Goal: Obtain resource: Obtain resource

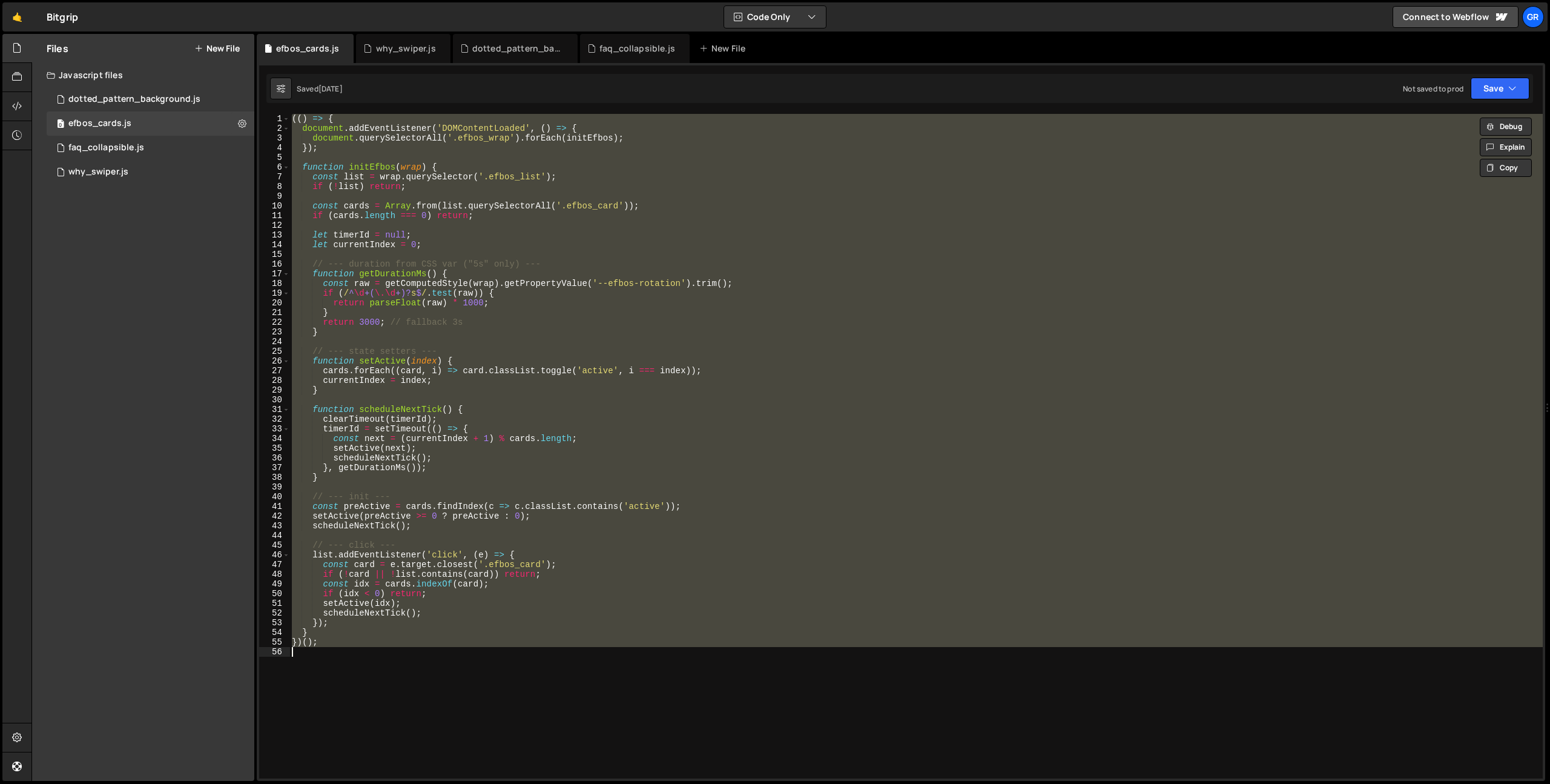
click at [1020, 254] on div "(( ) => { document . addEventListener ( 'DOMContentLoaded' , ( ) => { document …" at bounding box center [916, 456] width 1253 height 684
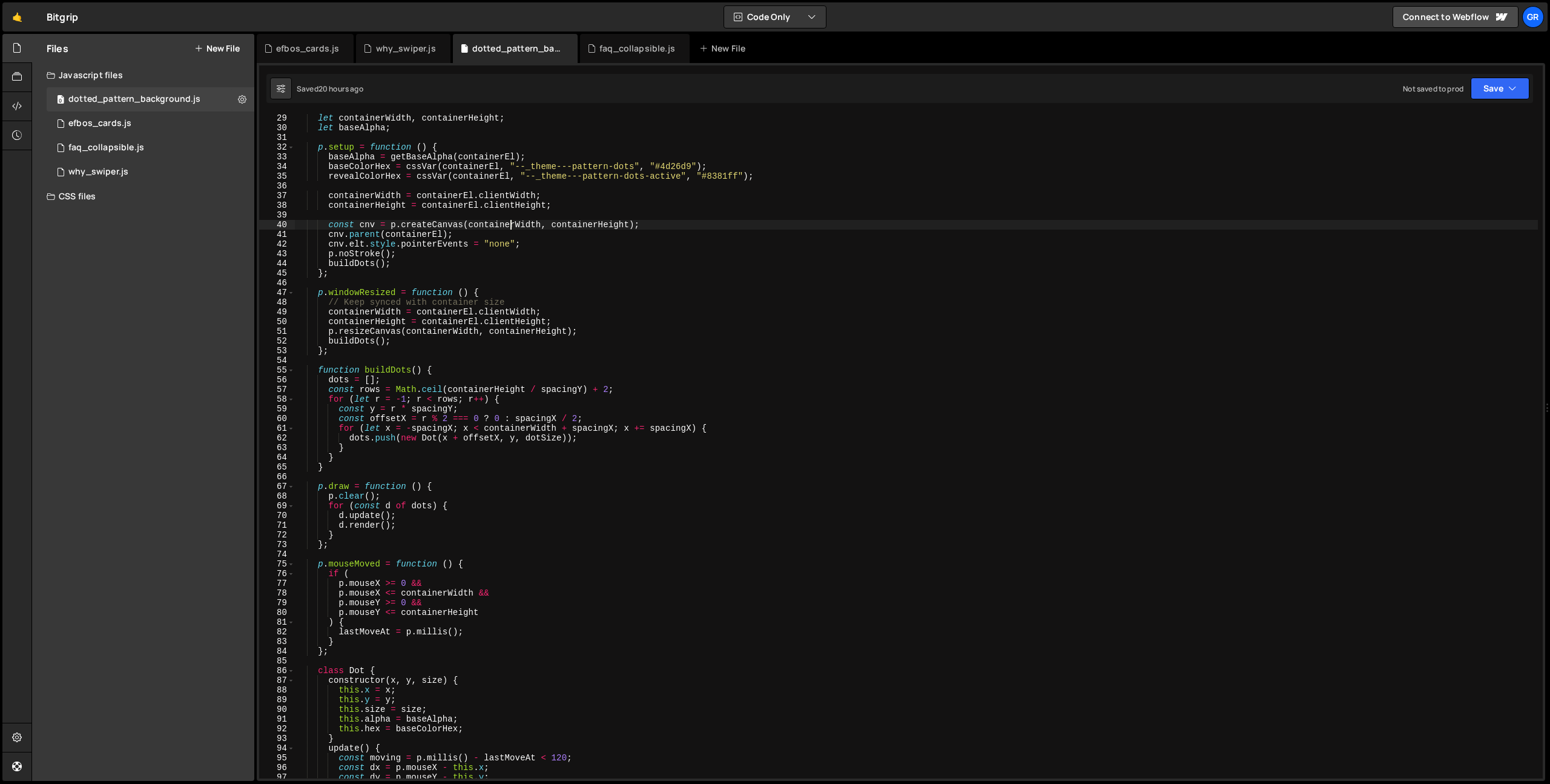
type textarea "});"
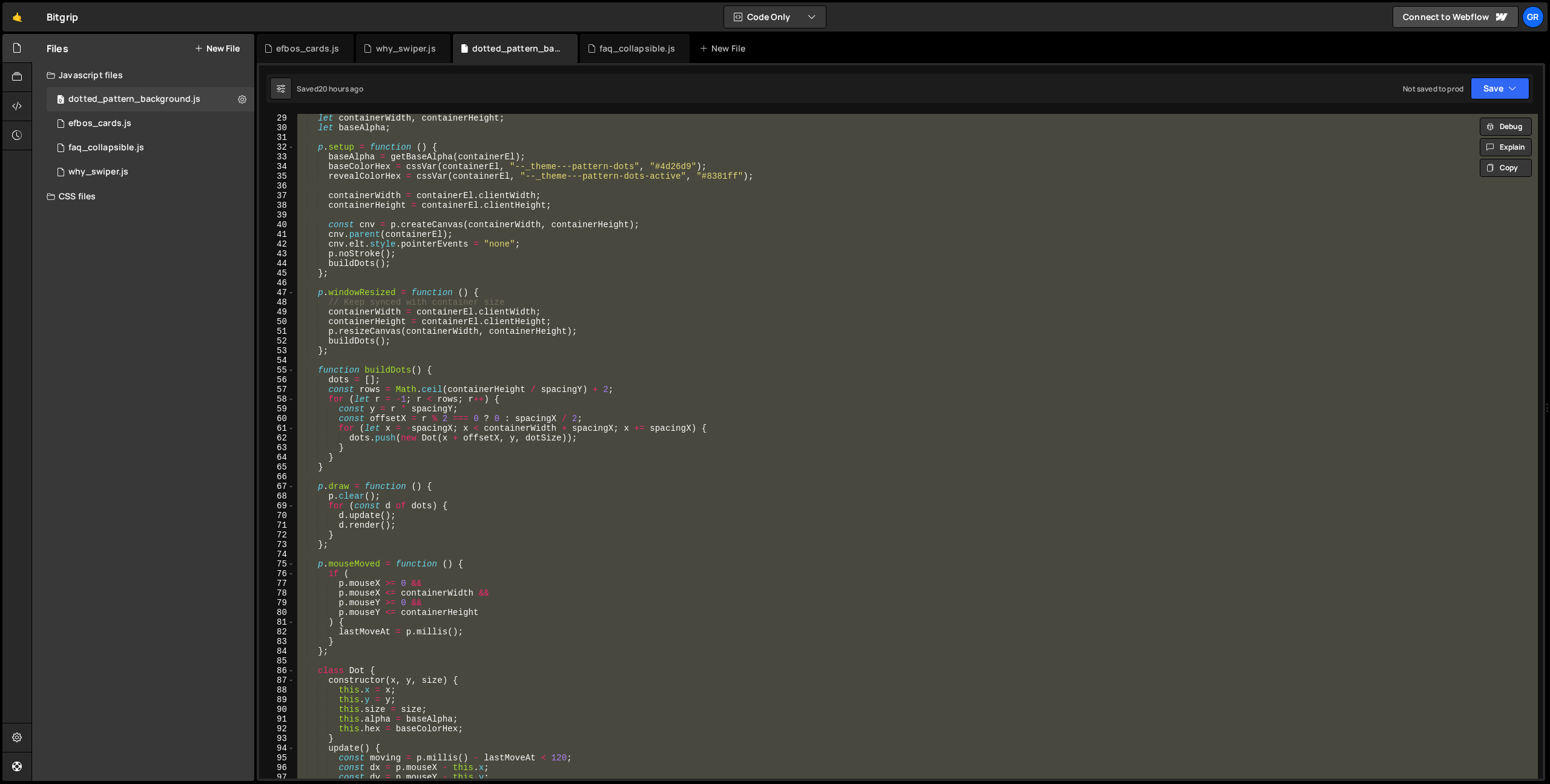
scroll to position [595, 0]
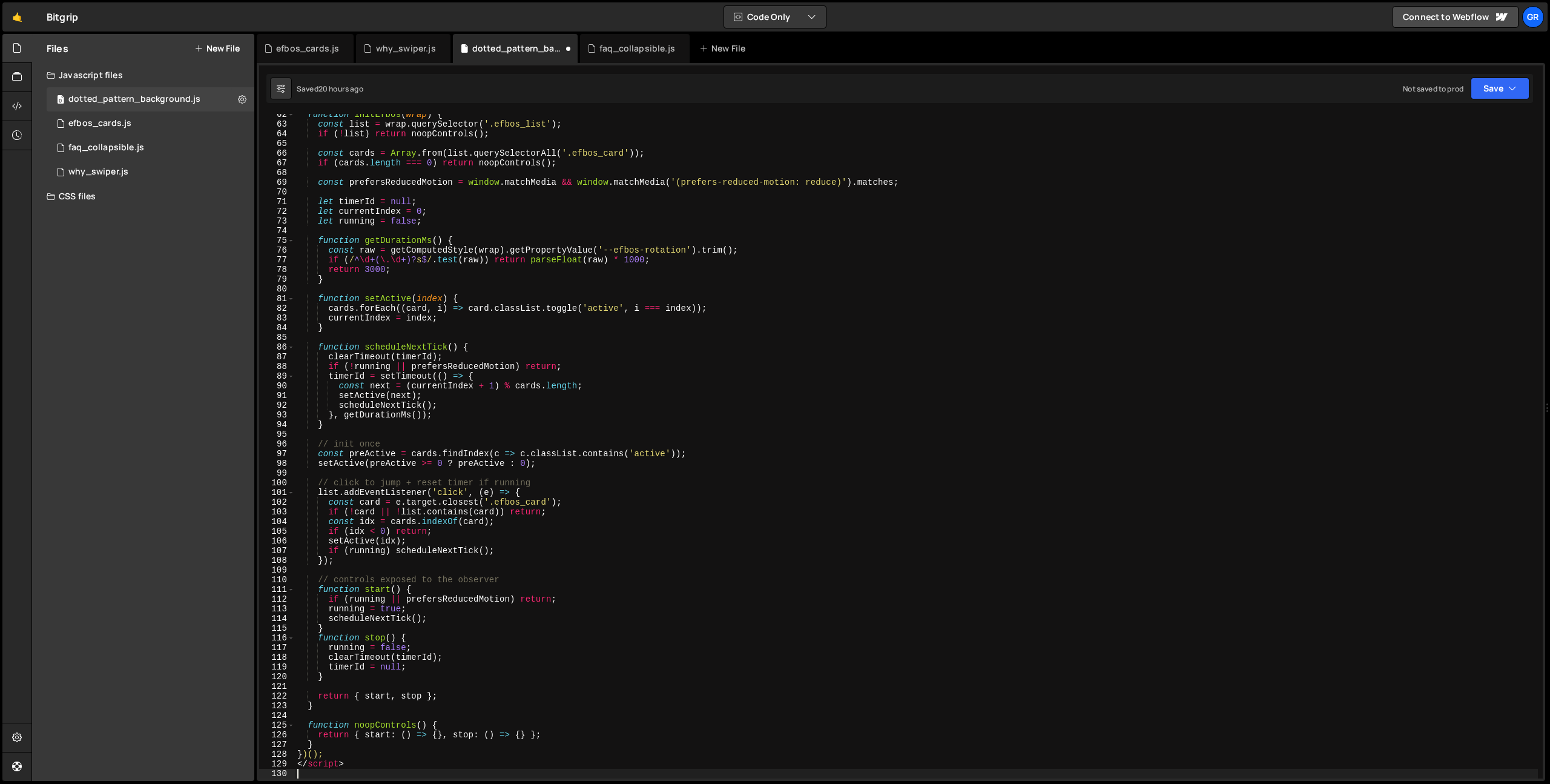
type textarea "</script>"
type textarea "<script>"
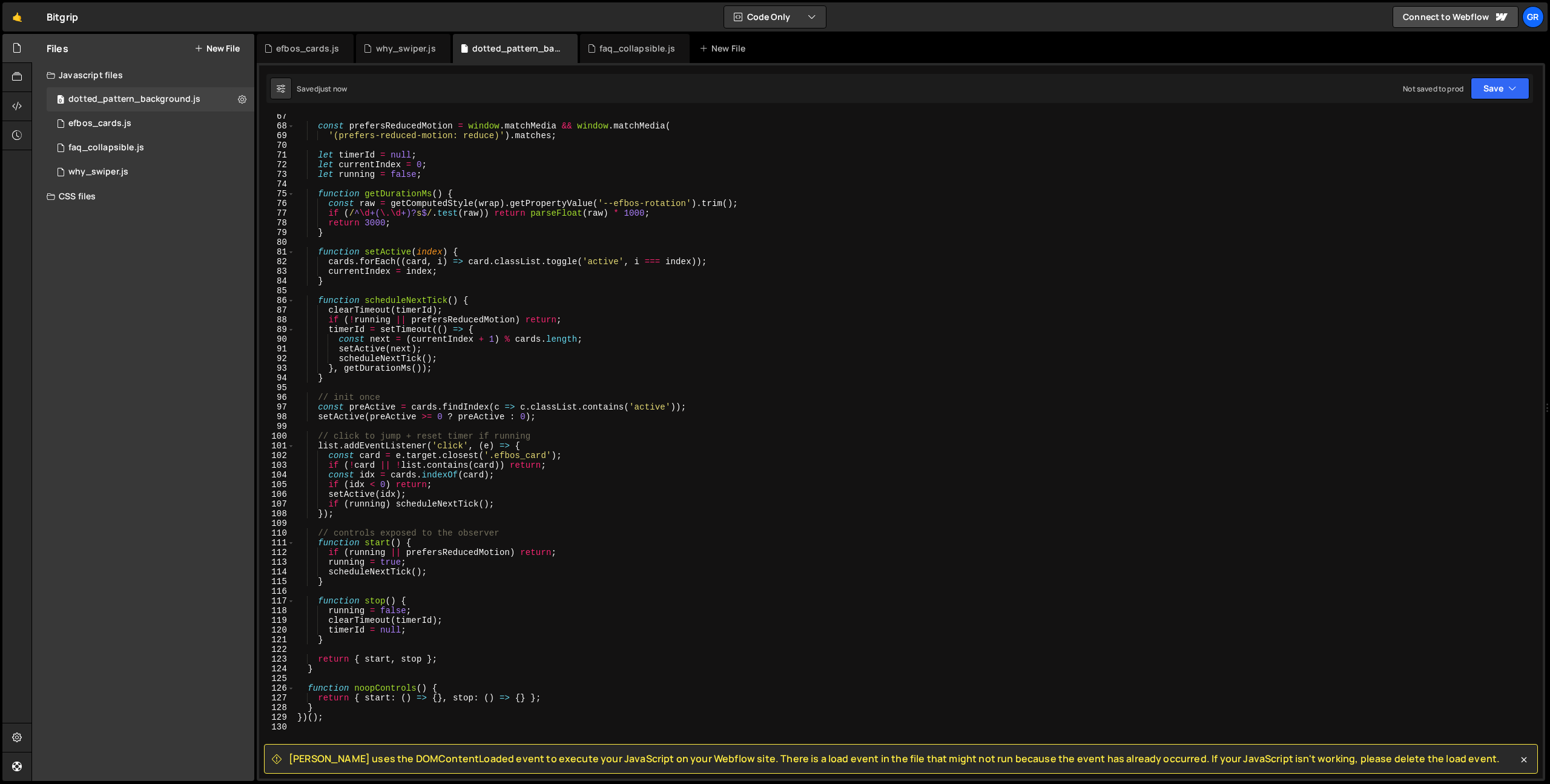
scroll to position [0, 0]
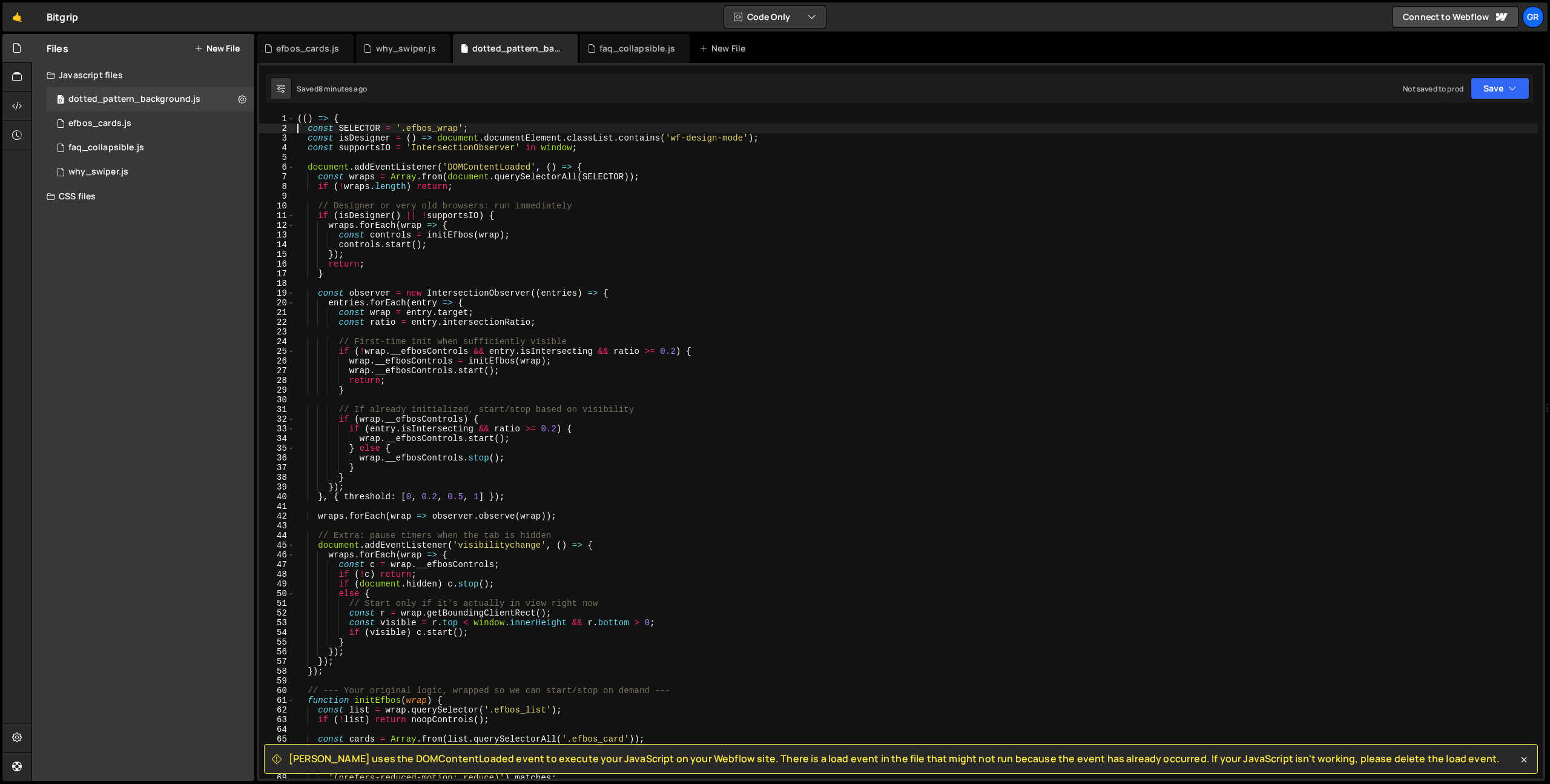
click at [459, 355] on div "(( ) => { const SELECTOR = '.efbos_wrap' ; const isDesigner = ( ) => document .…" at bounding box center [916, 456] width 1243 height 684
type textarea "})();"
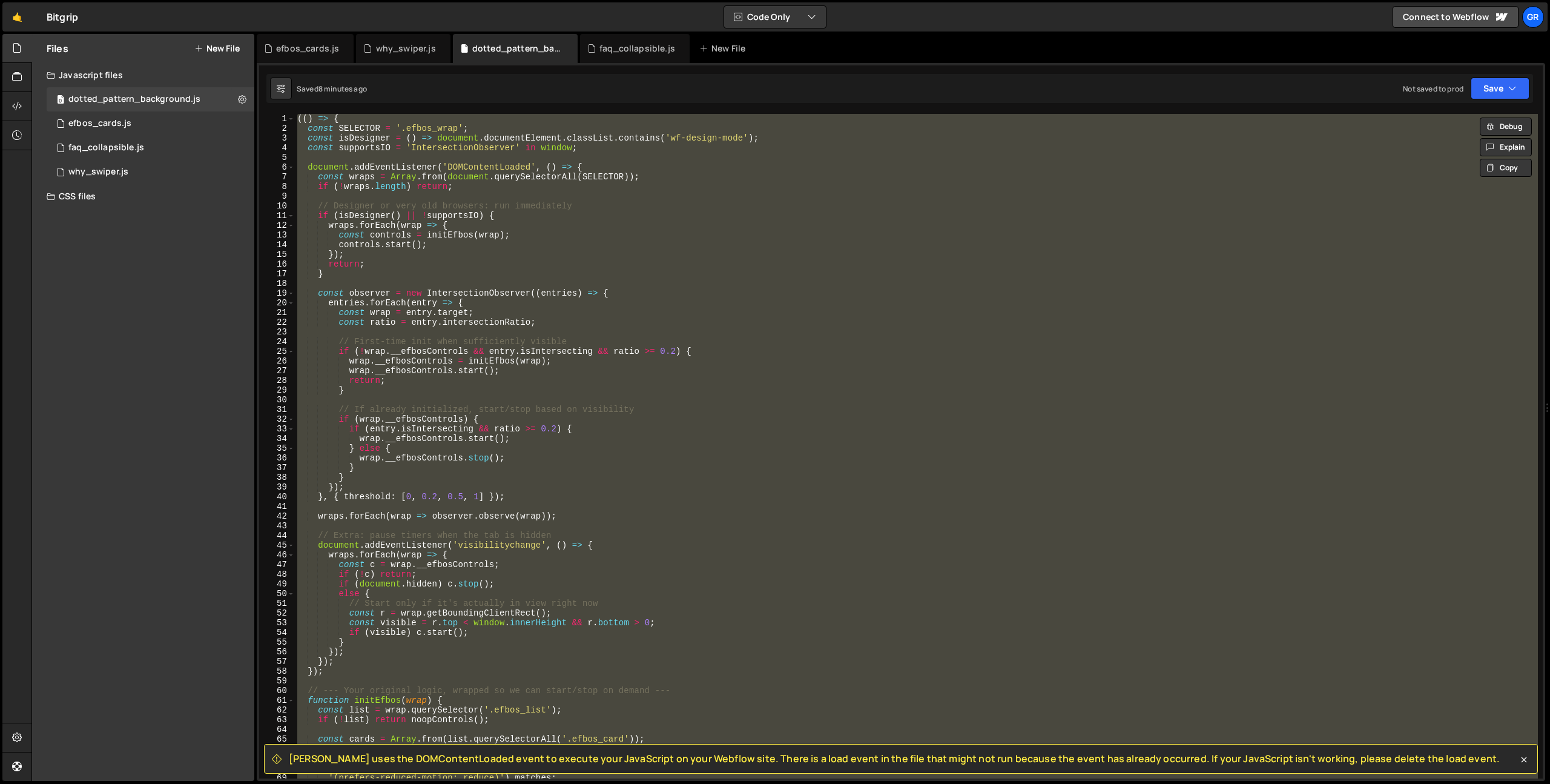
paste textarea
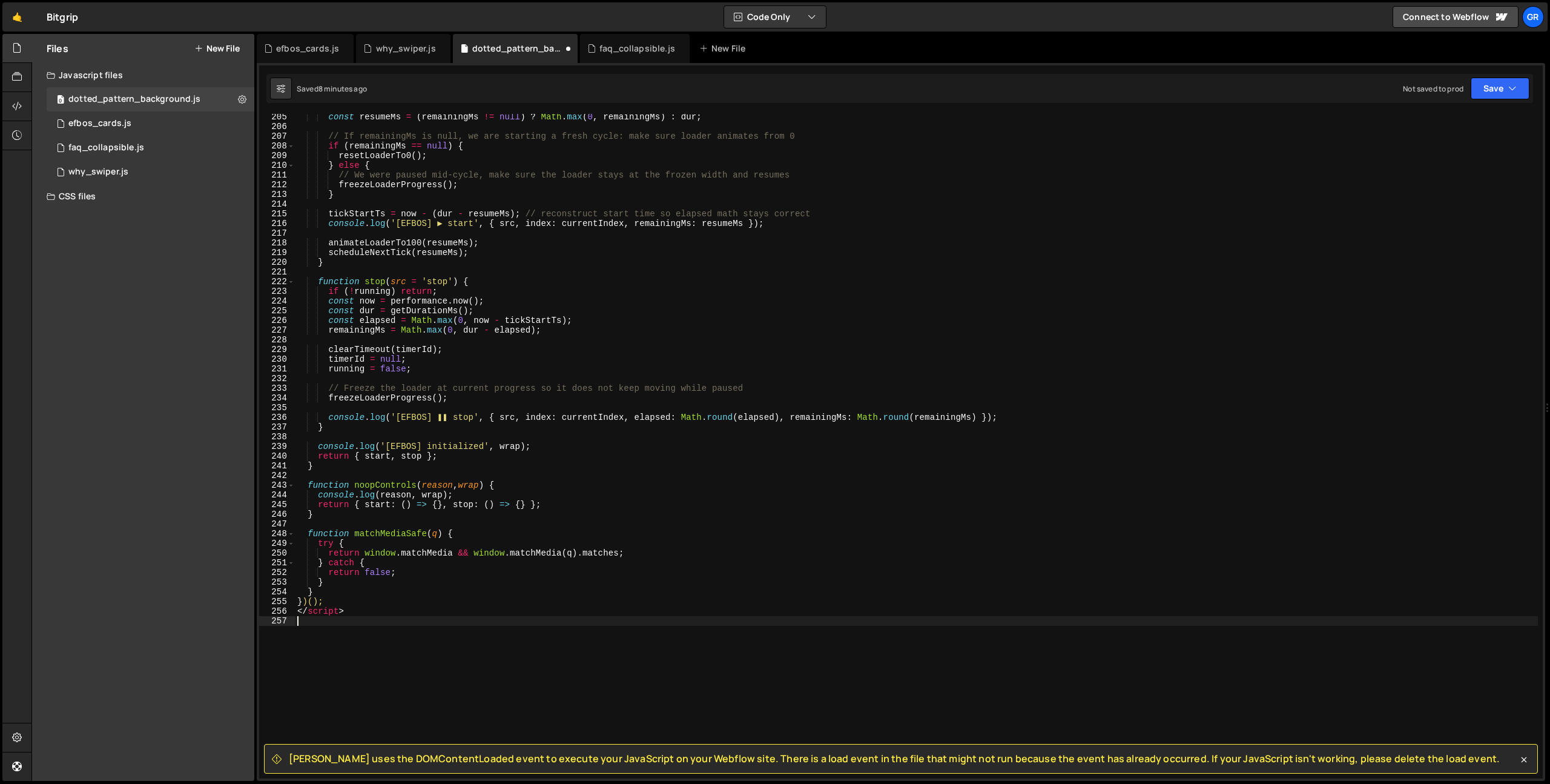
scroll to position [2153, 0]
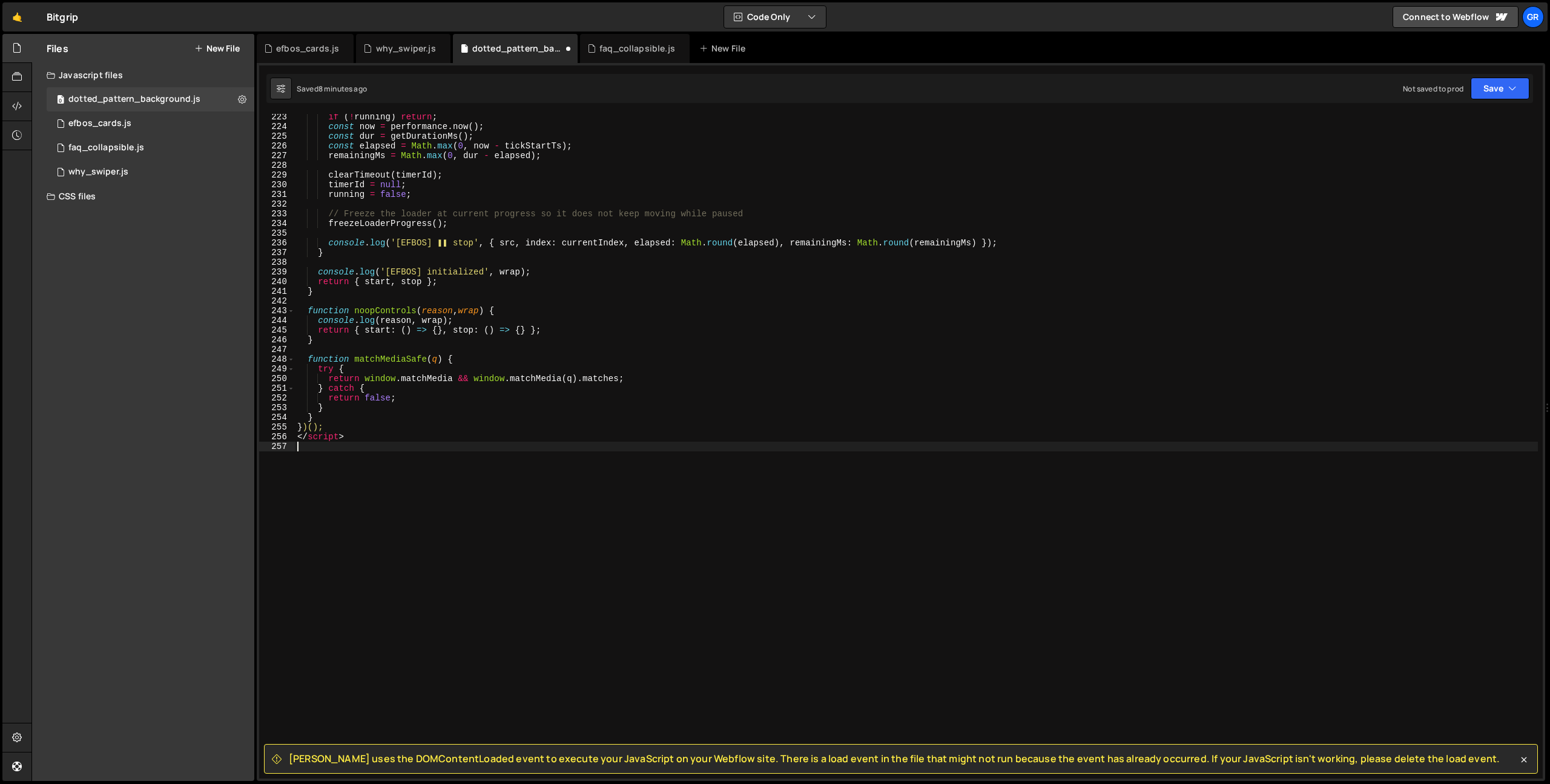
type textarea "</script>"
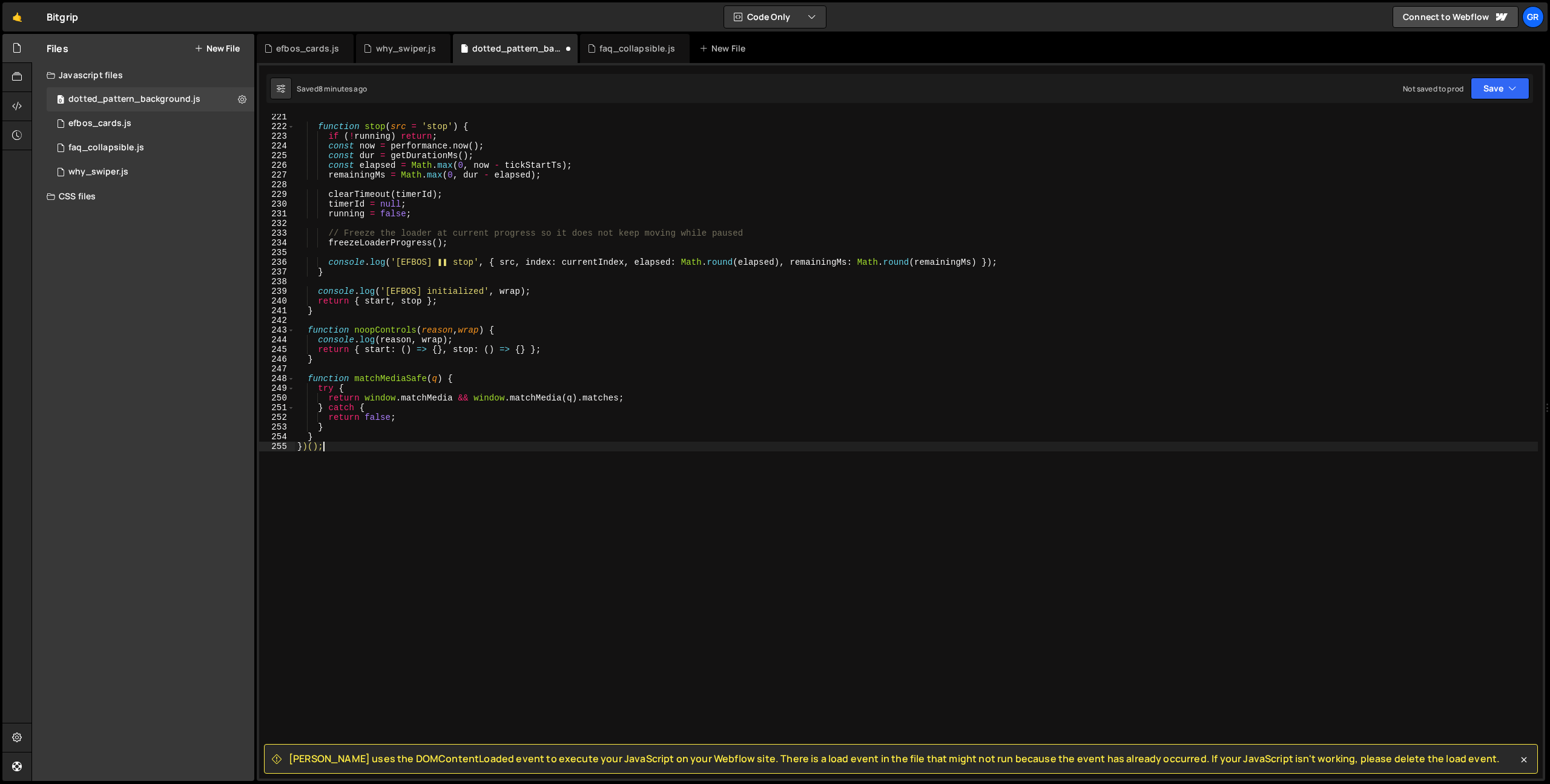
scroll to position [2134, 0]
type textarea "<script>"
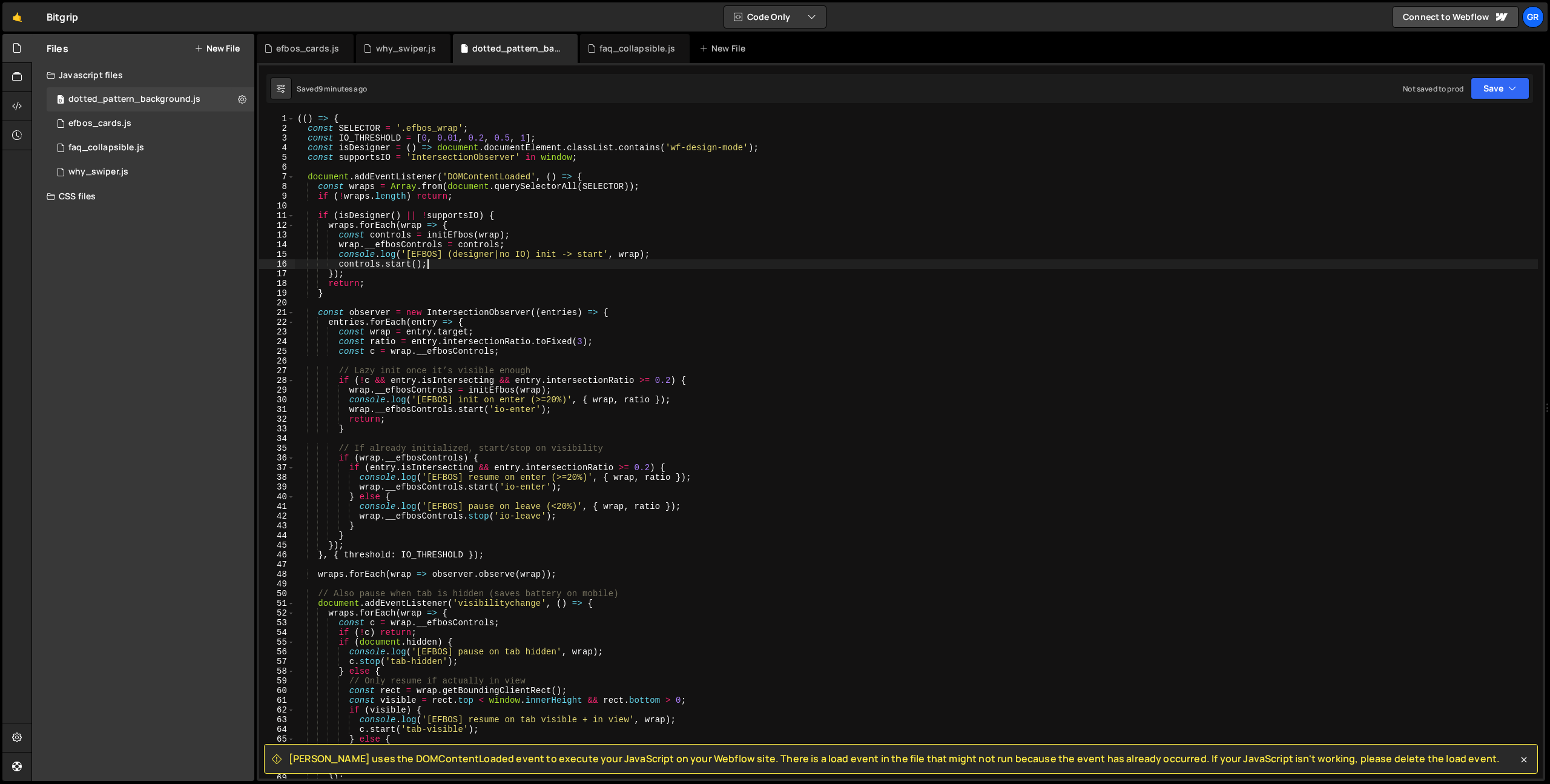
click at [505, 264] on div "(( ) => { const SELECTOR = '.efbos_wrap' ; const IO_THRESHOLD = [ 0 , 0.01 , 0.…" at bounding box center [916, 456] width 1243 height 684
type textarea "})();"
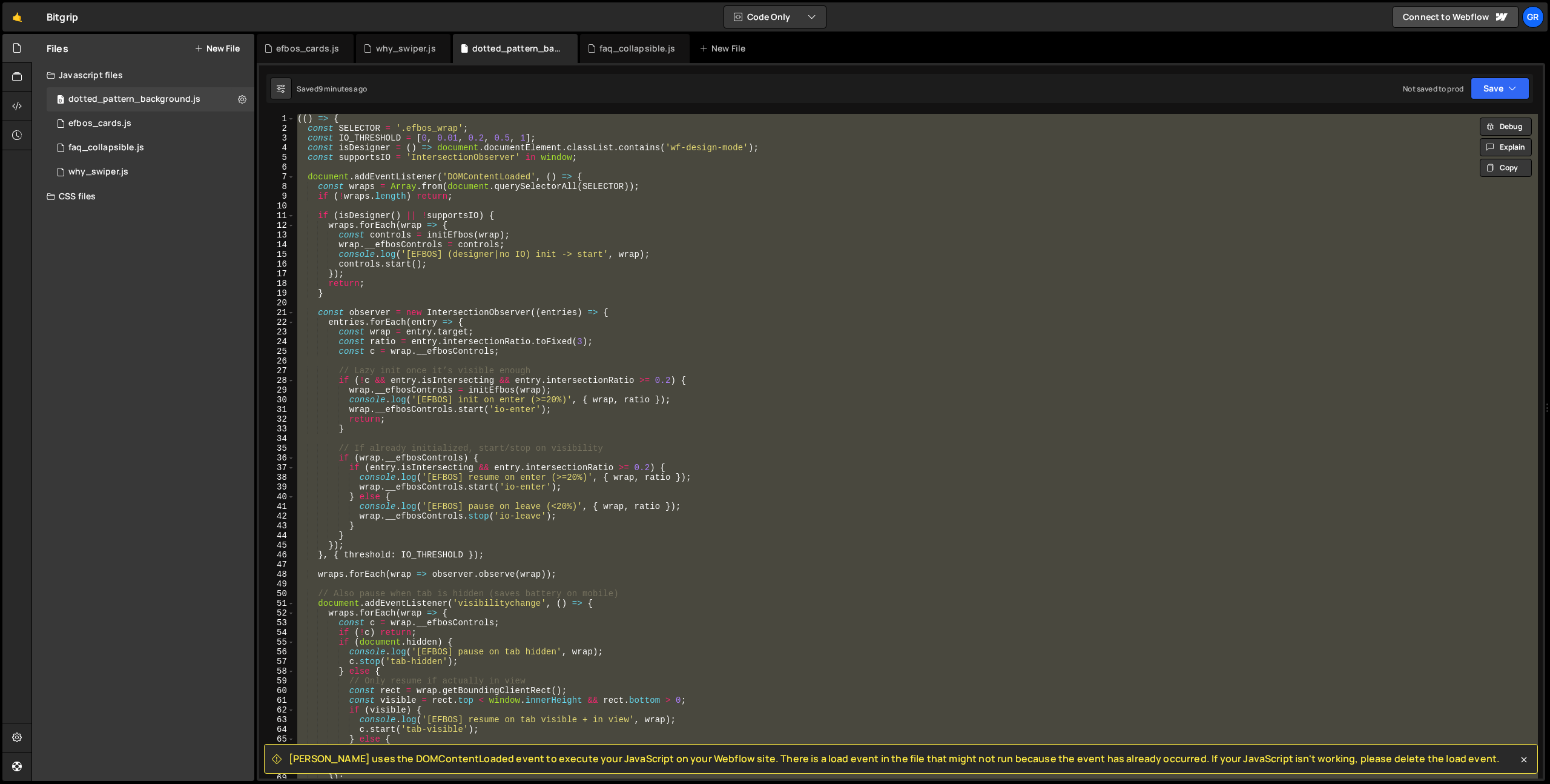
paste textarea
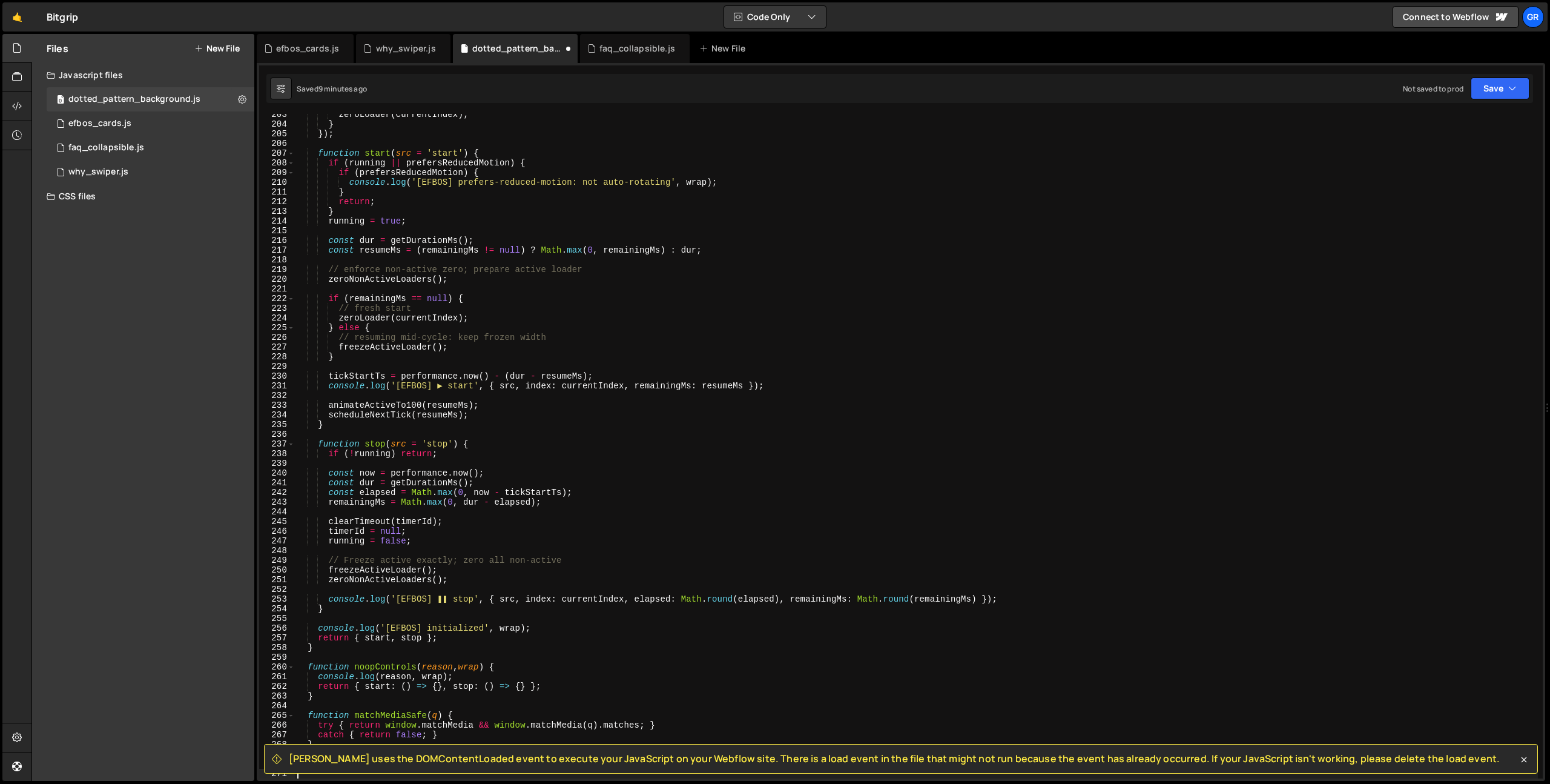
type textarea "</script>"
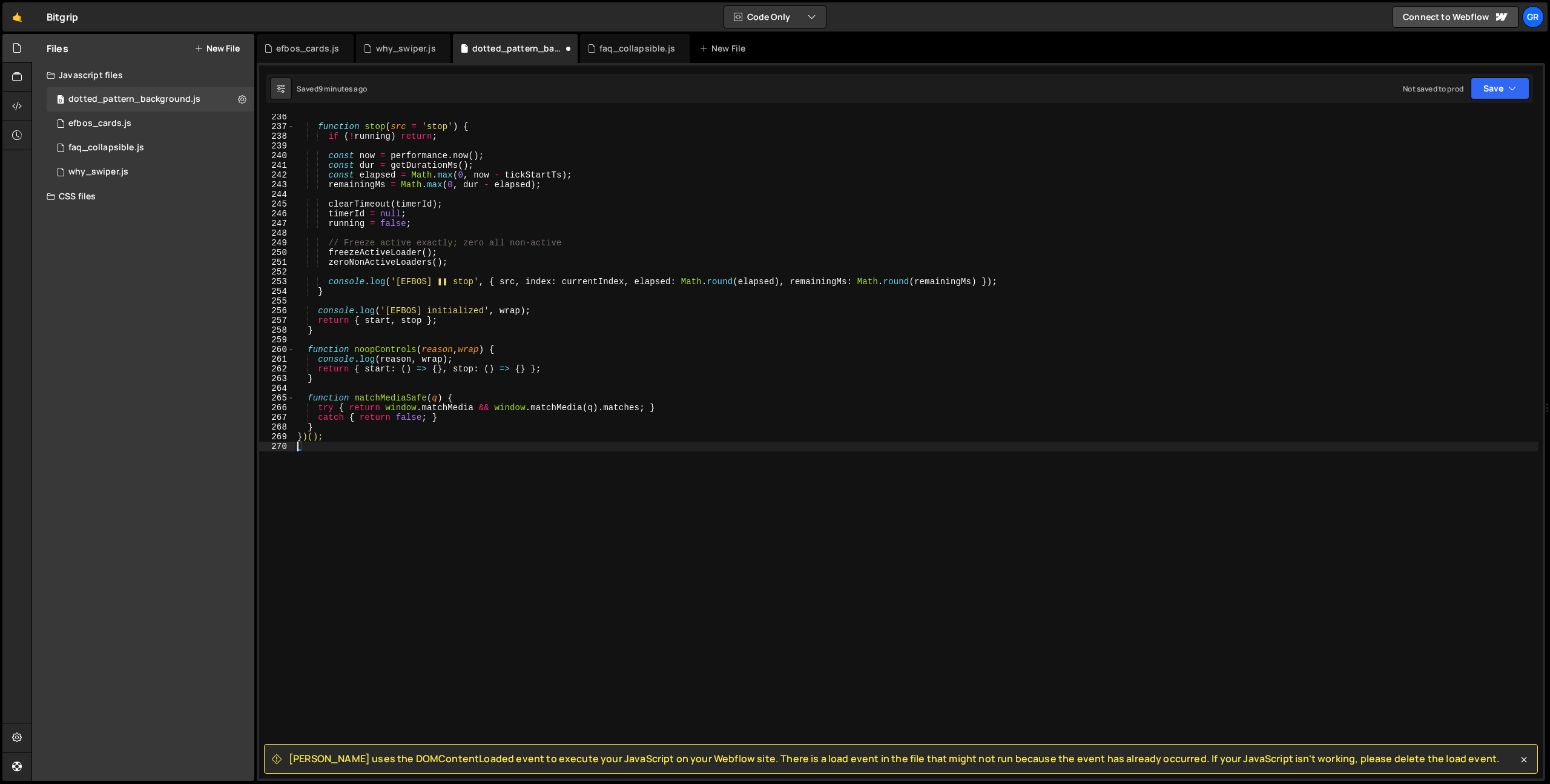
scroll to position [2270, 0]
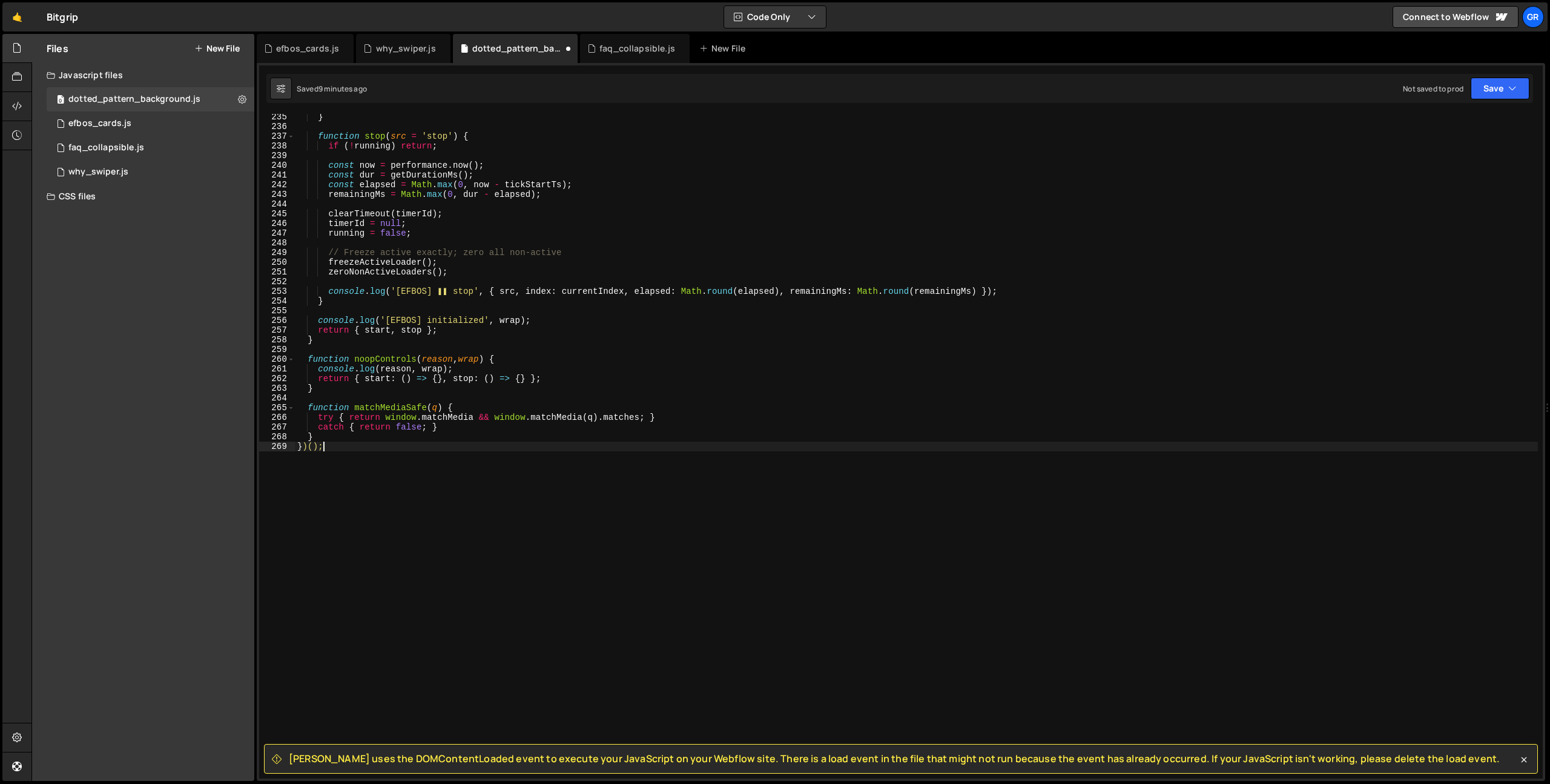
type textarea "<script>"
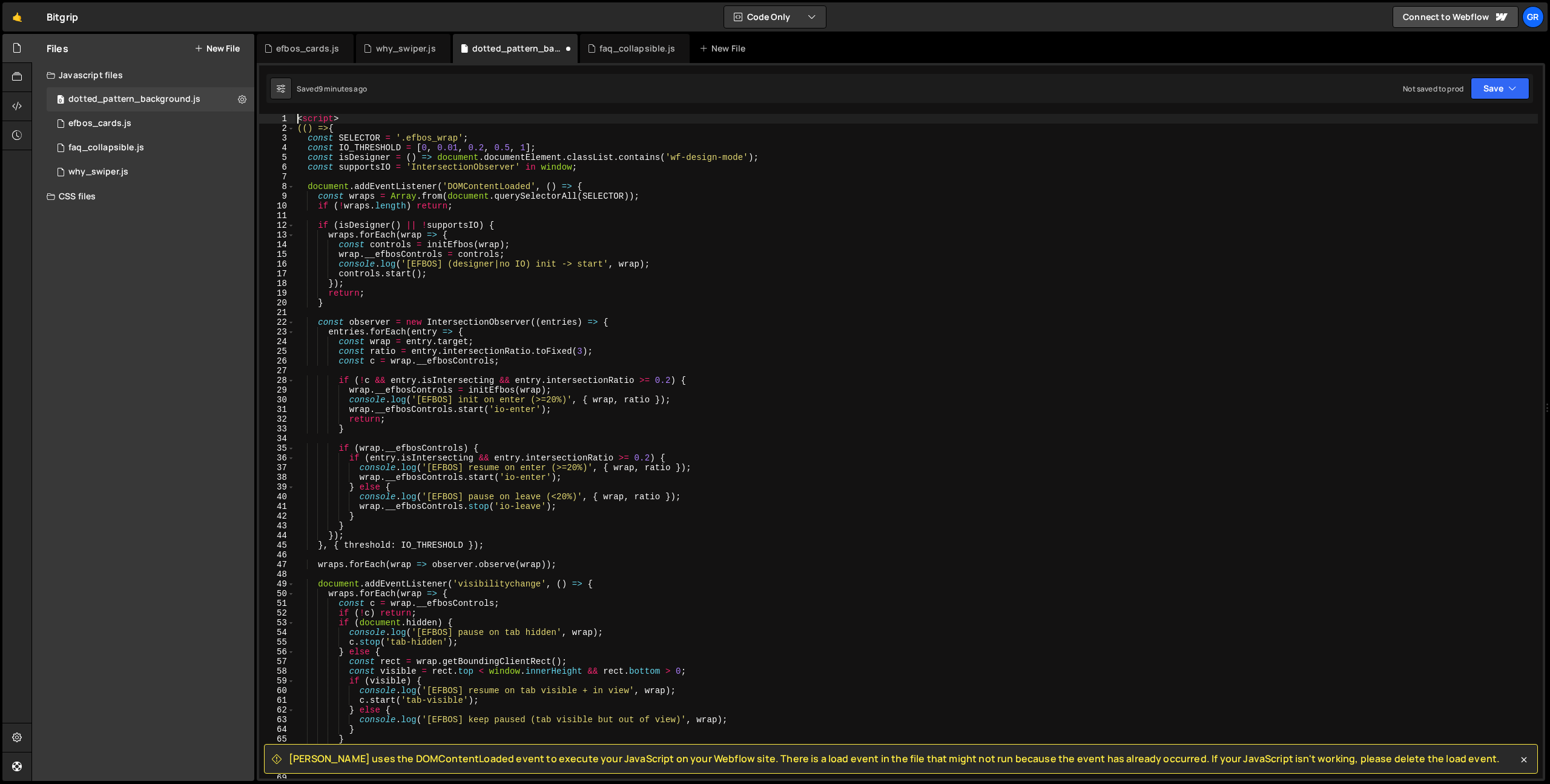
scroll to position [0, 0]
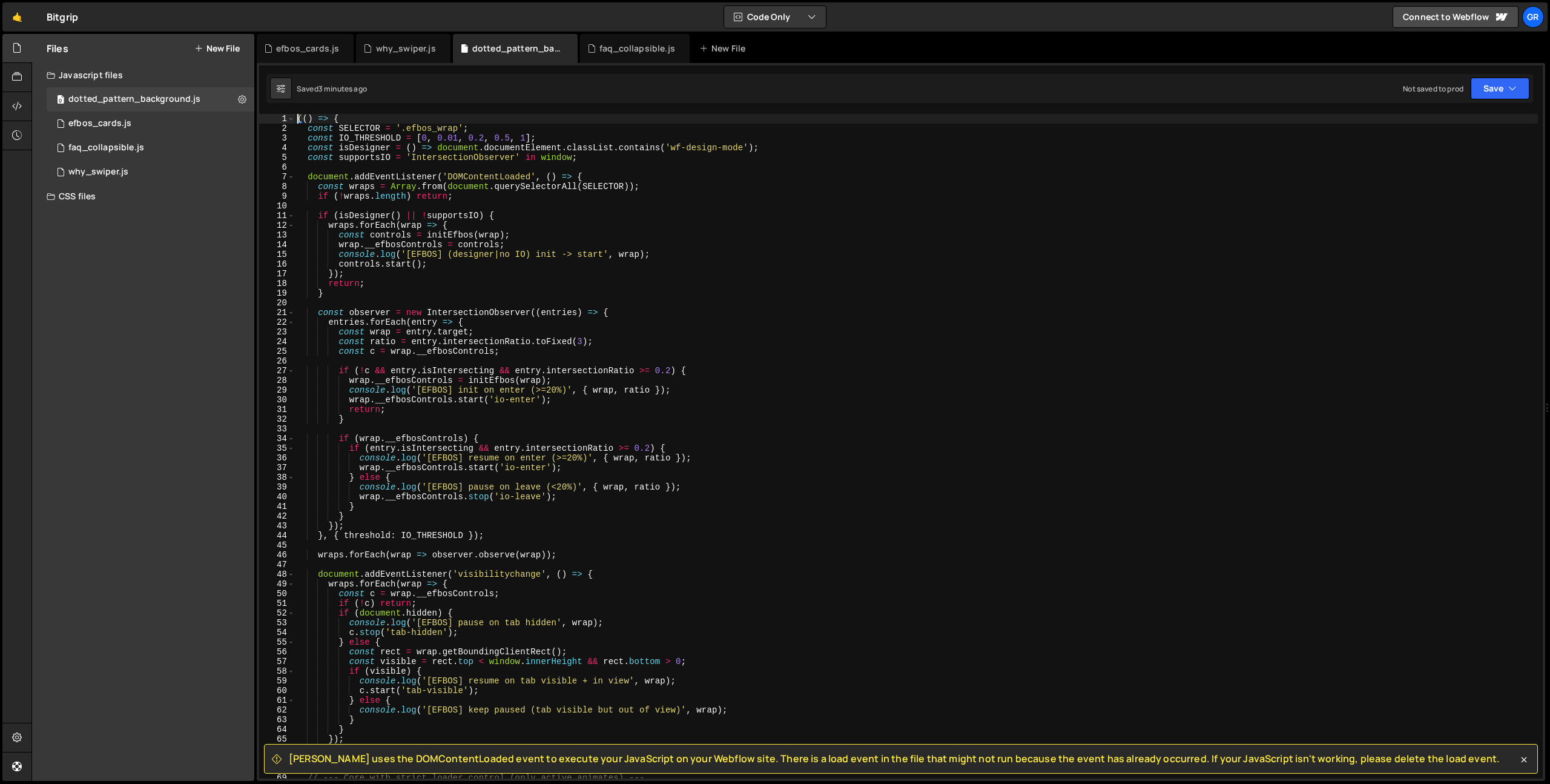
click at [570, 352] on div "(( ) => { const SELECTOR = '.efbos_wrap' ; const IO_THRESHOLD = [ 0 , 0.01 , 0.…" at bounding box center [916, 456] width 1243 height 684
type textarea "})();"
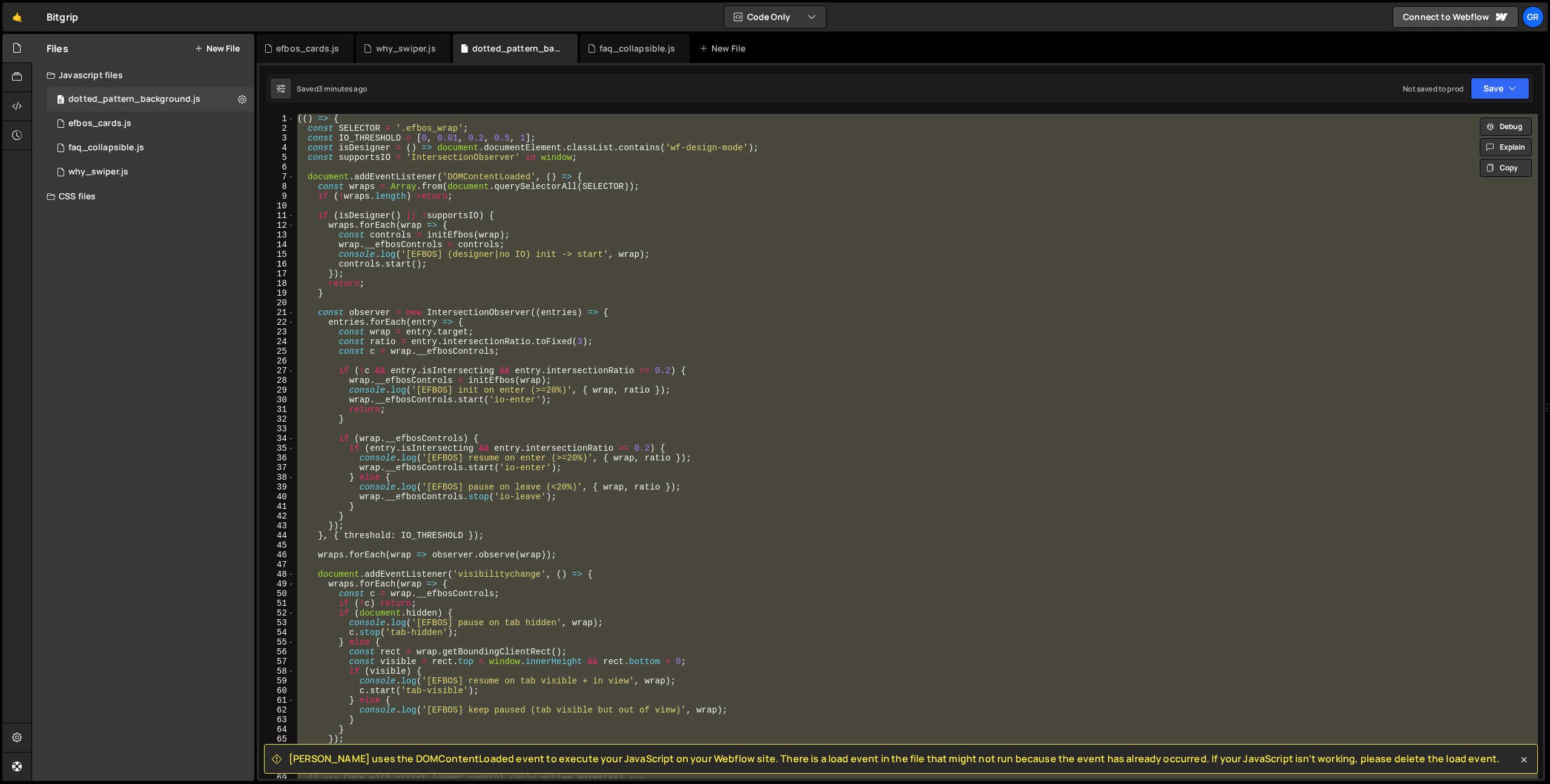
paste textarea
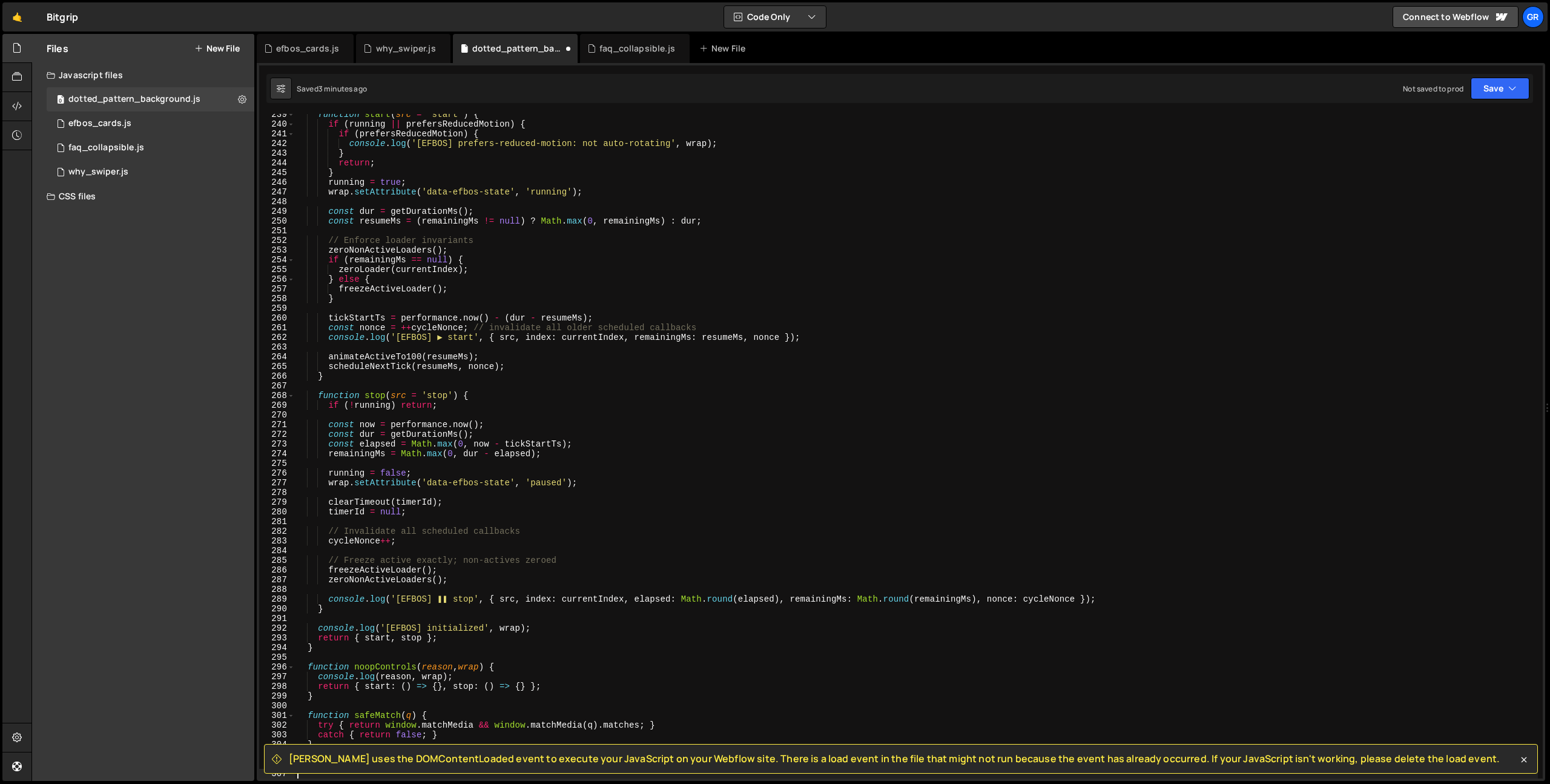
scroll to position [2311, 0]
type textarea "</script>"
click at [1527, 762] on icon at bounding box center [1523, 759] width 12 height 12
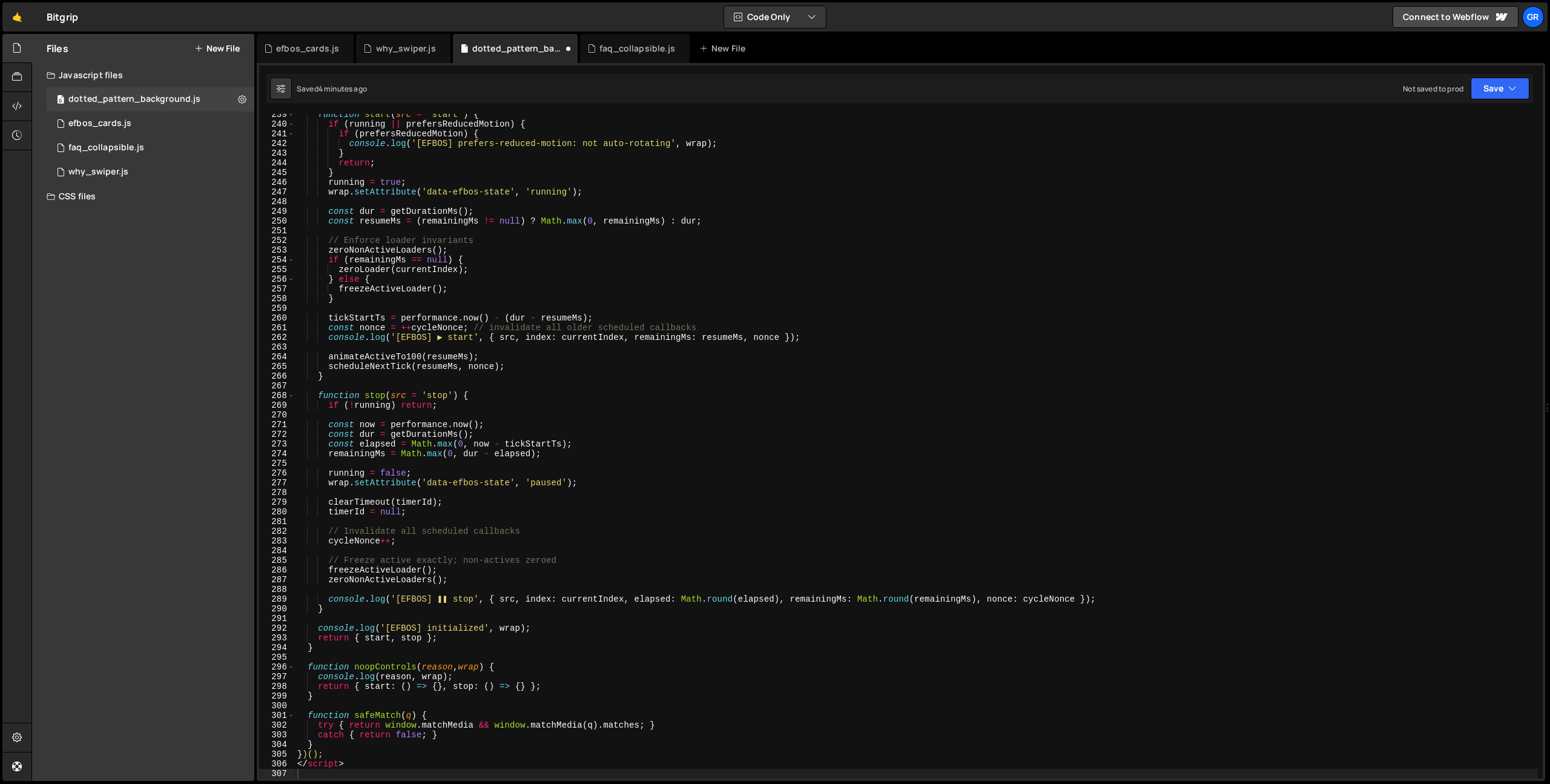
click at [942, 773] on div "function start ( src = 'start' ) { if ( running || prefersReducedMotion ) { if …" at bounding box center [916, 451] width 1243 height 684
type textarea "</script>"
type textarea "<script>"
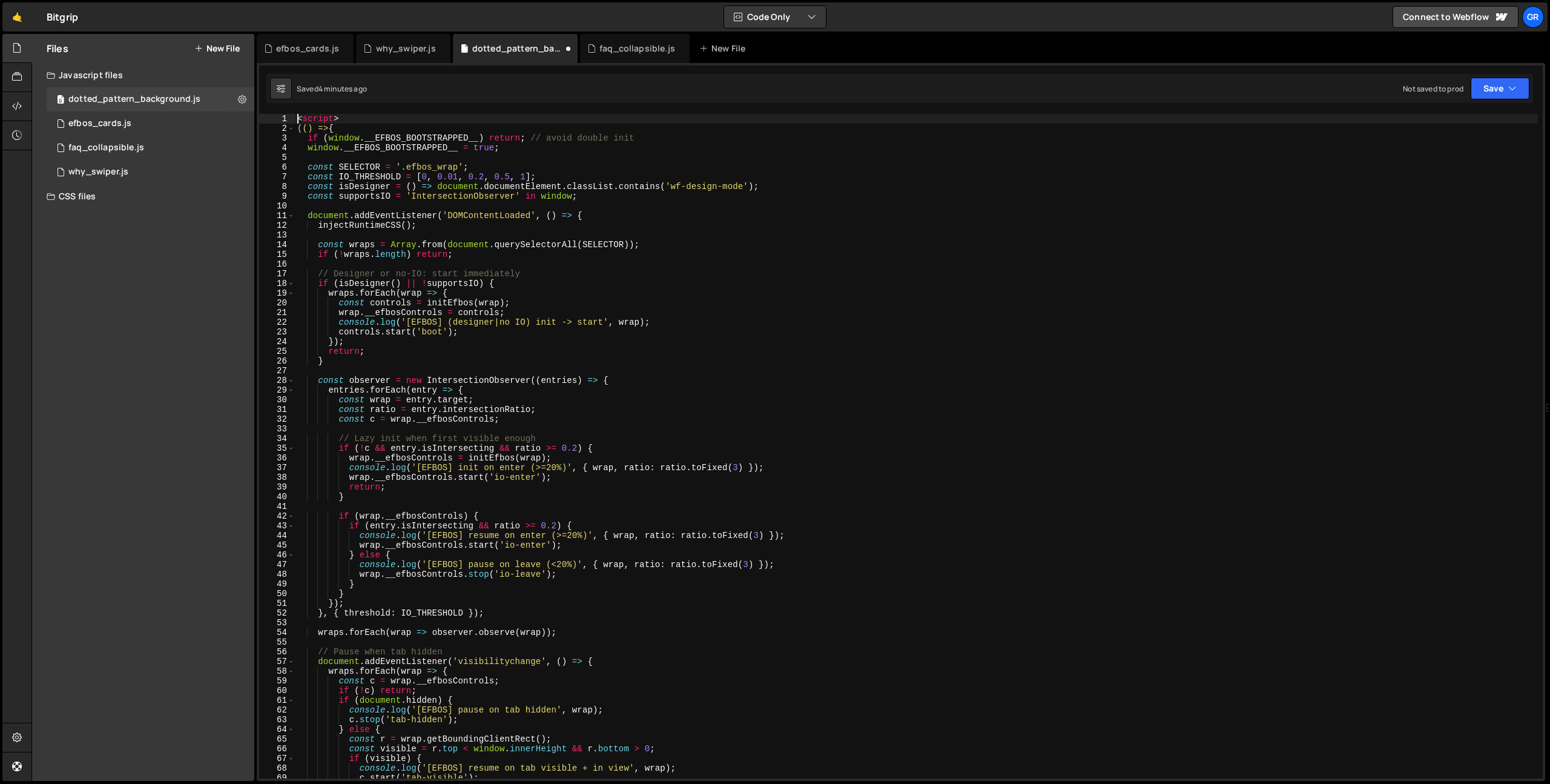
scroll to position [0, 0]
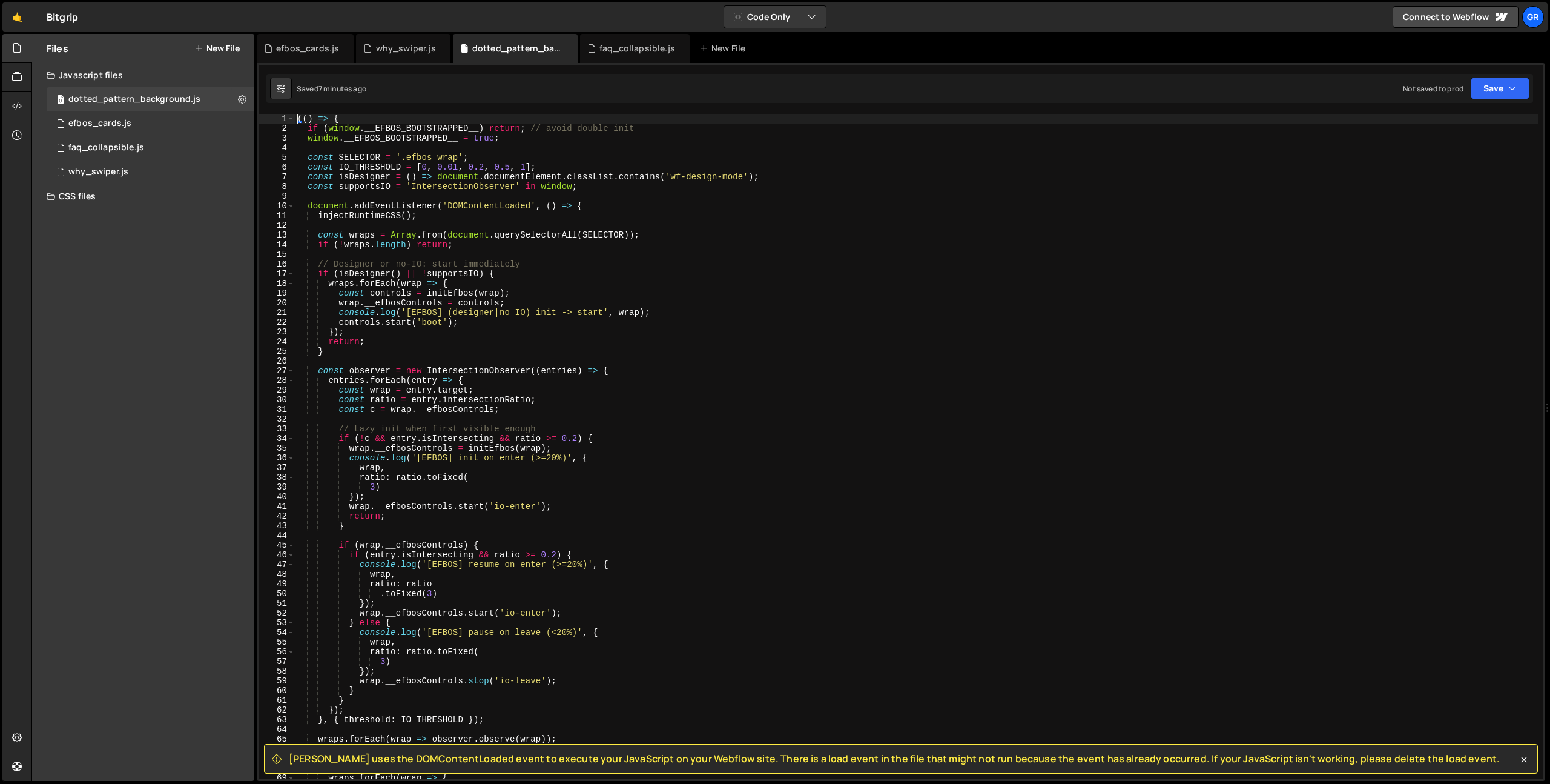
click at [516, 304] on div "(( ) => { if ( window . __EFBOS_BOOTSTRAPPED__ ) return ; // avoid double init …" at bounding box center [916, 456] width 1243 height 684
type textarea "})();"
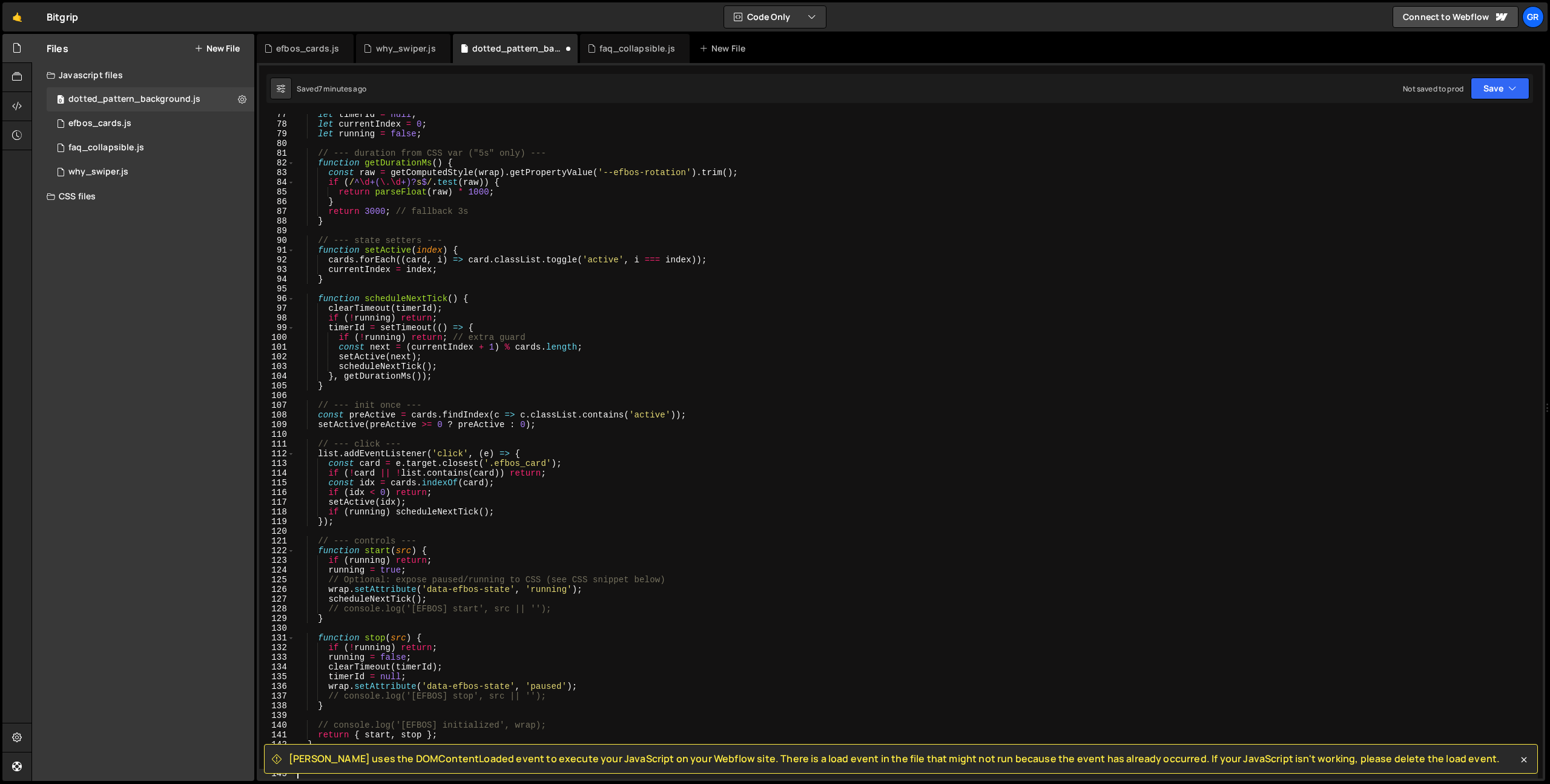
scroll to position [741, 0]
click at [1529, 757] on icon at bounding box center [1523, 759] width 12 height 12
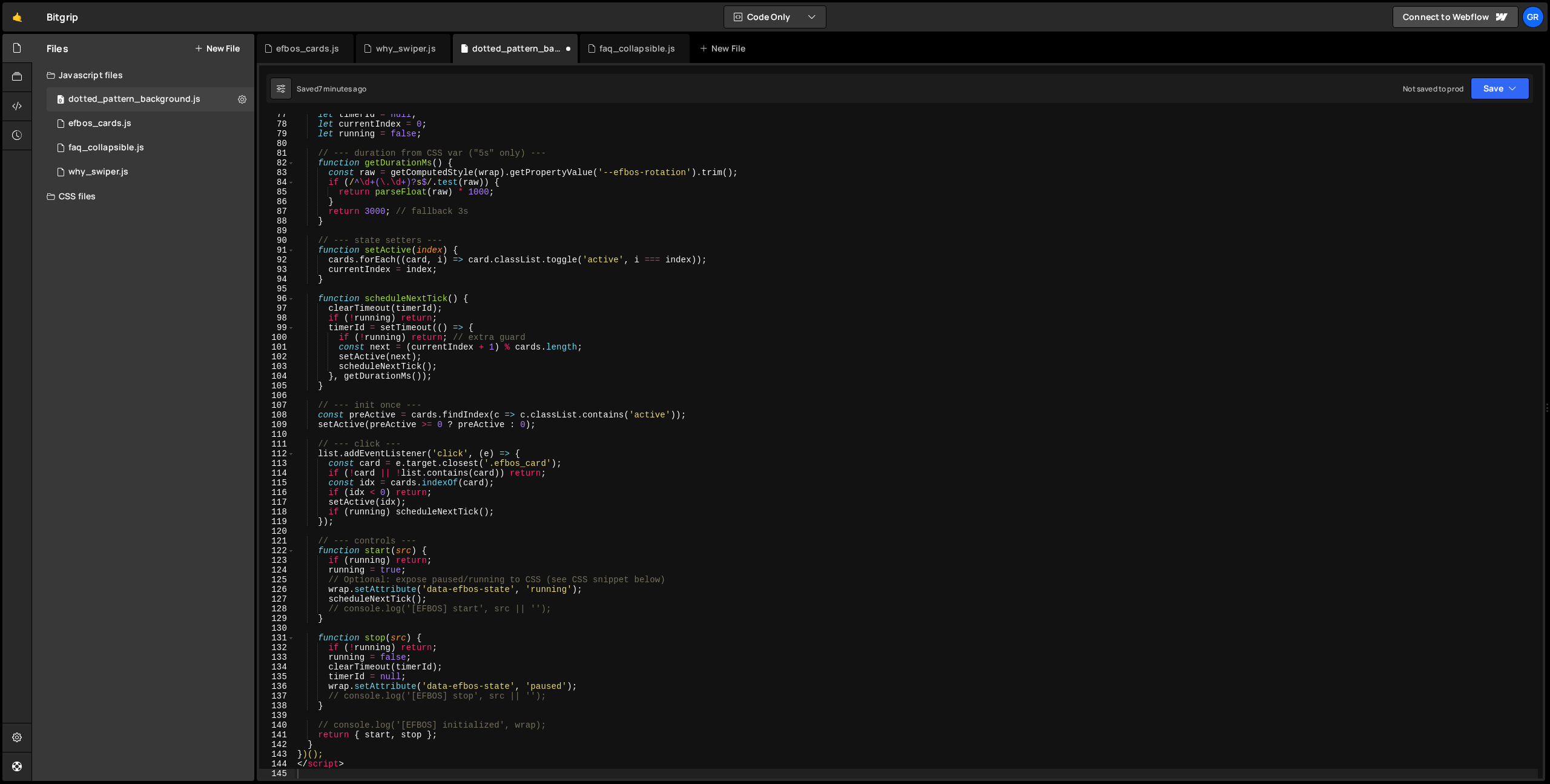
type textarea "// console.log('[EFBOS] initialized', wrap);"
click at [403, 725] on div "let timerId = null ; let currentIndex = 0 ; let running = false ; // --- durati…" at bounding box center [916, 451] width 1243 height 684
type textarea "<script> (() => {"
type textarea "</script>"
type textarea "<script>"
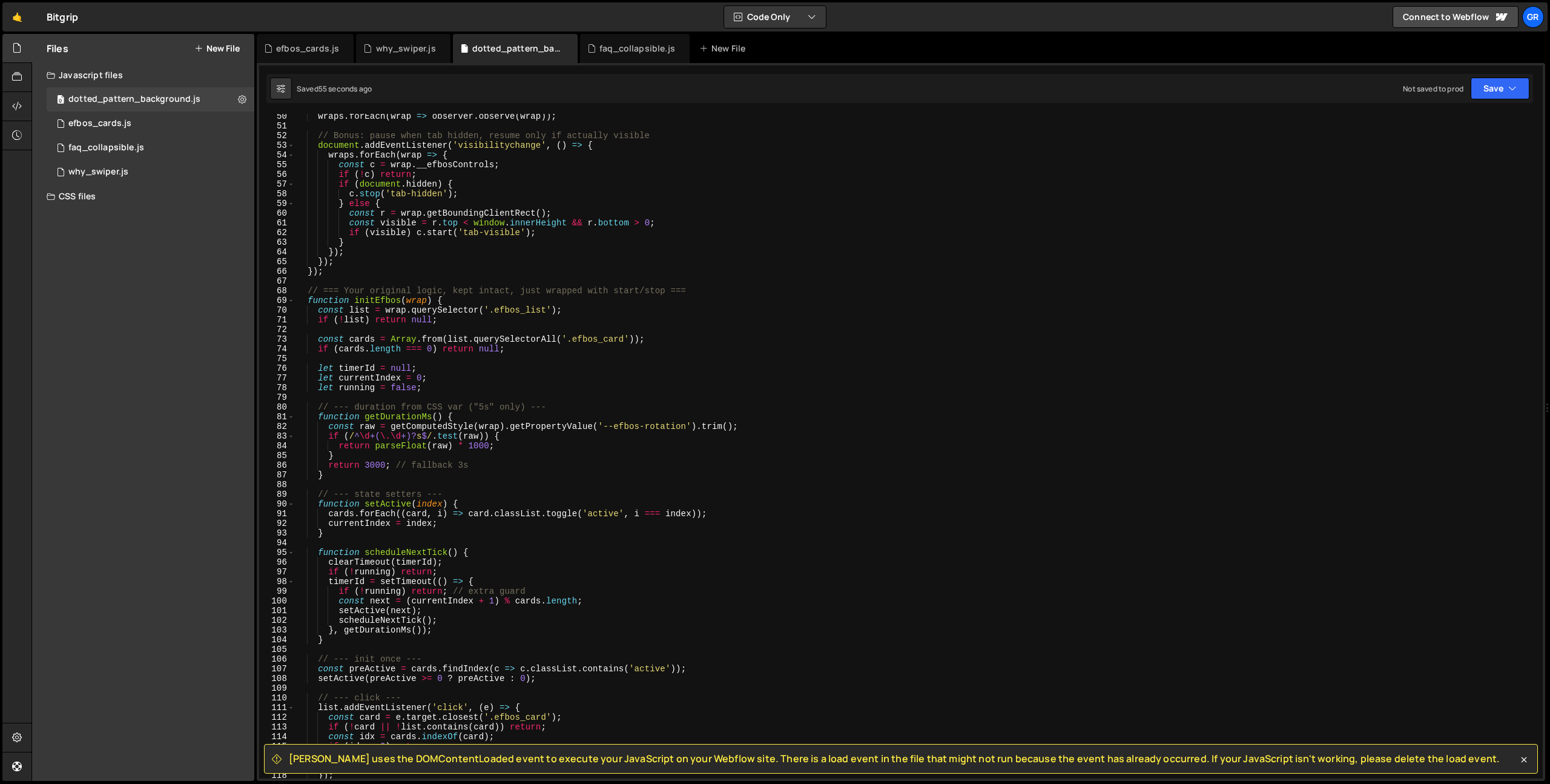
scroll to position [0, 0]
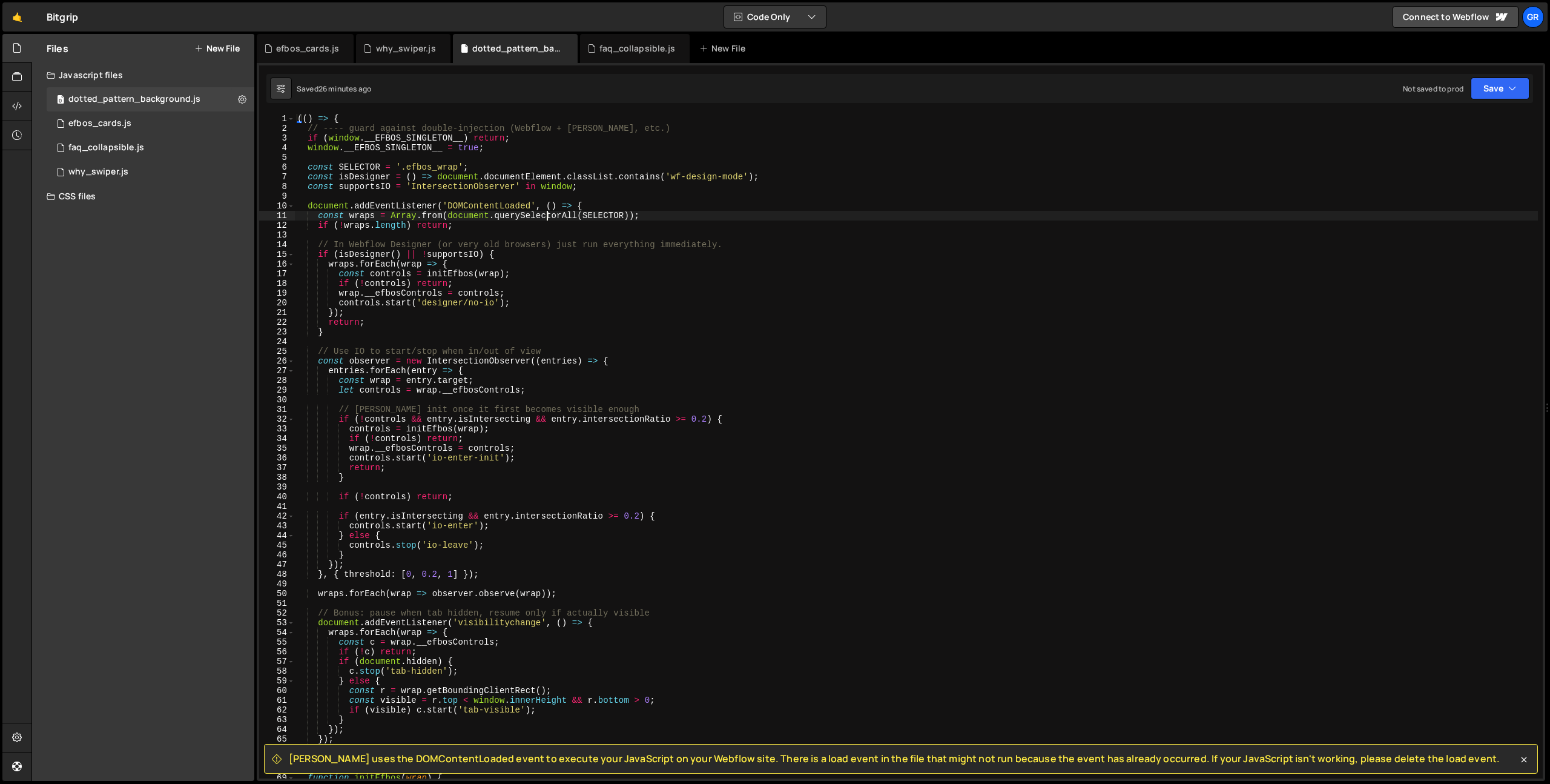
click at [548, 220] on div "(( ) => { // ---- guard against double-injection (Webflow + Slater, etc.) if ( …" at bounding box center [916, 456] width 1243 height 684
type textarea "})();"
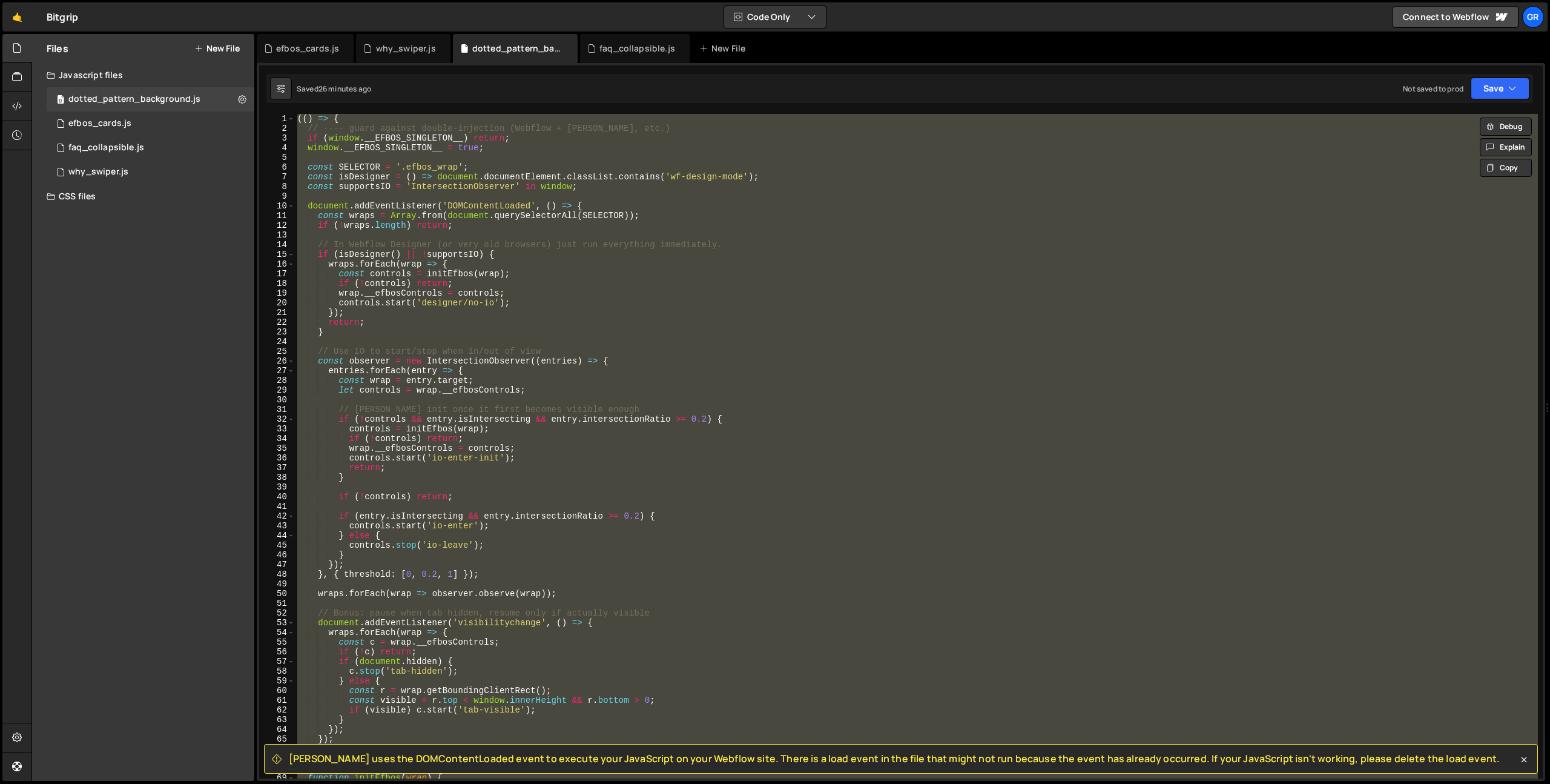
paste textarea
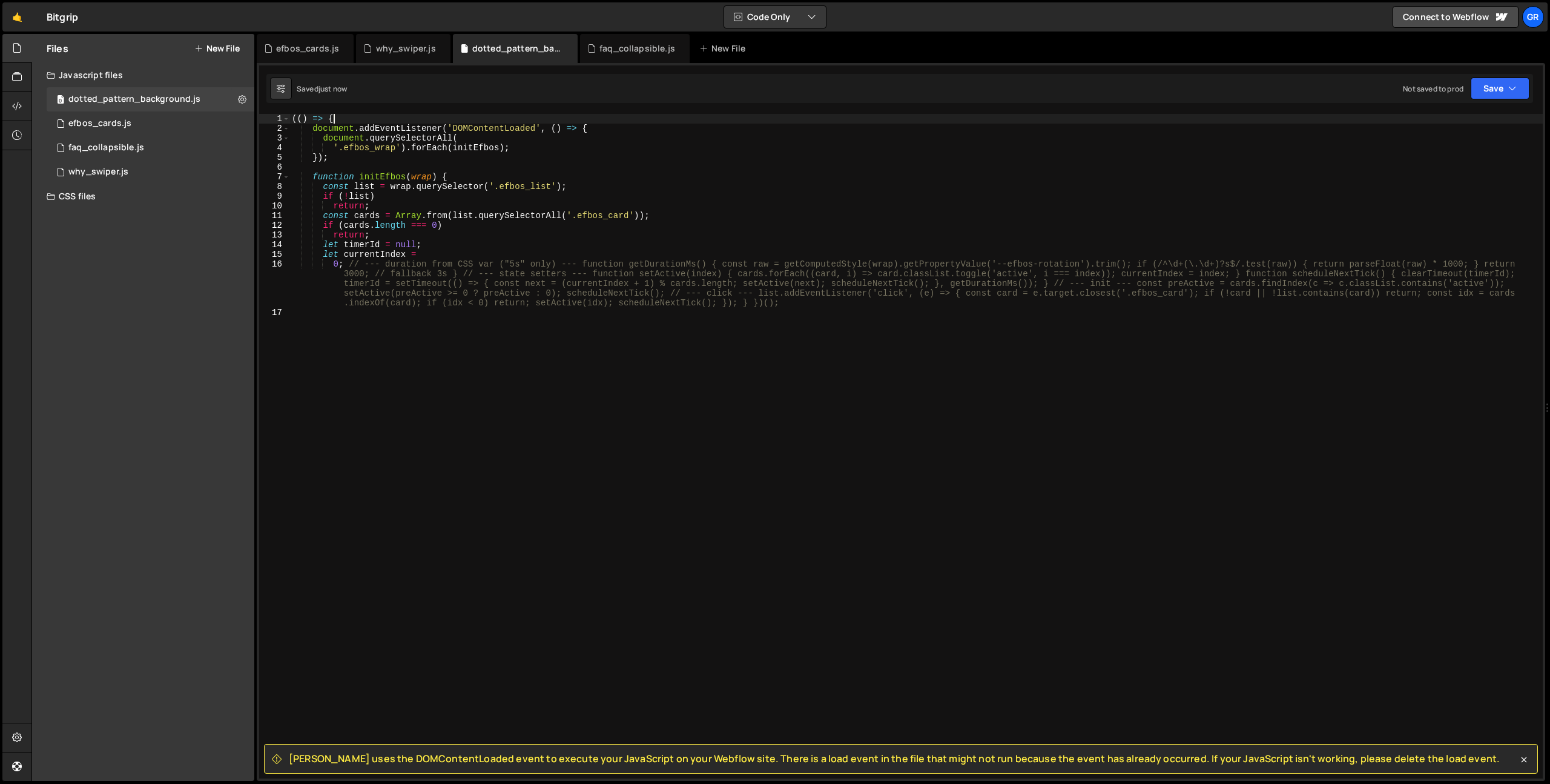
click at [358, 261] on div "(( ) => { document . addEventListener ( 'DOMContentLoaded' , ( ) => { document …" at bounding box center [916, 456] width 1253 height 684
type textarea "0; // --- duration from CSS var ("5s" only) --- function getDurationMs() { cons…"
click at [20, 138] on icon at bounding box center [16, 135] width 9 height 13
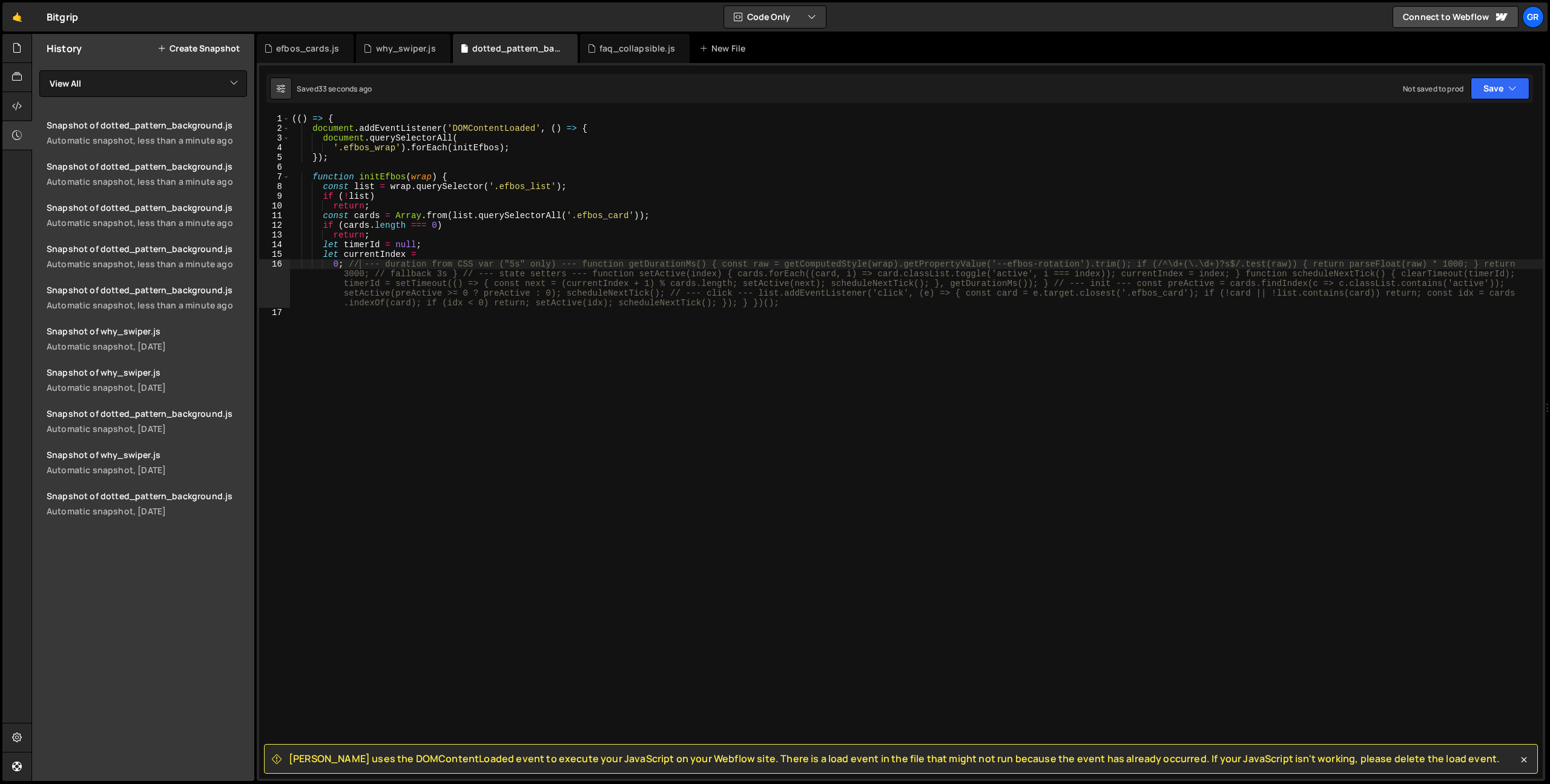
click at [358, 387] on div "(( ) => { document . addEventListener ( 'DOMContentLoaded' , ( ) => { document …" at bounding box center [916, 456] width 1253 height 684
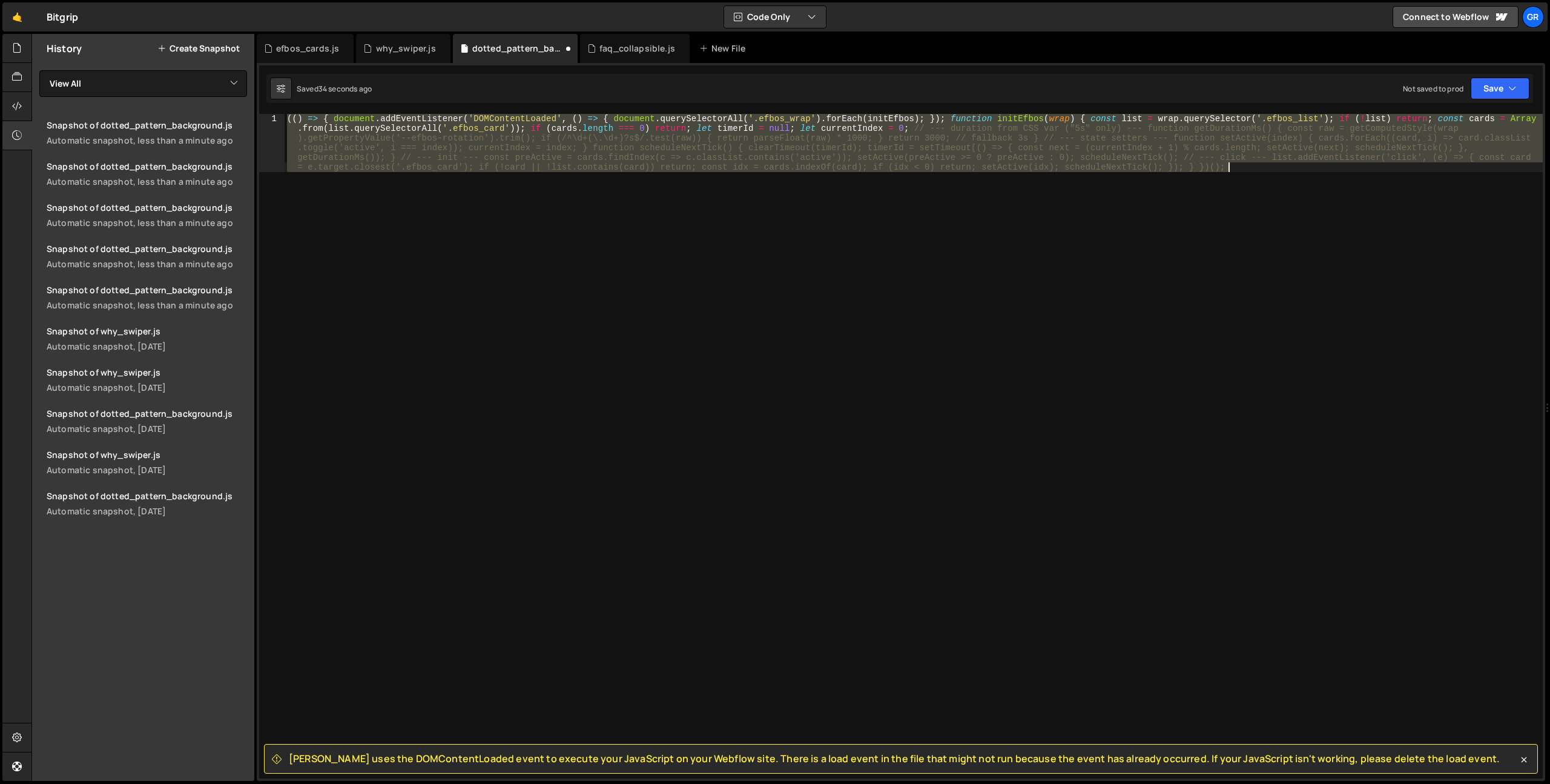
scroll to position [1049, 0]
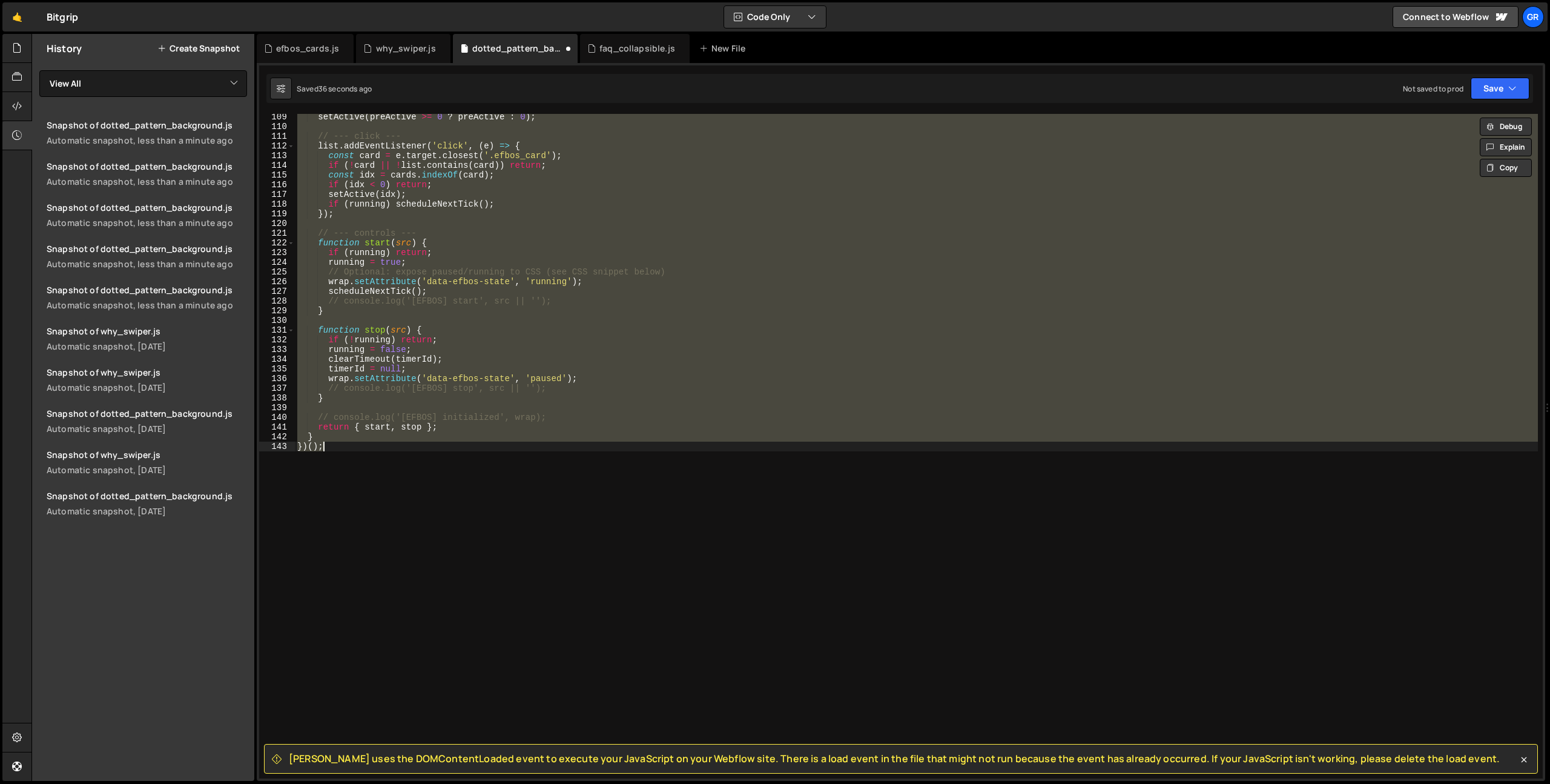
click at [408, 512] on div "setActive ( preActive >= 0 ? preActive : 0 ) ; // --- click --- list . addEvent…" at bounding box center [916, 446] width 1243 height 664
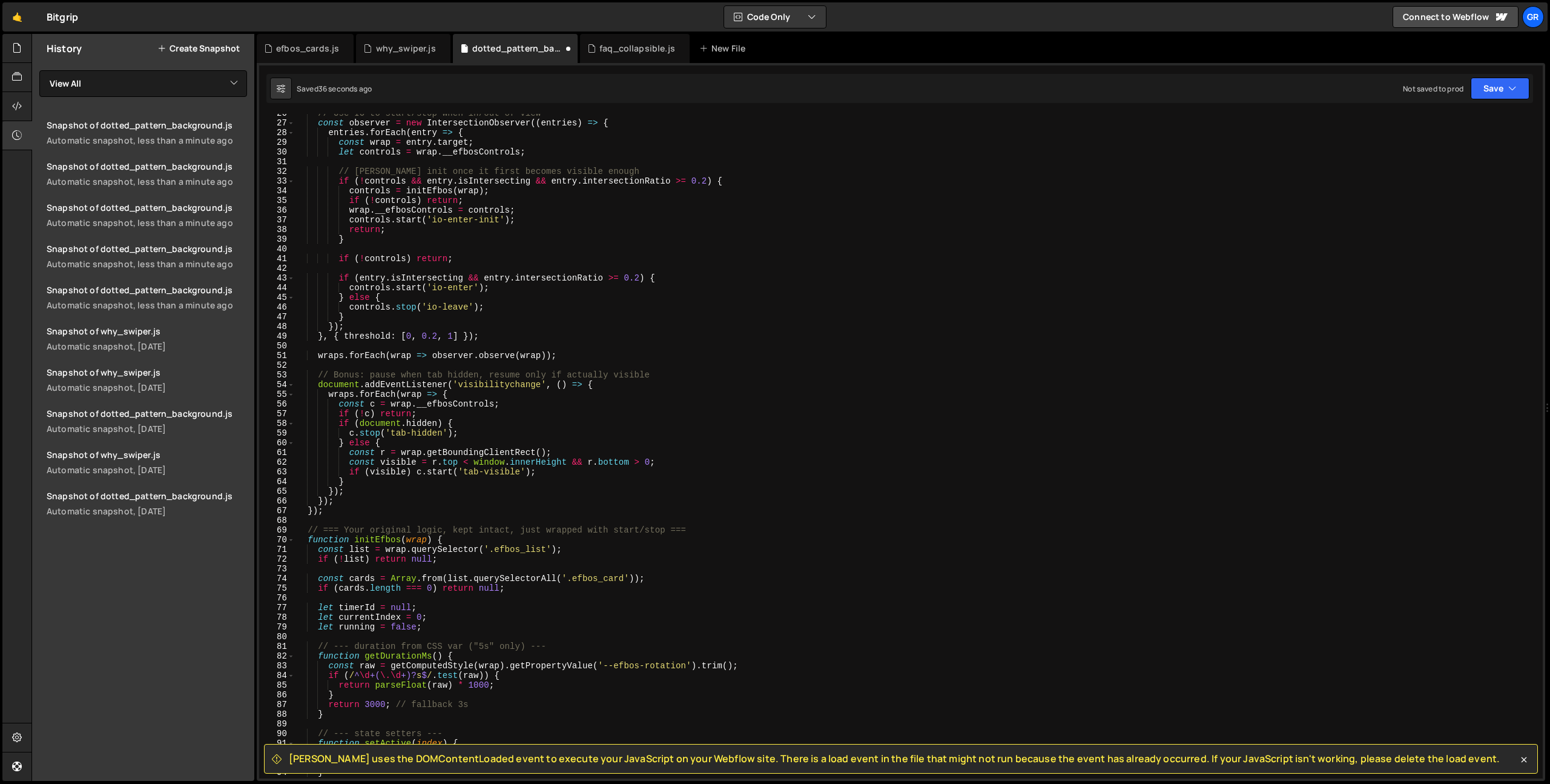
scroll to position [0, 0]
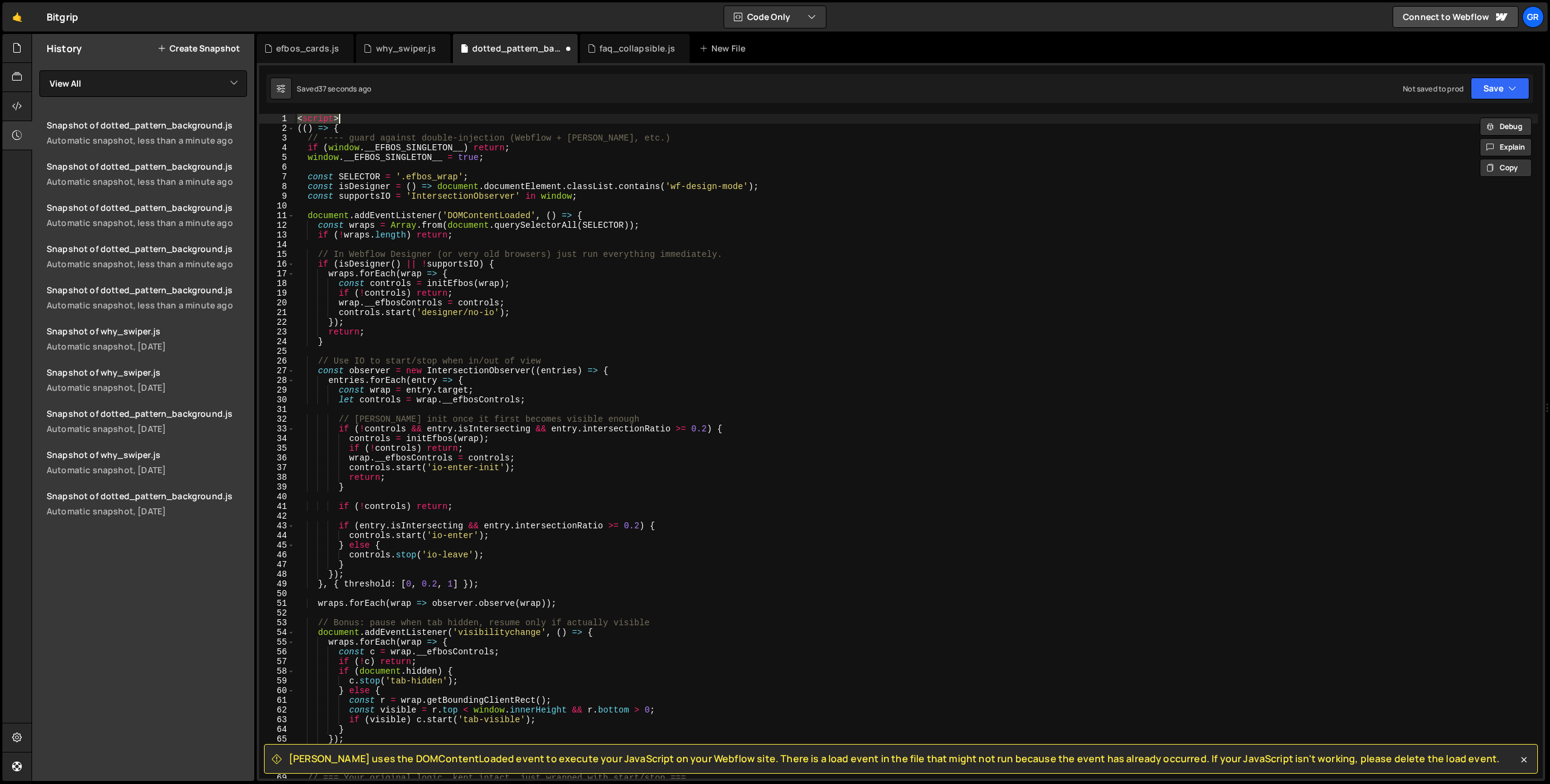
type textarea "</script>"
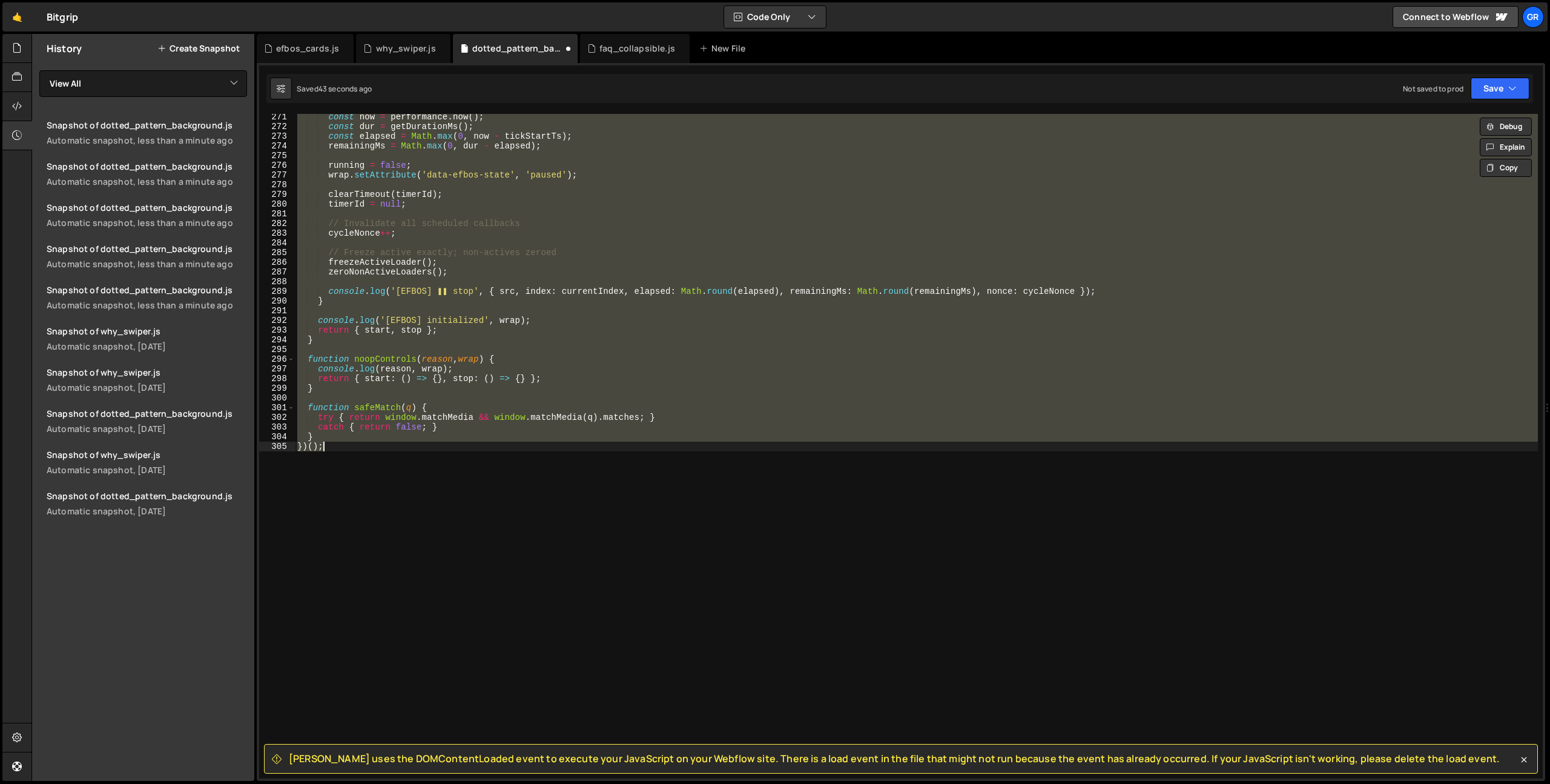
type textarea "</script>"
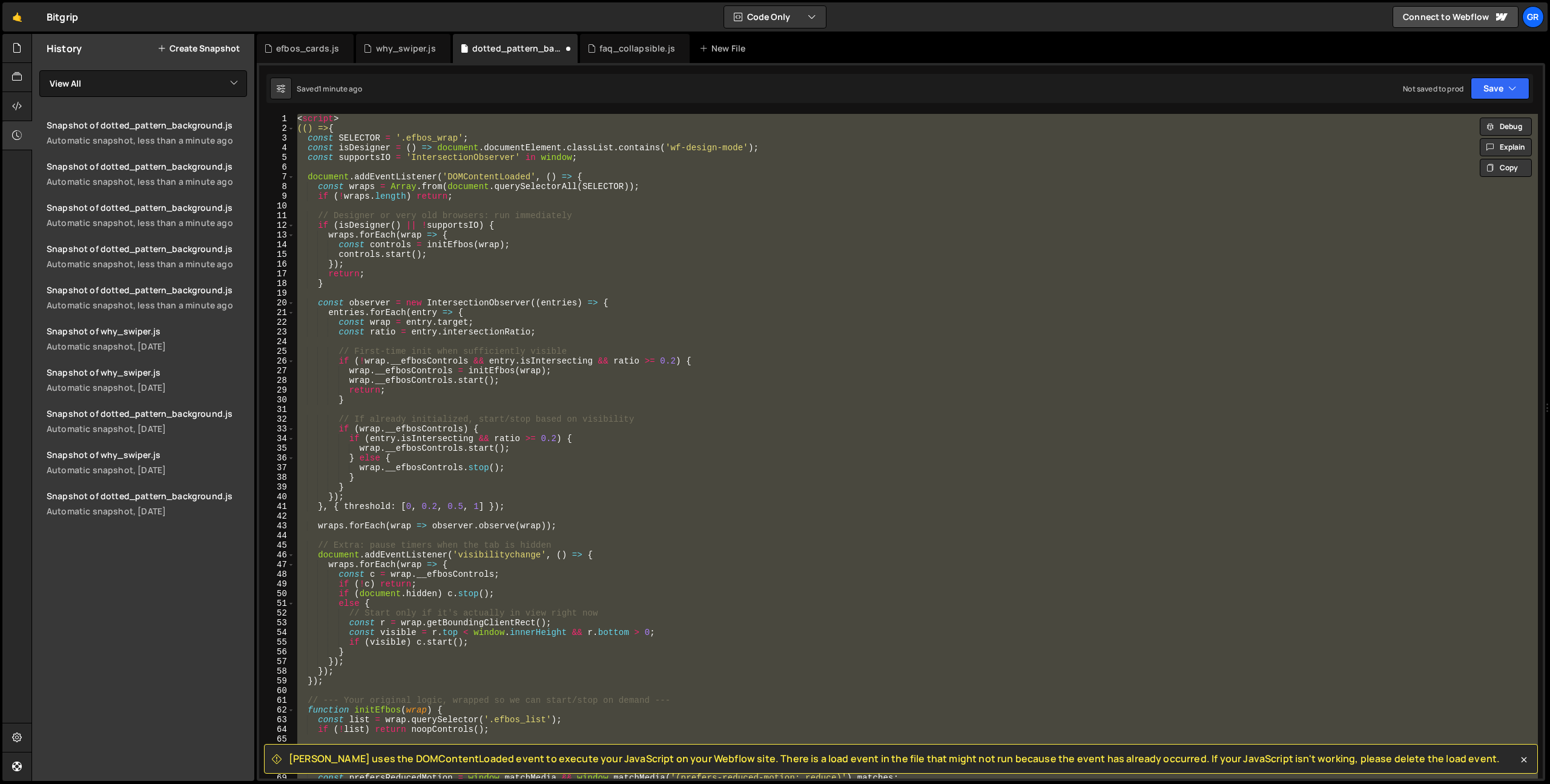
type textarea "});"
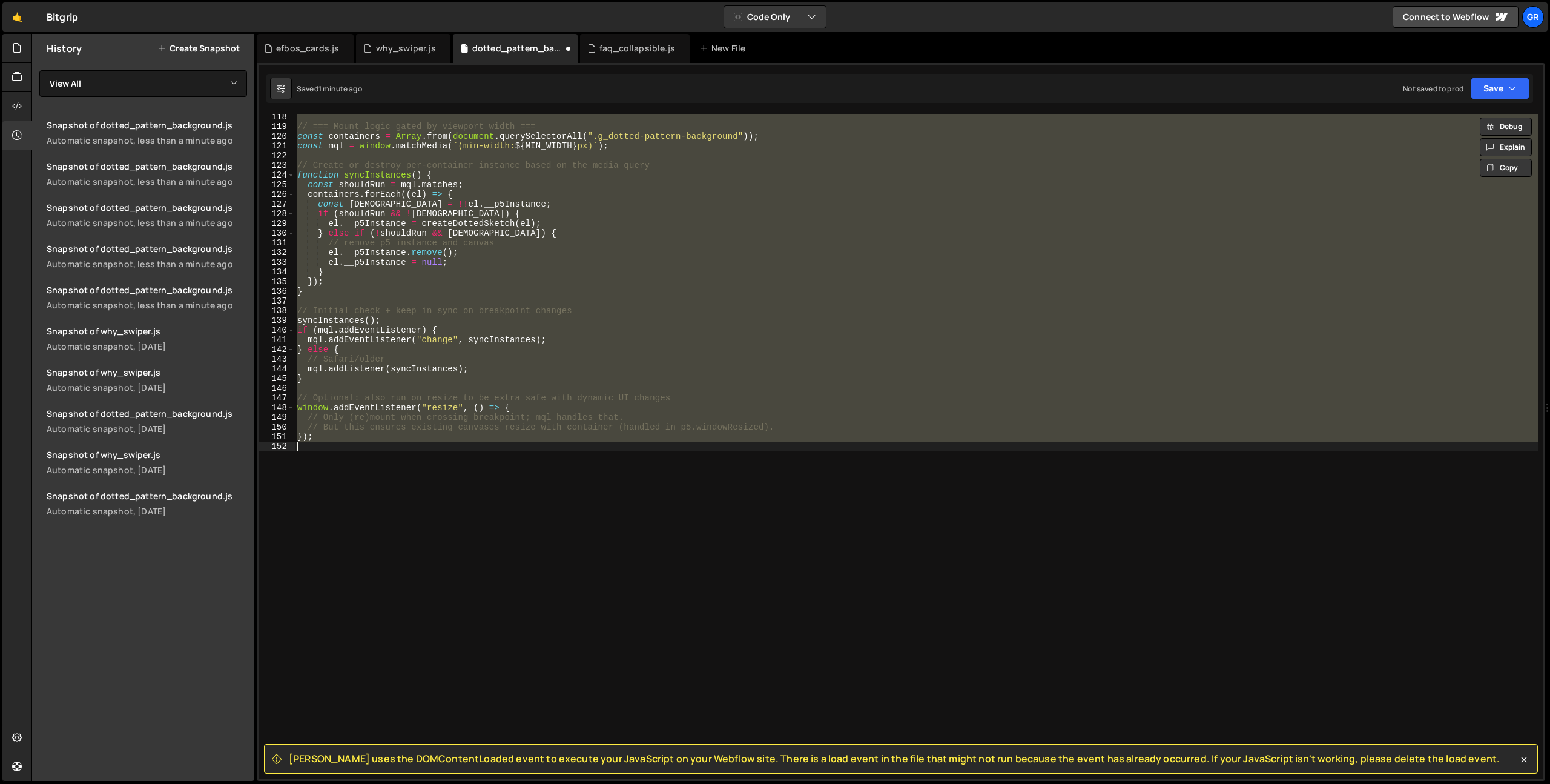
click at [493, 462] on div "// === Mount logic gated by viewport width === const containers = Array . from …" at bounding box center [916, 446] width 1243 height 664
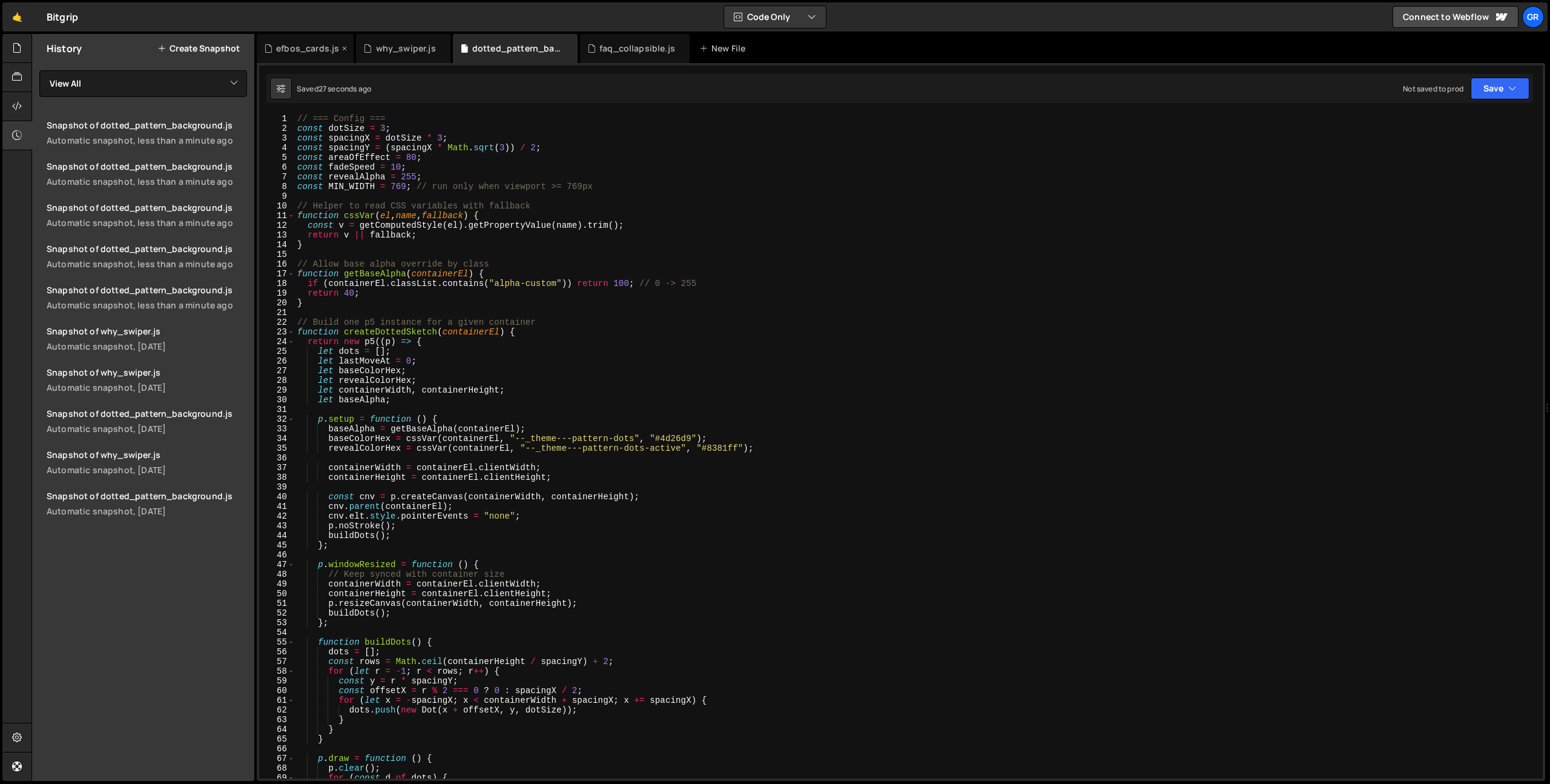
click at [325, 46] on div "efbos_cards.js" at bounding box center [307, 48] width 63 height 12
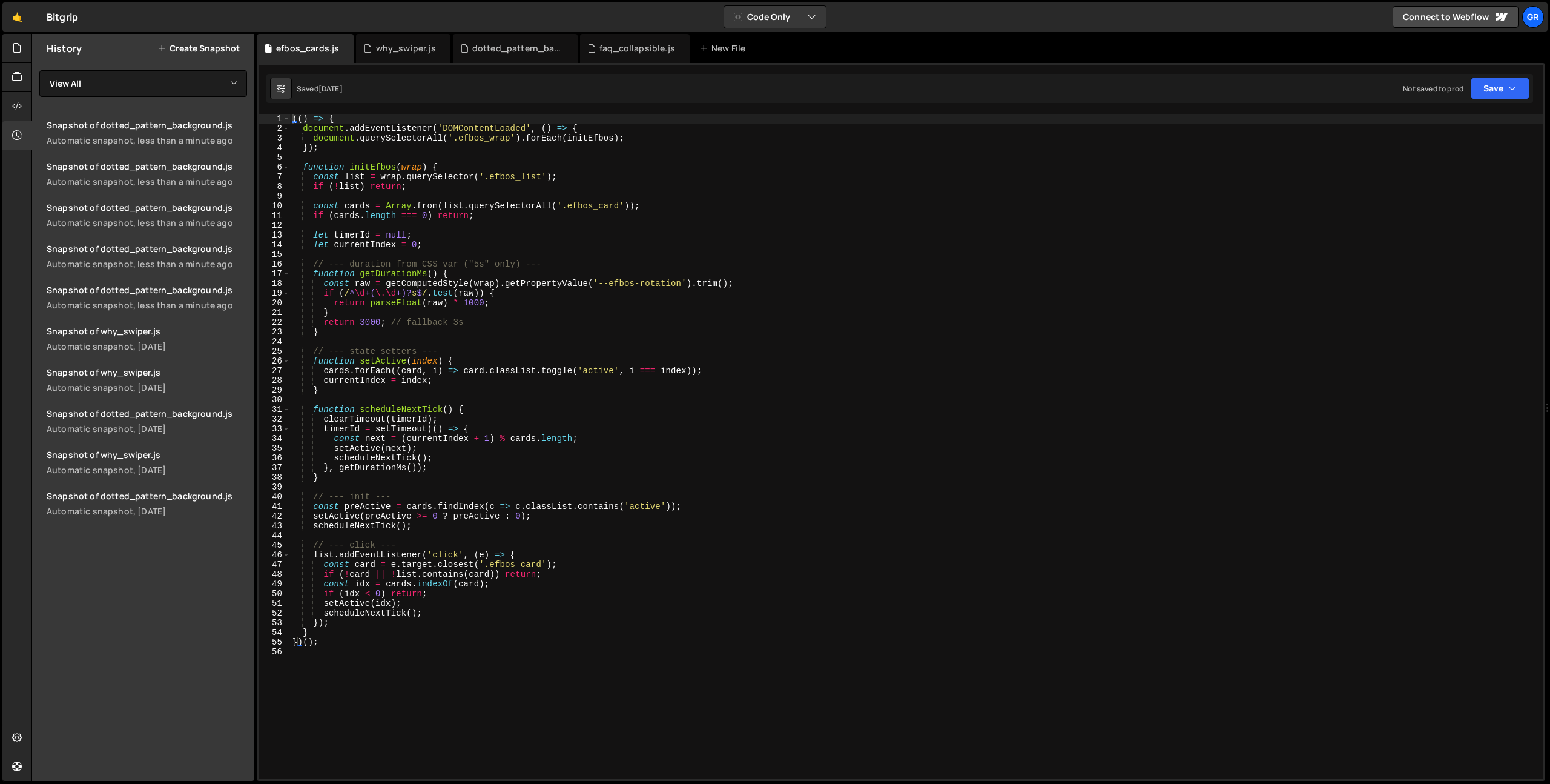
click at [375, 671] on div "(( ) => { document . addEventListener ( 'DOMContentLoaded' , ( ) => { document …" at bounding box center [916, 456] width 1253 height 684
click at [480, 298] on div "(( ) => { document . addEventListener ( 'DOMContentLoaded' , ( ) => { document …" at bounding box center [916, 456] width 1253 height 684
type textarea "})();"
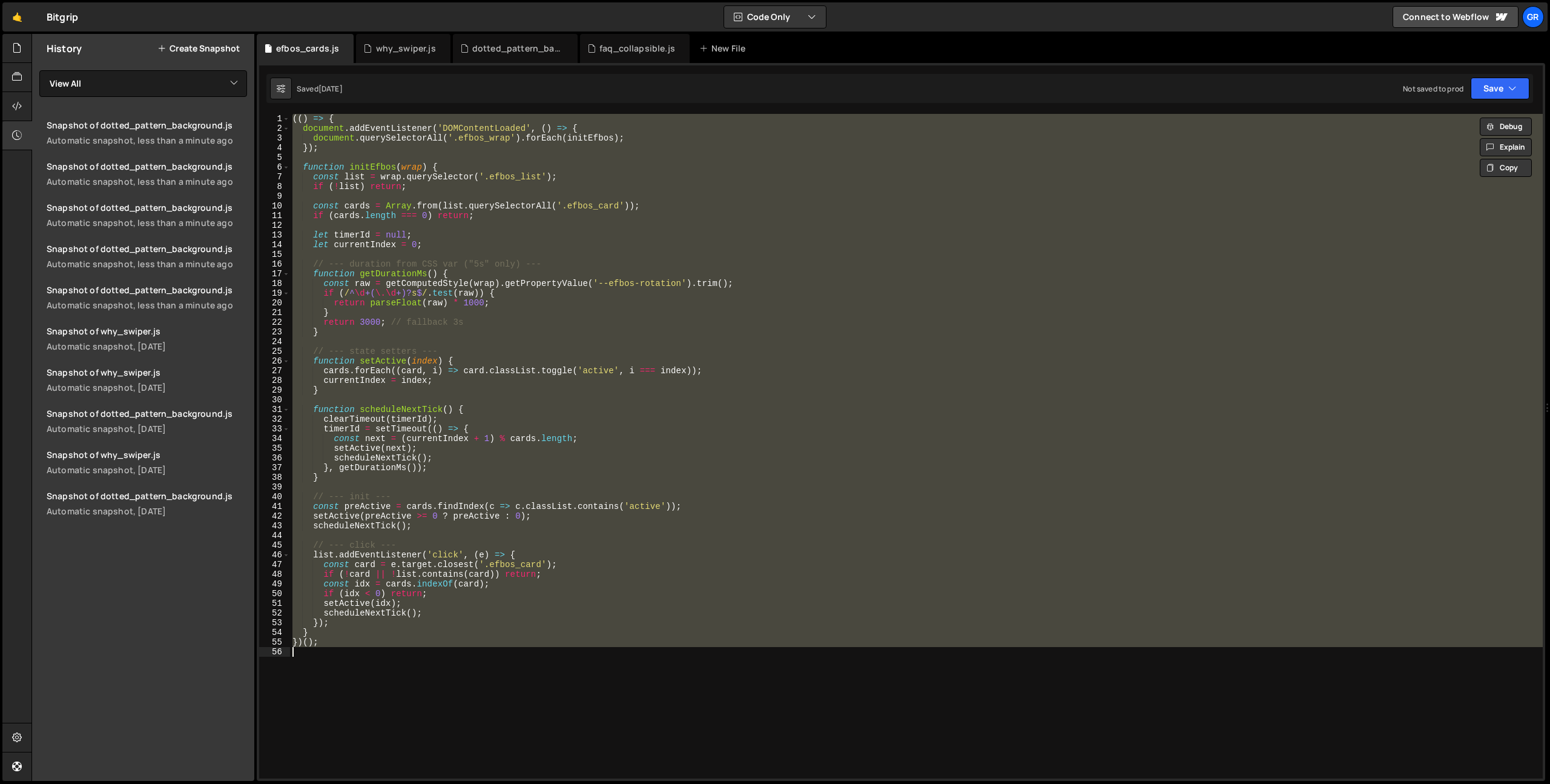
paste textarea
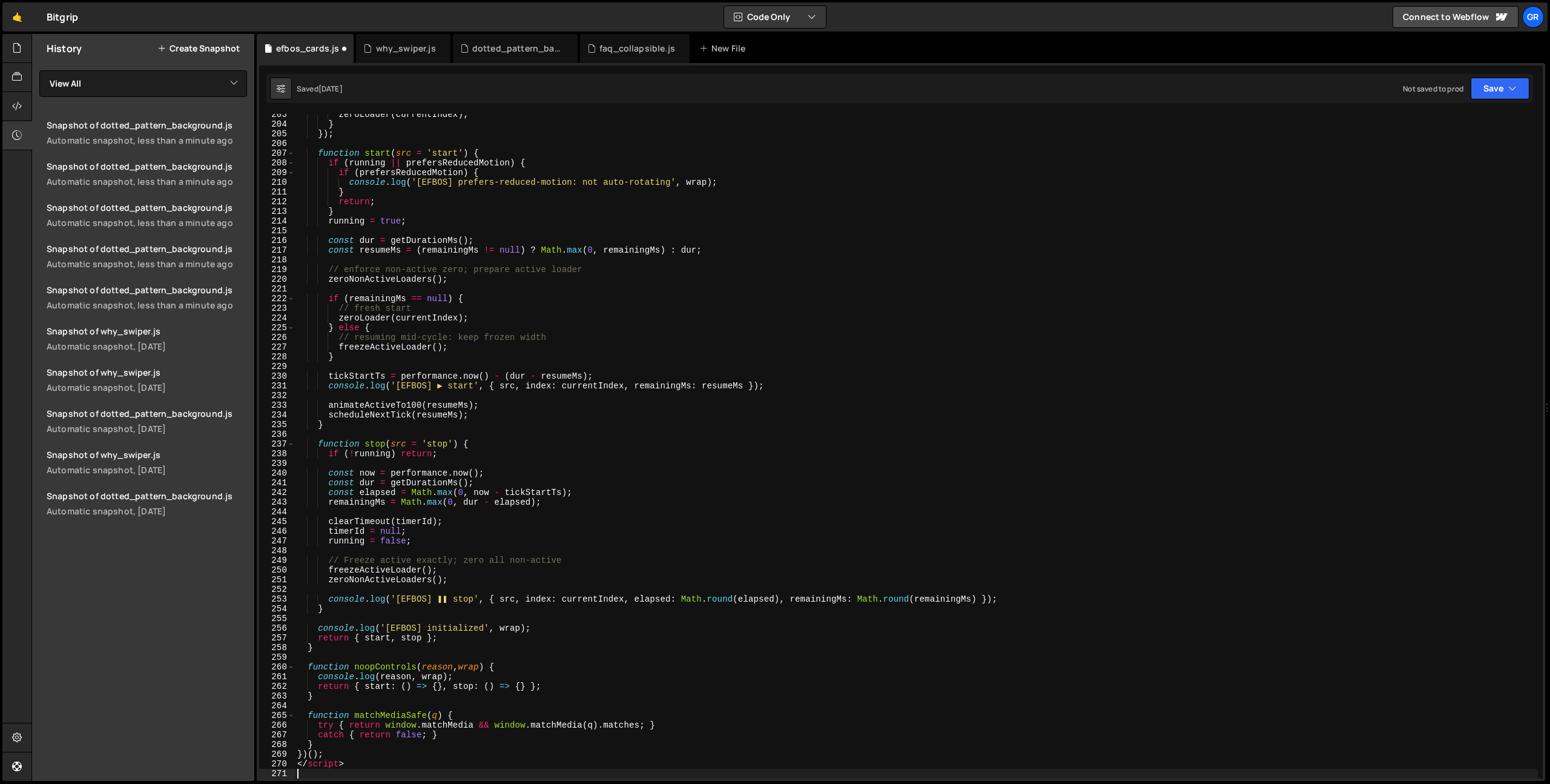
type textarea "</script>"
type textarea "<script>"
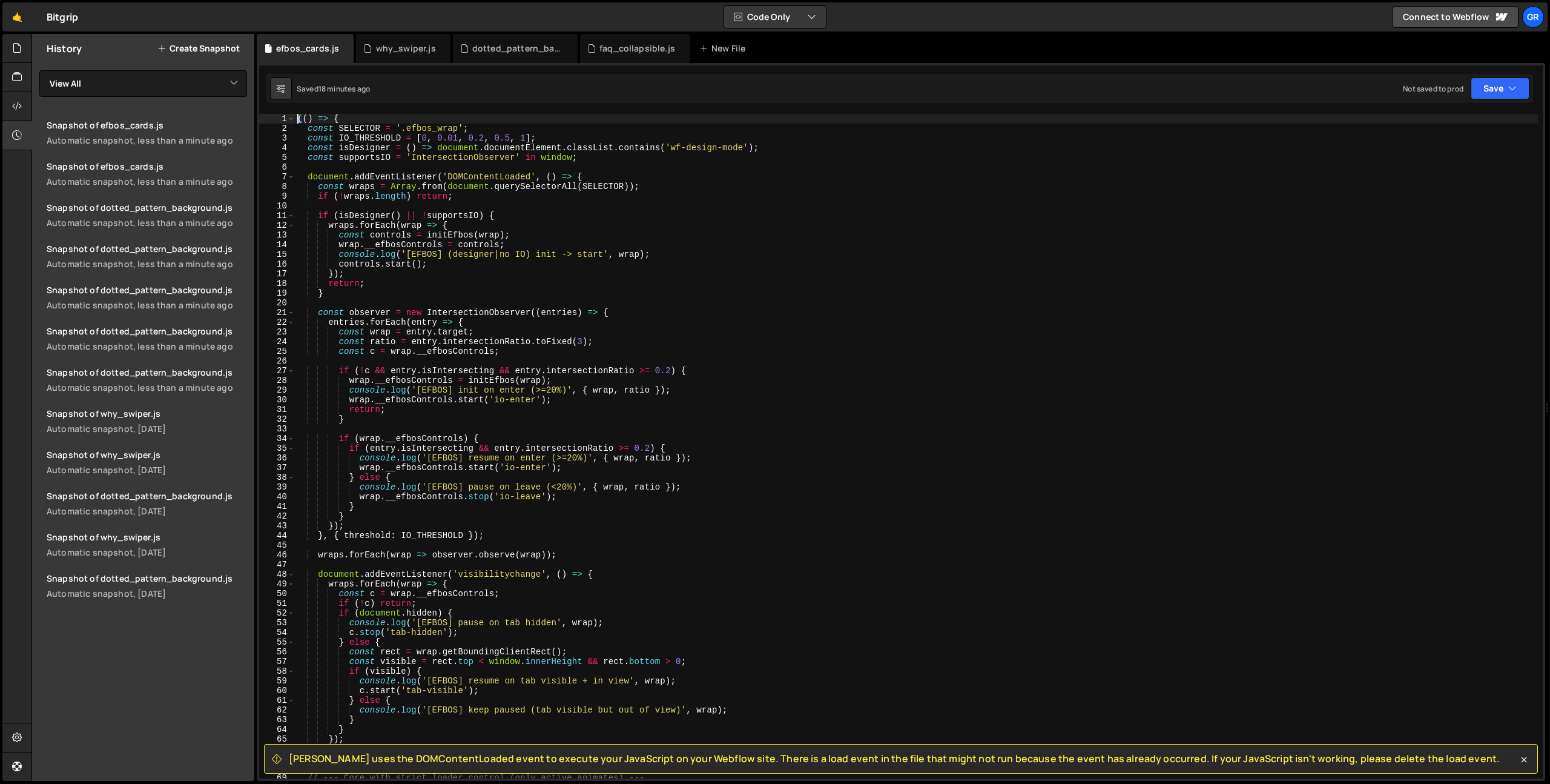
click at [501, 280] on div "(( ) => { const SELECTOR = '.efbos_wrap' ; const IO_THRESHOLD = [ 0 , 0.01 , 0.…" at bounding box center [916, 456] width 1243 height 684
type textarea "return;"
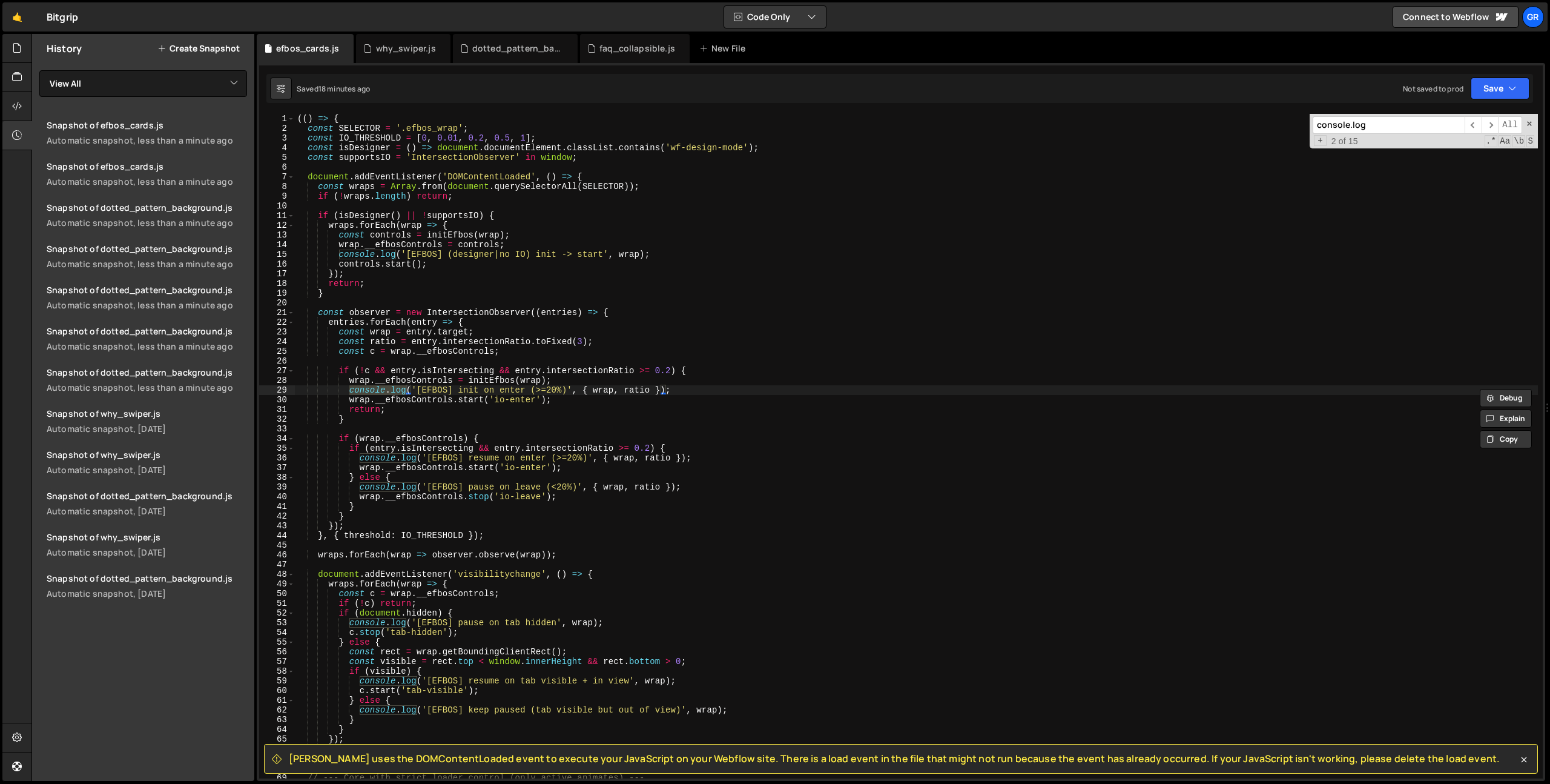
type input "console.log"
drag, startPoint x: 350, startPoint y: 390, endPoint x: 360, endPoint y: 419, distance: 30.7
click at [350, 390] on div "(( ) => { const SELECTOR = '.efbos_wrap' ; const IO_THRESHOLD = [ 0 , 0.01 , 0.…" at bounding box center [916, 456] width 1243 height 684
click at [360, 459] on div "(( ) => { const SELECTOR = '.efbos_wrap' ; const IO_THRESHOLD = [ 0 , 0.01 , 0.…" at bounding box center [916, 456] width 1243 height 684
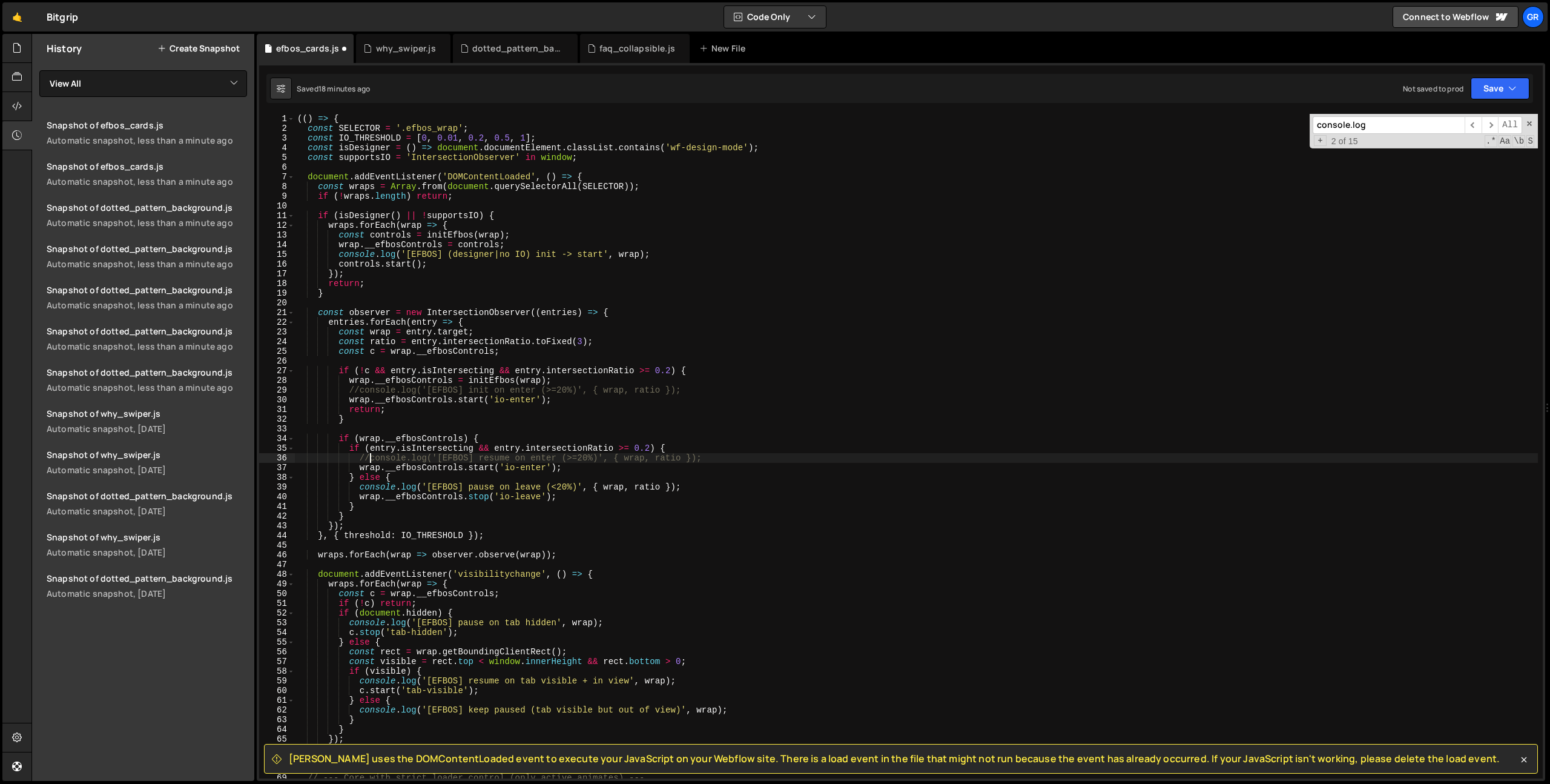
scroll to position [0, 5]
click at [363, 488] on div "(( ) => { const SELECTOR = '.efbos_wrap' ; const IO_THRESHOLD = [ 0 , 0.01 , 0.…" at bounding box center [916, 456] width 1243 height 684
click at [340, 254] on div "(( ) => { const SELECTOR = '.efbos_wrap' ; const IO_THRESHOLD = [ 0 , 0.01 , 0.…" at bounding box center [916, 456] width 1243 height 684
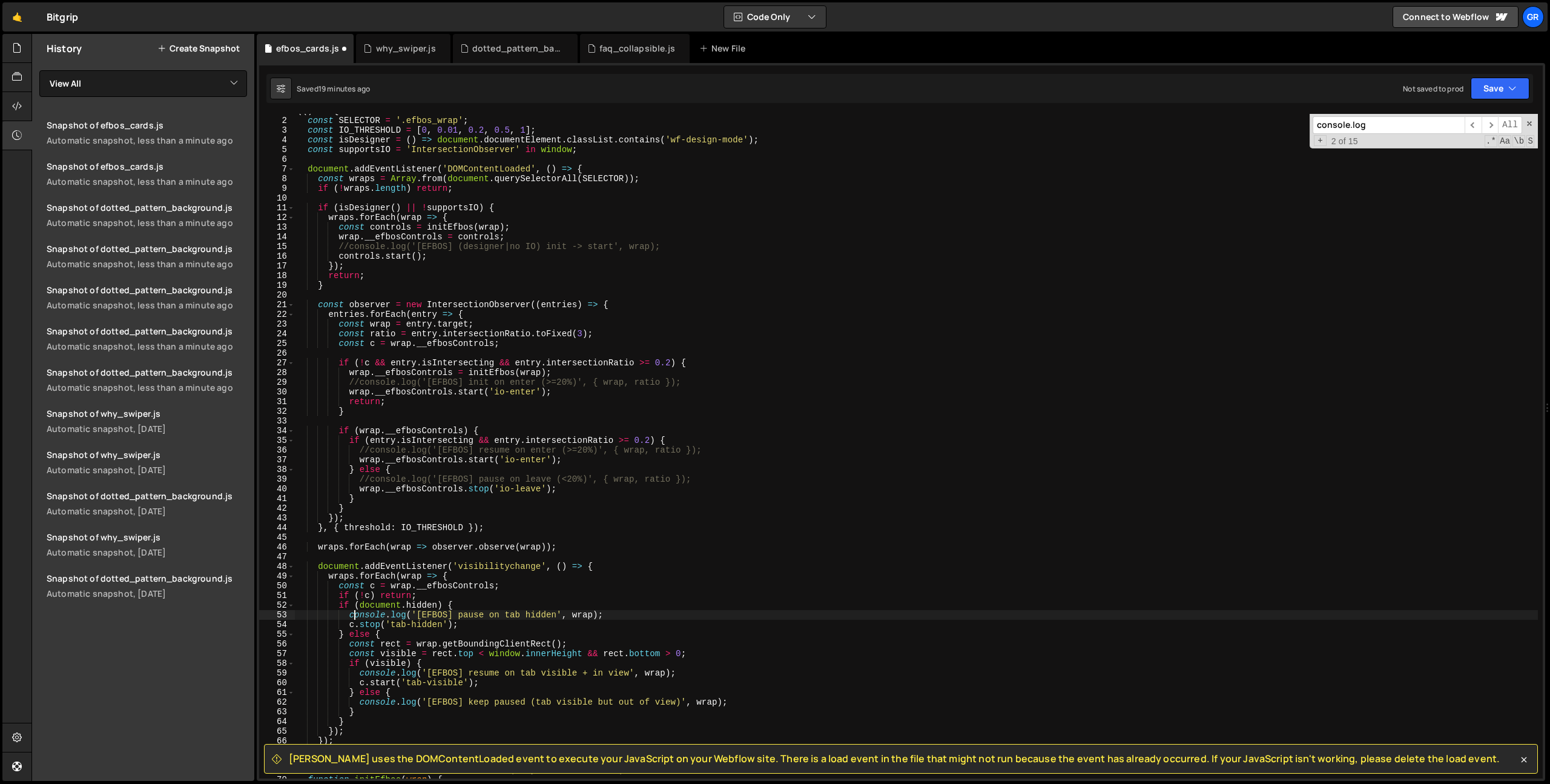
click at [352, 617] on div "(( ) => { const SELECTOR = '.efbos_wrap' ; const IO_THRESHOLD = [ 0 , 0.01 , 0.…" at bounding box center [916, 448] width 1243 height 684
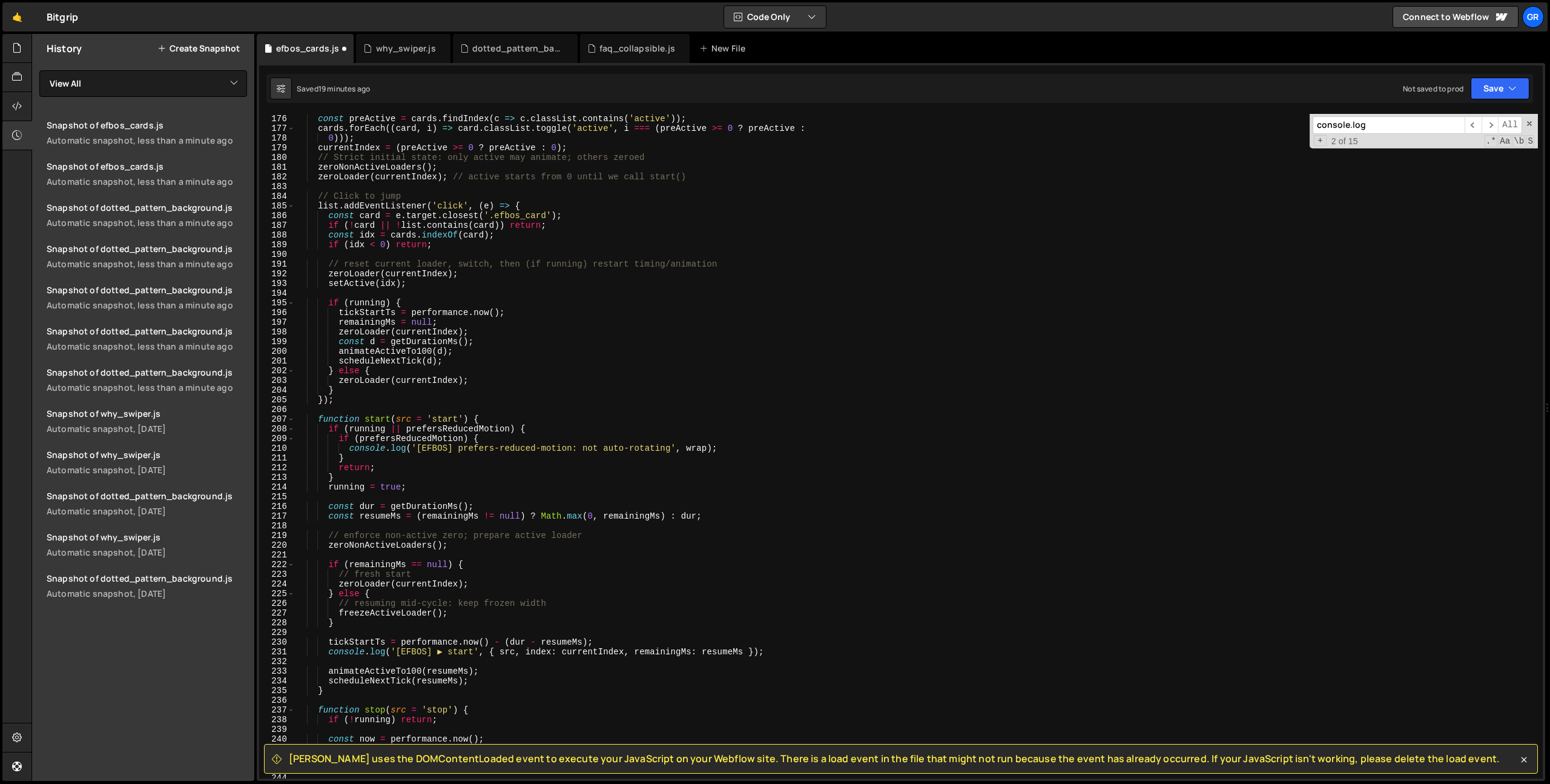
scroll to position [1696, 0]
click at [351, 448] on div "// INIT const preActive = cards . findIndex ( c => c . classList . contains ( '…" at bounding box center [916, 446] width 1243 height 684
click at [329, 654] on div "// INIT const preActive = cards . findIndex ( c => c . classList . contains ( '…" at bounding box center [916, 446] width 1243 height 684
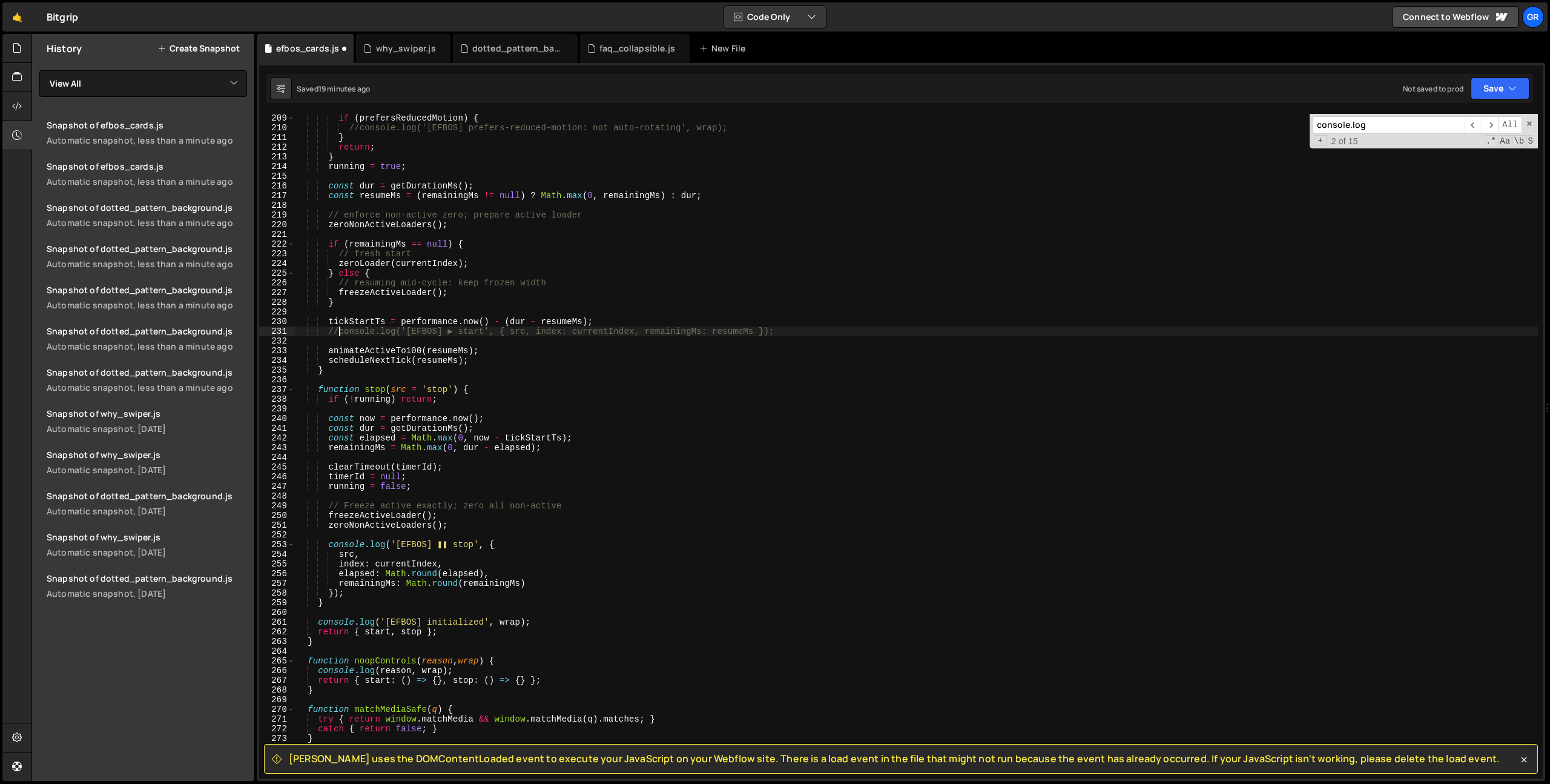
scroll to position [2105, 0]
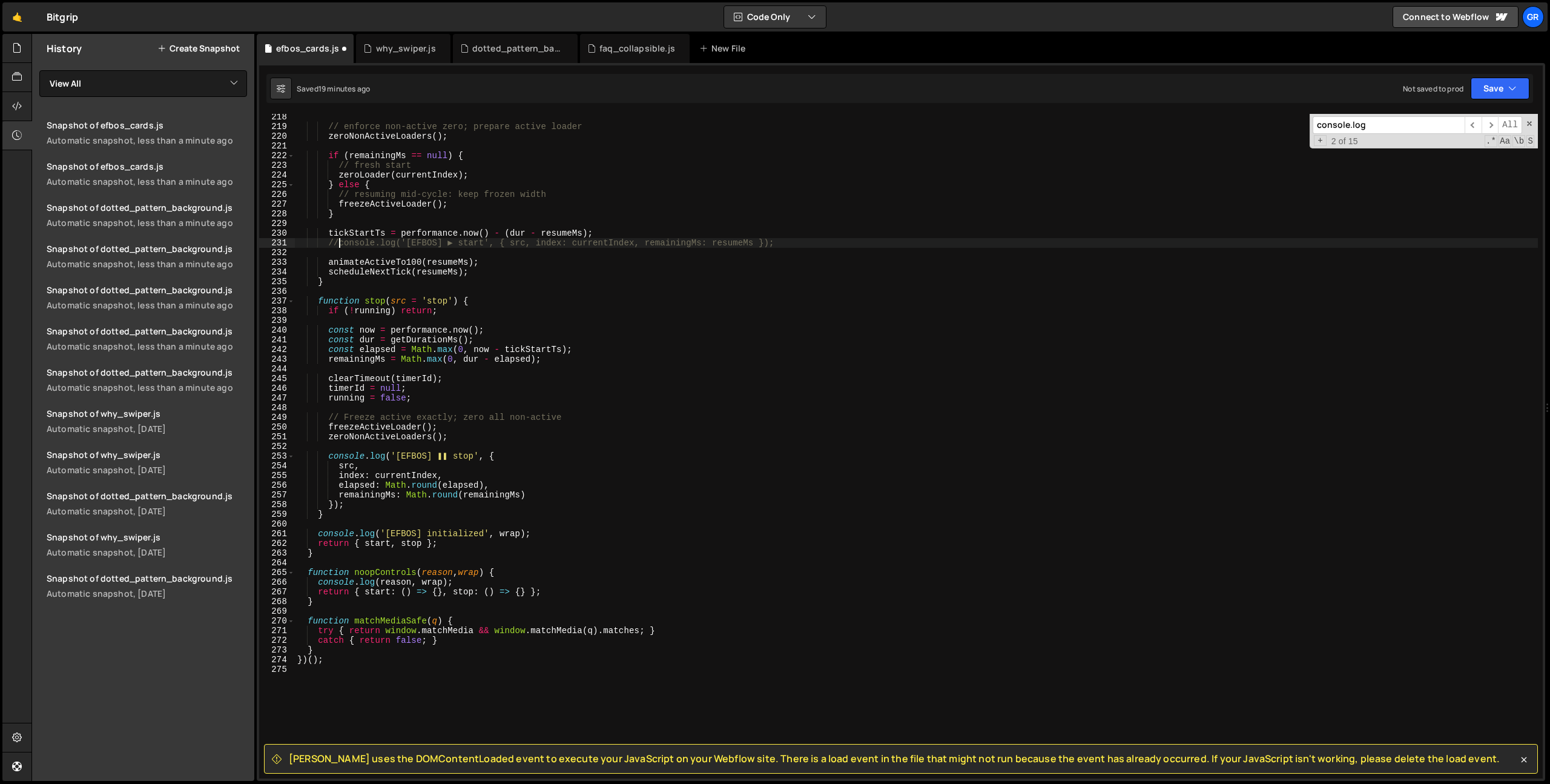
click at [329, 456] on div "// enforce non-active zero; prepare active loader zeroNonActiveLoaders ( ) ; if…" at bounding box center [916, 454] width 1243 height 684
click at [320, 533] on div "// enforce non-active zero; prepare active loader zeroNonActiveLoaders ( ) ; if…" at bounding box center [916, 454] width 1243 height 684
click at [321, 583] on div "// enforce non-active zero; prepare active loader zeroNonActiveLoaders ( ) ; if…" at bounding box center [916, 454] width 1243 height 684
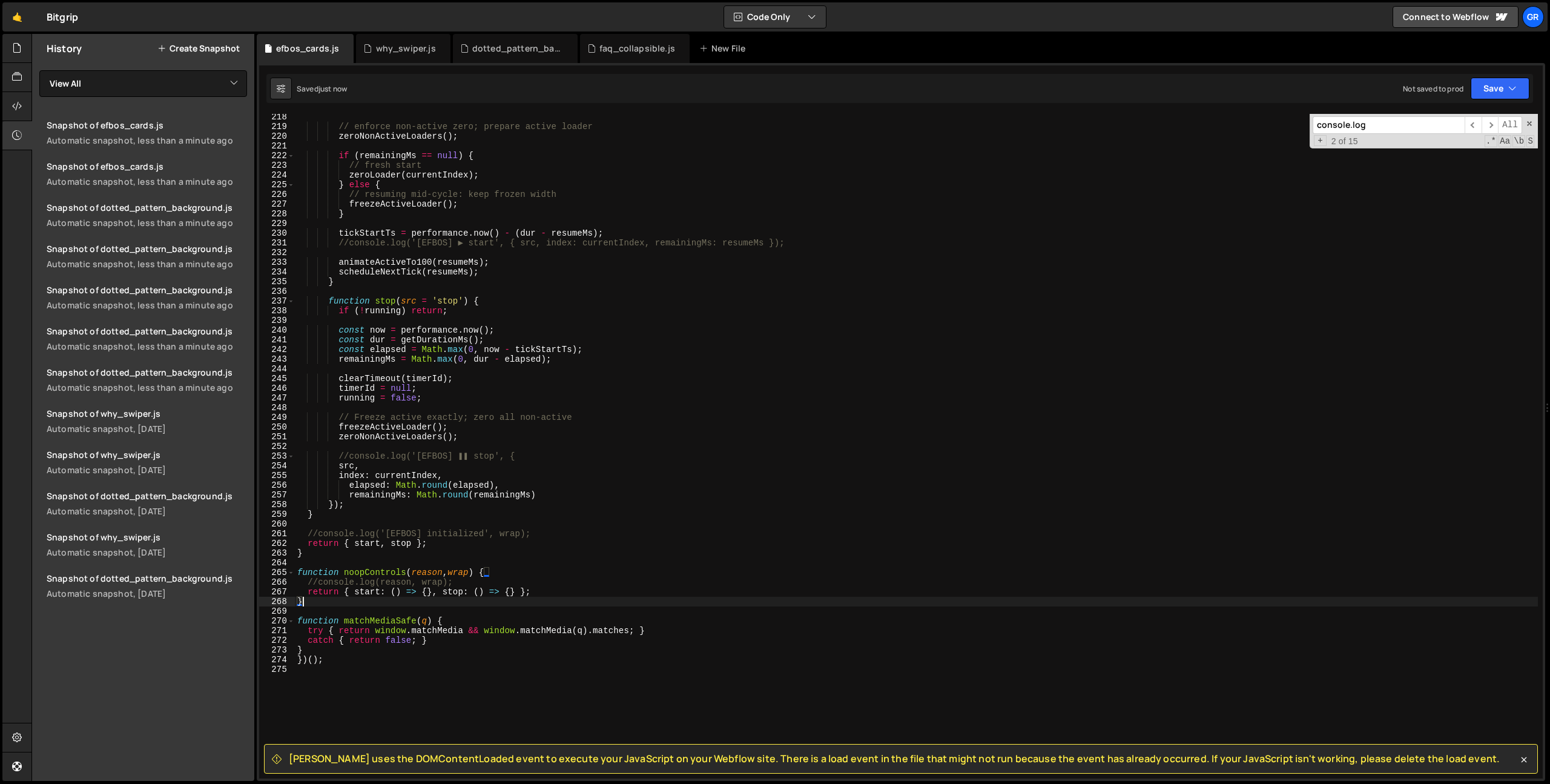
click at [1381, 133] on div "console.log ​ ​ All Replace All + 2 of 15 .* Aa \b S" at bounding box center [1424, 131] width 228 height 34
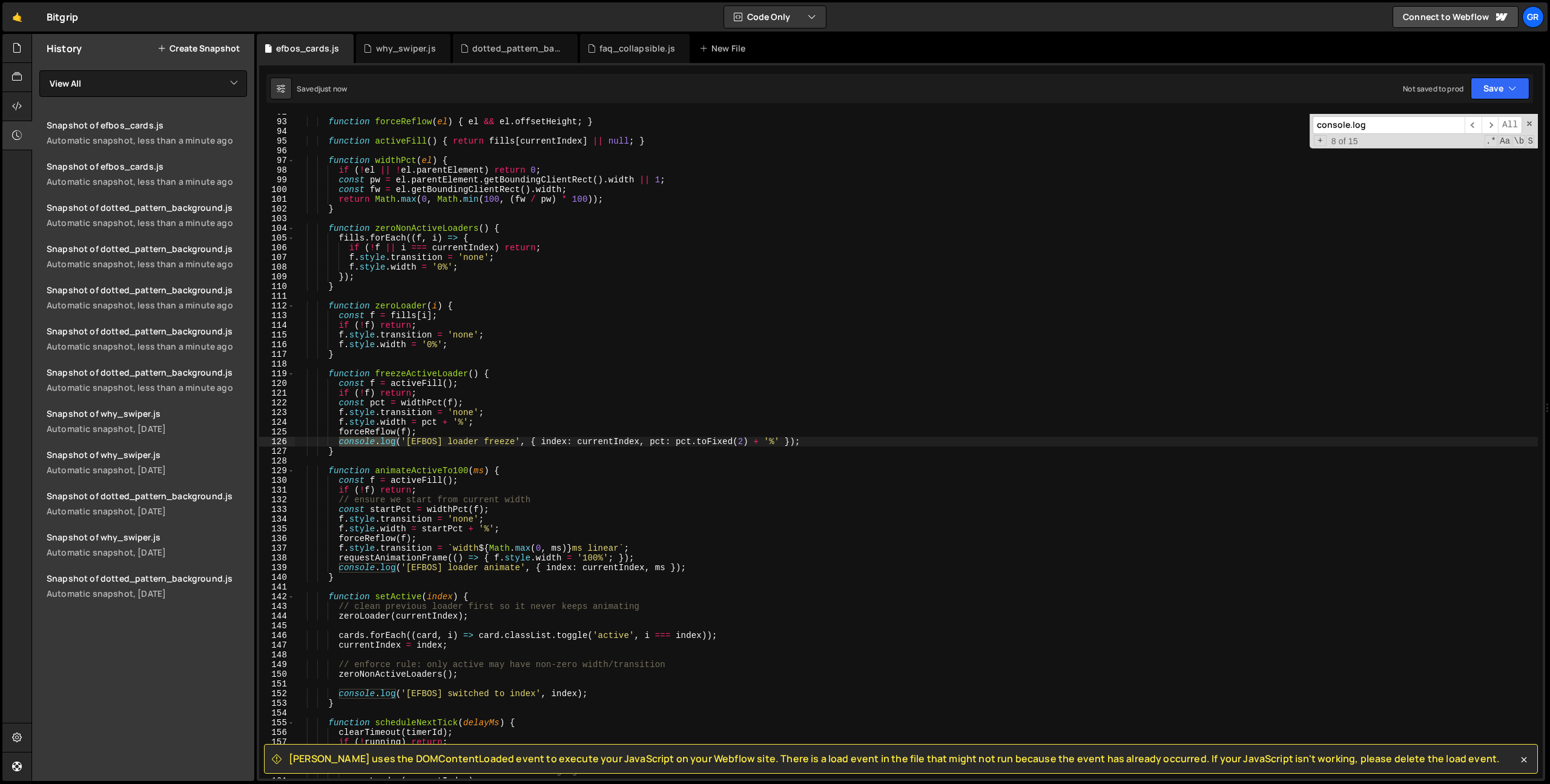
scroll to position [889, 0]
click at [342, 441] on div "function forceReflow ( el ) { el && el . offsetHeight ; } function activeFill (…" at bounding box center [916, 446] width 1243 height 664
click at [1400, 128] on input "console.log" at bounding box center [1389, 125] width 152 height 17
click at [340, 570] on div "function forceReflow ( el ) { el && el . offsetHeight ; } function activeFill (…" at bounding box center [916, 446] width 1243 height 664
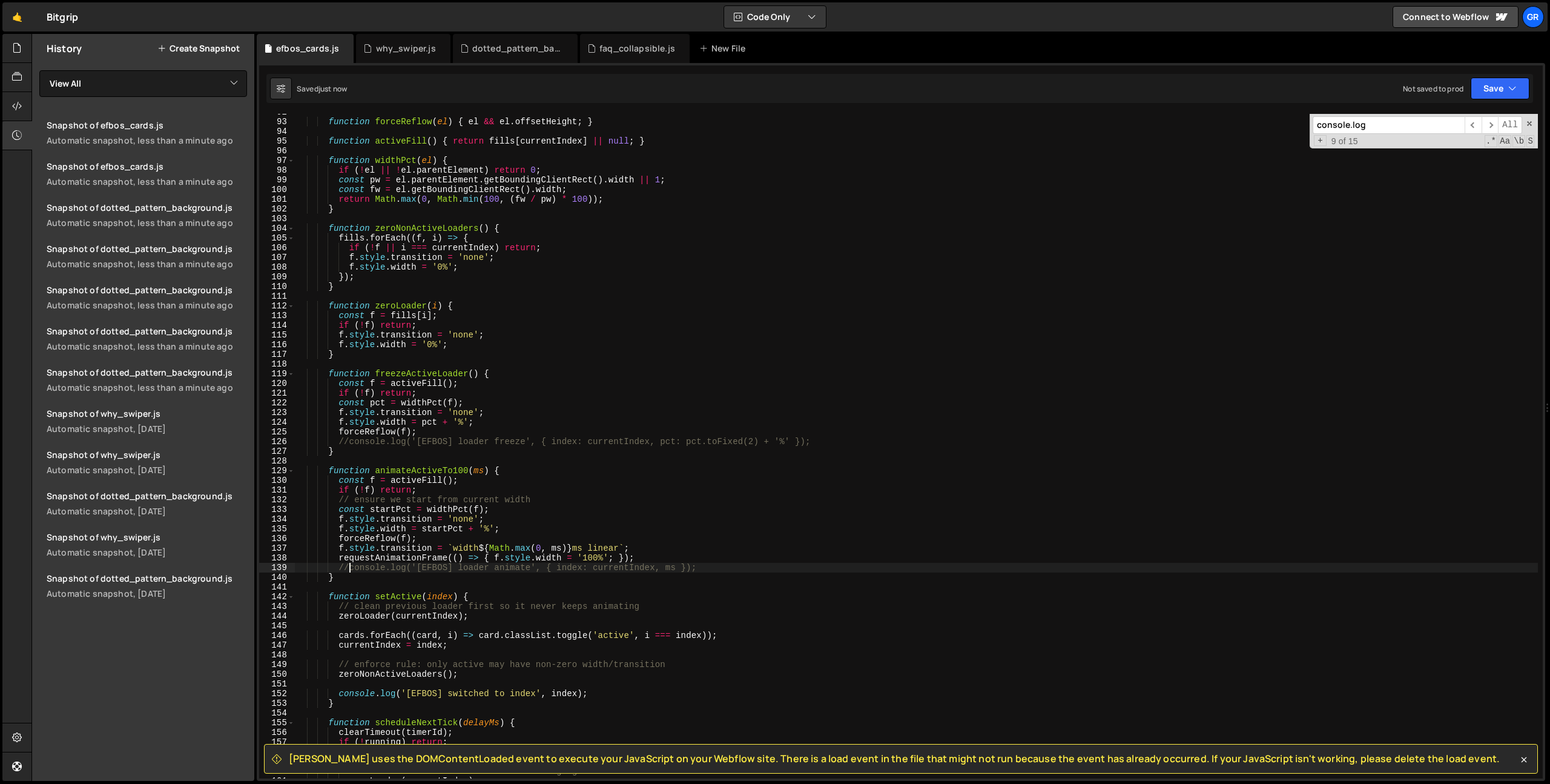
click at [1386, 124] on input "console.log" at bounding box center [1389, 125] width 152 height 17
drag, startPoint x: 340, startPoint y: 696, endPoint x: 340, endPoint y: 703, distance: 7.0
click at [340, 696] on div "function forceReflow ( el ) { el && el . offsetHeight ; } function activeFill (…" at bounding box center [916, 446] width 1243 height 664
click at [1393, 124] on input "console.log" at bounding box center [1389, 125] width 152 height 17
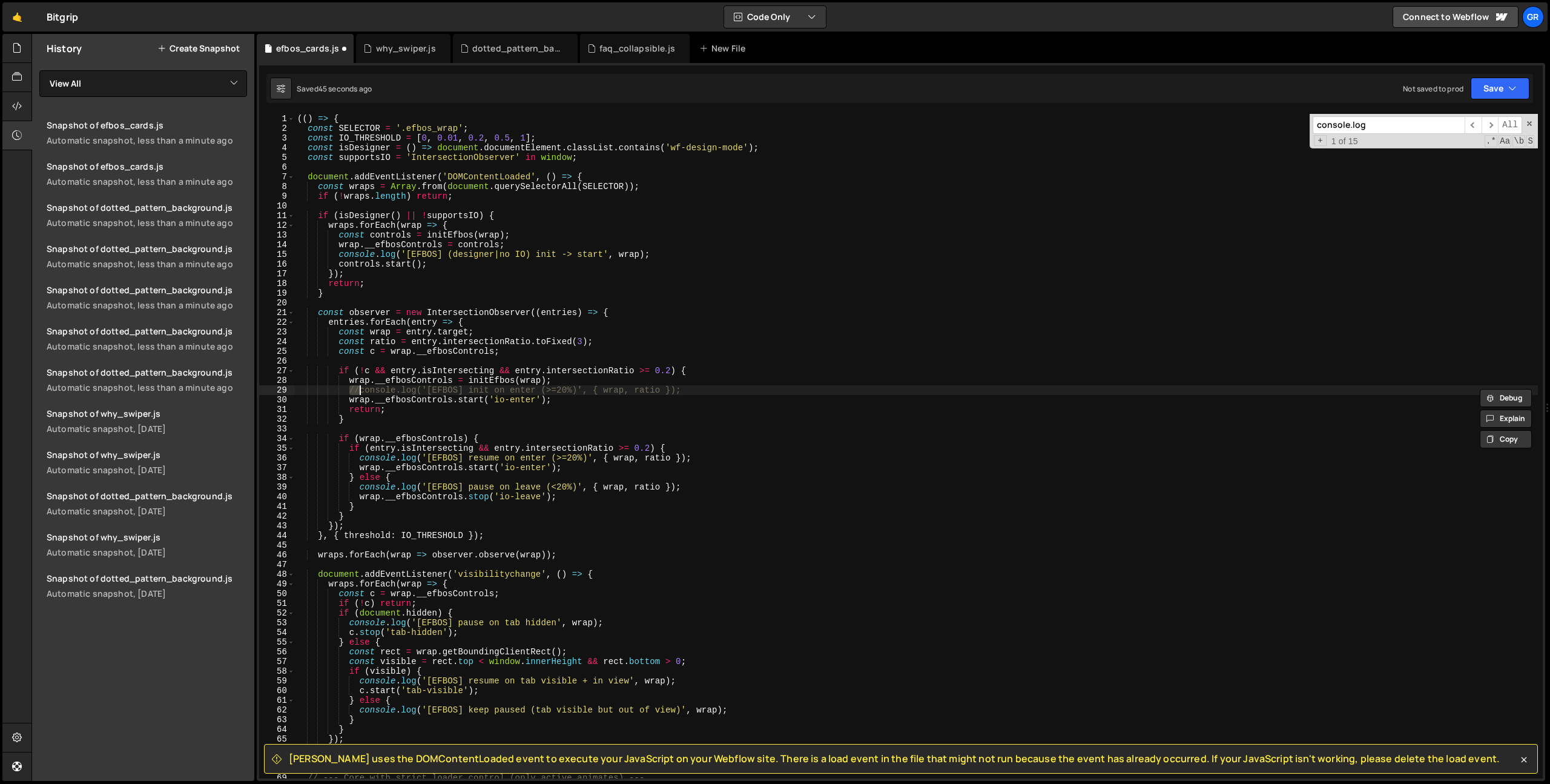
scroll to position [0, 0]
click at [457, 398] on div "(( ) => { const SELECTOR = '.efbos_wrap' ; const IO_THRESHOLD = [ 0 , 0.01 , 0.…" at bounding box center [916, 456] width 1243 height 684
click at [361, 459] on div "(( ) => { const SELECTOR = '.efbos_wrap' ; const IO_THRESHOLD = [ 0 , 0.01 , 0.…" at bounding box center [916, 456] width 1243 height 684
click at [351, 624] on div "(( ) => { const SELECTOR = '.efbos_wrap' ; const IO_THRESHOLD = [ 0 , 0.01 , 0.…" at bounding box center [916, 456] width 1243 height 684
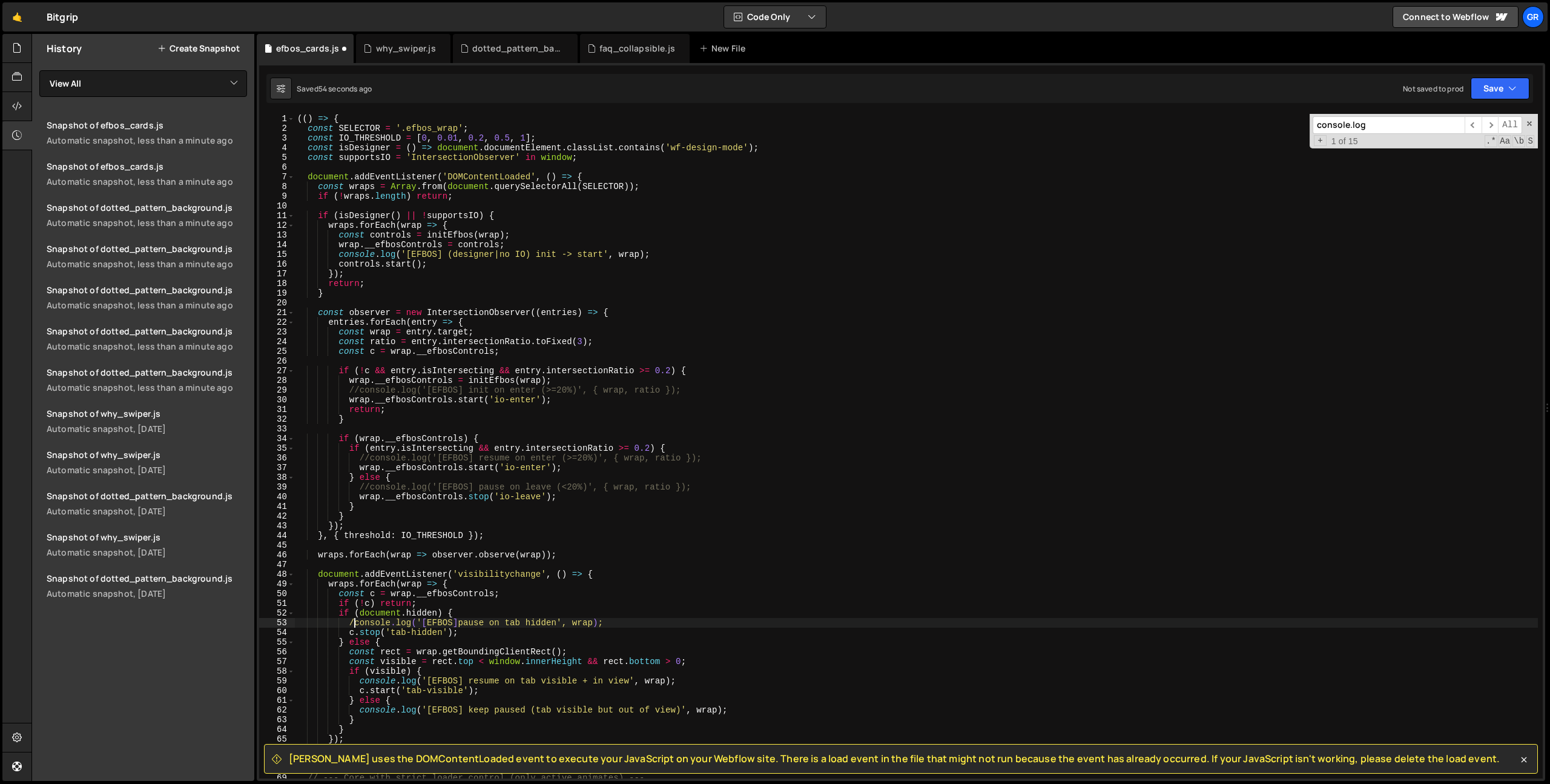
scroll to position [0, 4]
click at [361, 682] on div "(( ) => { const SELECTOR = '.efbos_wrap' ; const IO_THRESHOLD = [ 0 , 0.01 , 0.…" at bounding box center [916, 456] width 1243 height 684
click at [1383, 127] on input "console.log" at bounding box center [1389, 125] width 152 height 17
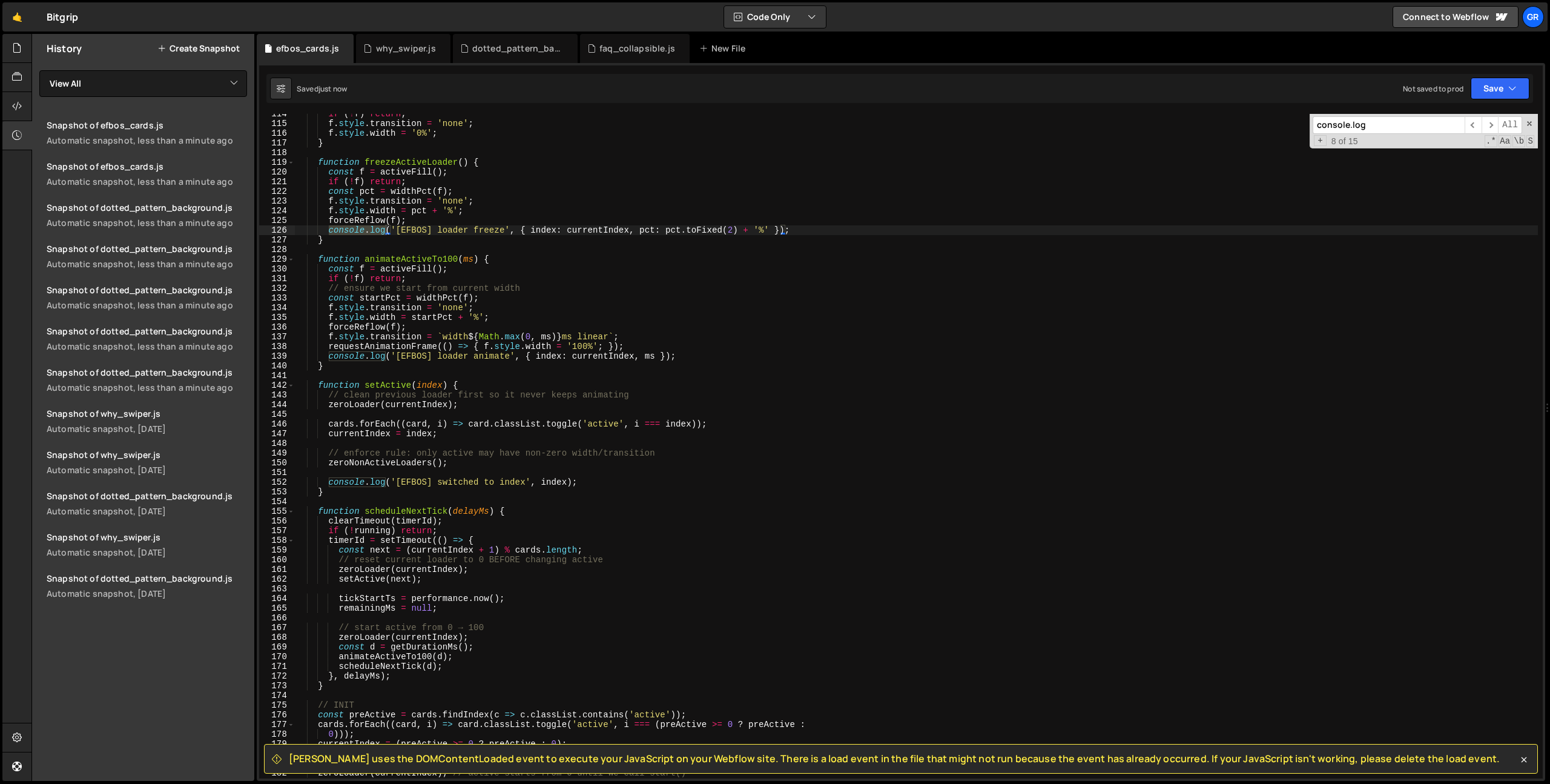
scroll to position [1100, 0]
drag, startPoint x: 327, startPoint y: 235, endPoint x: 339, endPoint y: 277, distance: 43.7
click at [327, 235] on div "if ( ! f ) return ; f . style . transition = 'none' ; f . style . width = '0%' …" at bounding box center [916, 446] width 1243 height 664
click at [329, 482] on div "if ( ! f ) return ; f . style . transition = 'none' ; f . style . width = '0%' …" at bounding box center [916, 451] width 1243 height 684
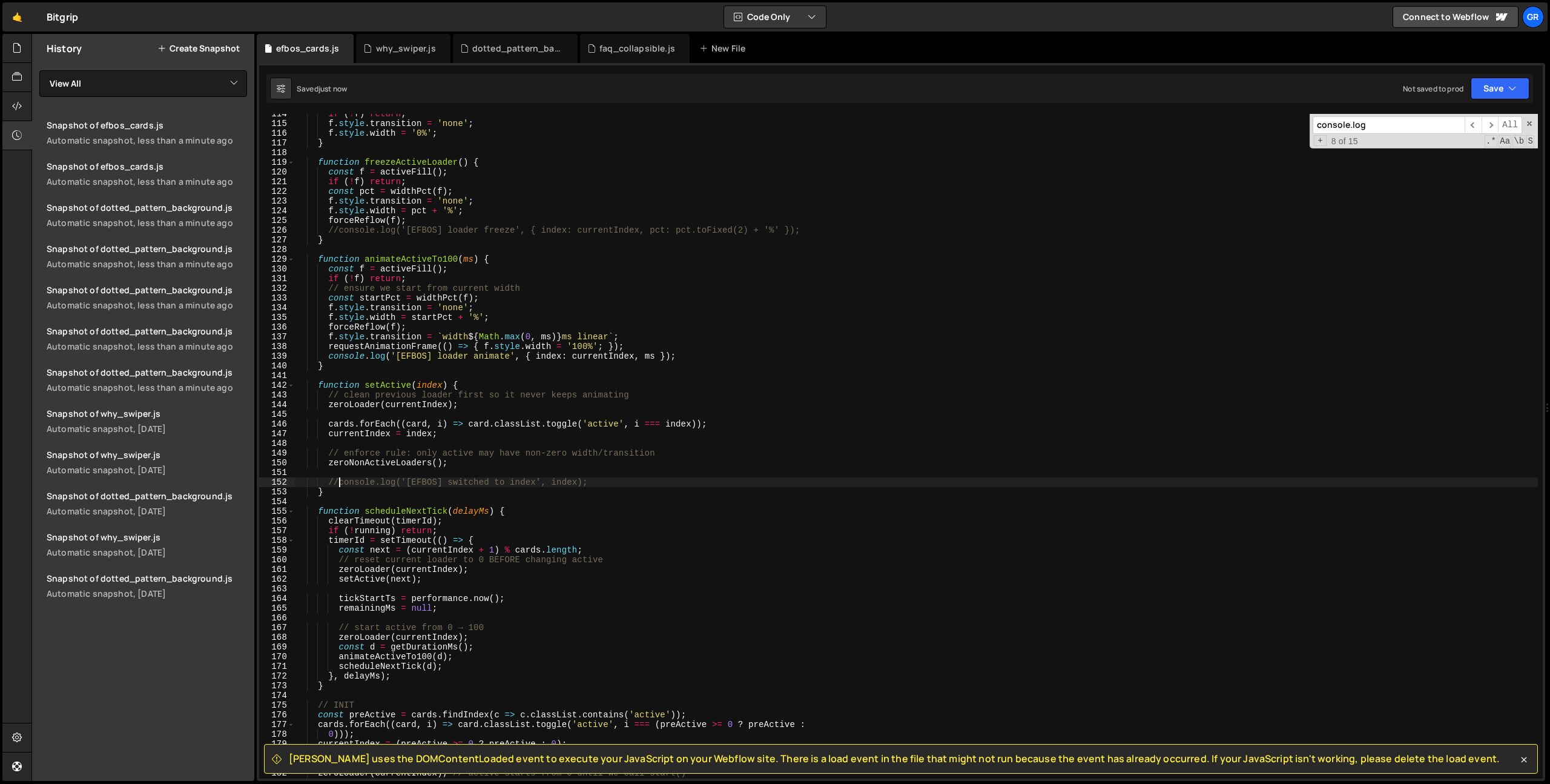
click at [1379, 125] on input "console.log" at bounding box center [1389, 125] width 152 height 17
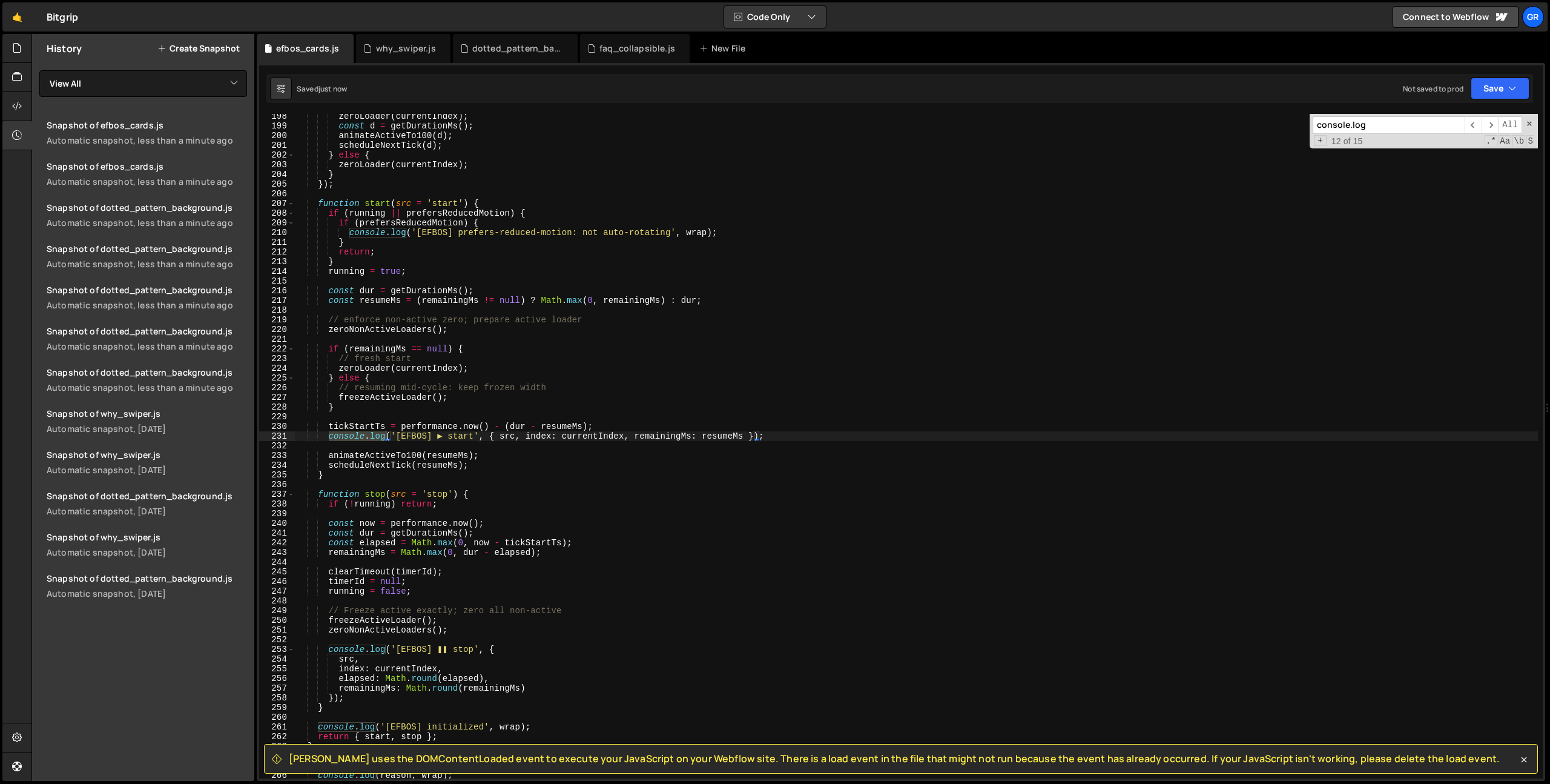
scroll to position [1912, 0]
click at [349, 232] on div "zeroLoader ( currentIndex ) ; const d = getDurationMs ( ) ; animateActiveTo100 …" at bounding box center [916, 453] width 1243 height 684
click at [330, 437] on div "zeroLoader ( currentIndex ) ; const d = getDurationMs ( ) ; animateActiveTo100 …" at bounding box center [916, 453] width 1243 height 684
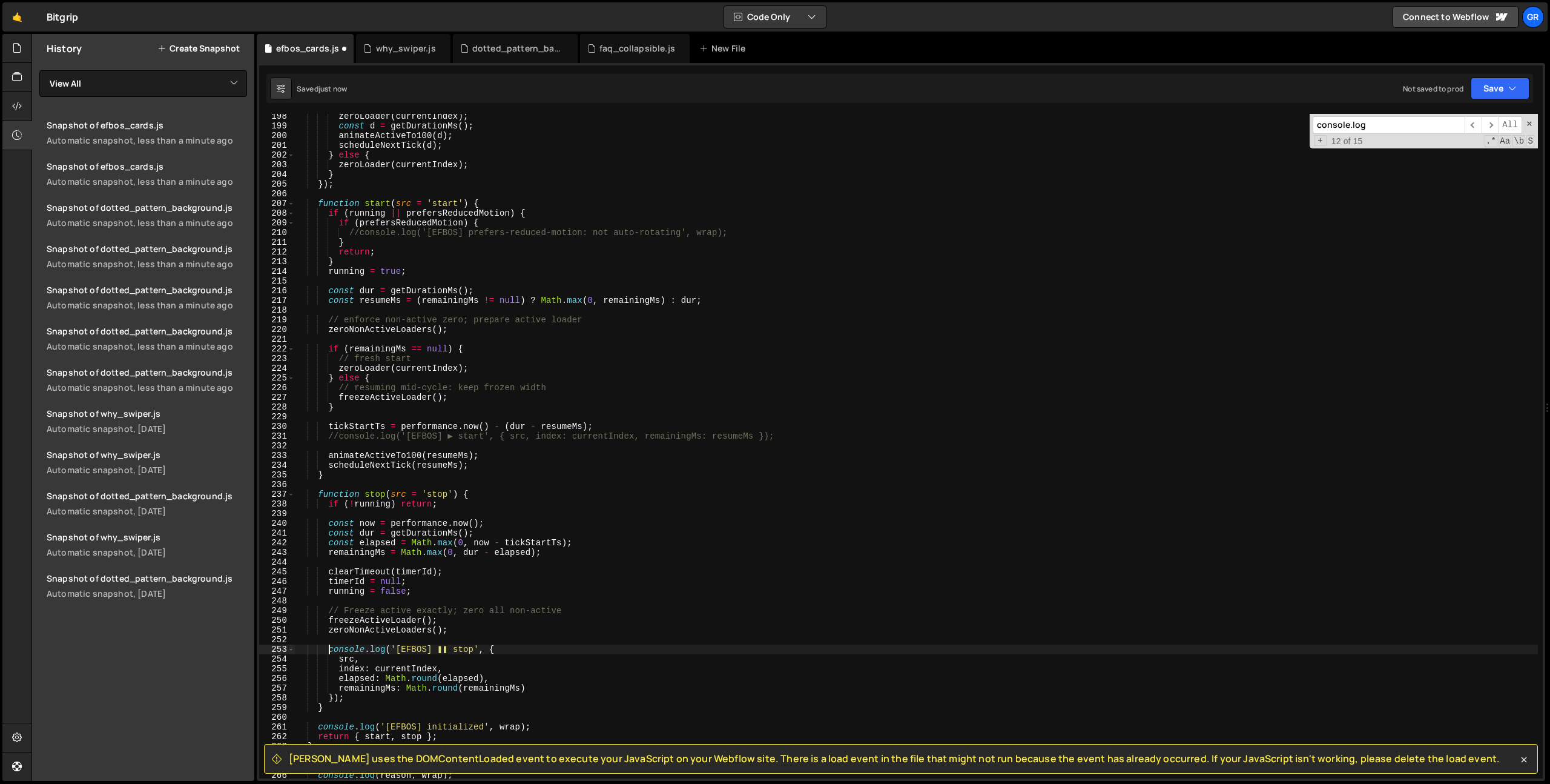
click at [330, 649] on div "zeroLoader ( currentIndex ) ; const d = getDurationMs ( ) ; animateActiveTo100 …" at bounding box center [916, 453] width 1243 height 684
click at [320, 725] on div "zeroLoader ( currentIndex ) ; const d = getDurationMs ( ) ; animateActiveTo100 …" at bounding box center [916, 453] width 1243 height 684
click at [1390, 119] on input "console.log" at bounding box center [1389, 125] width 152 height 17
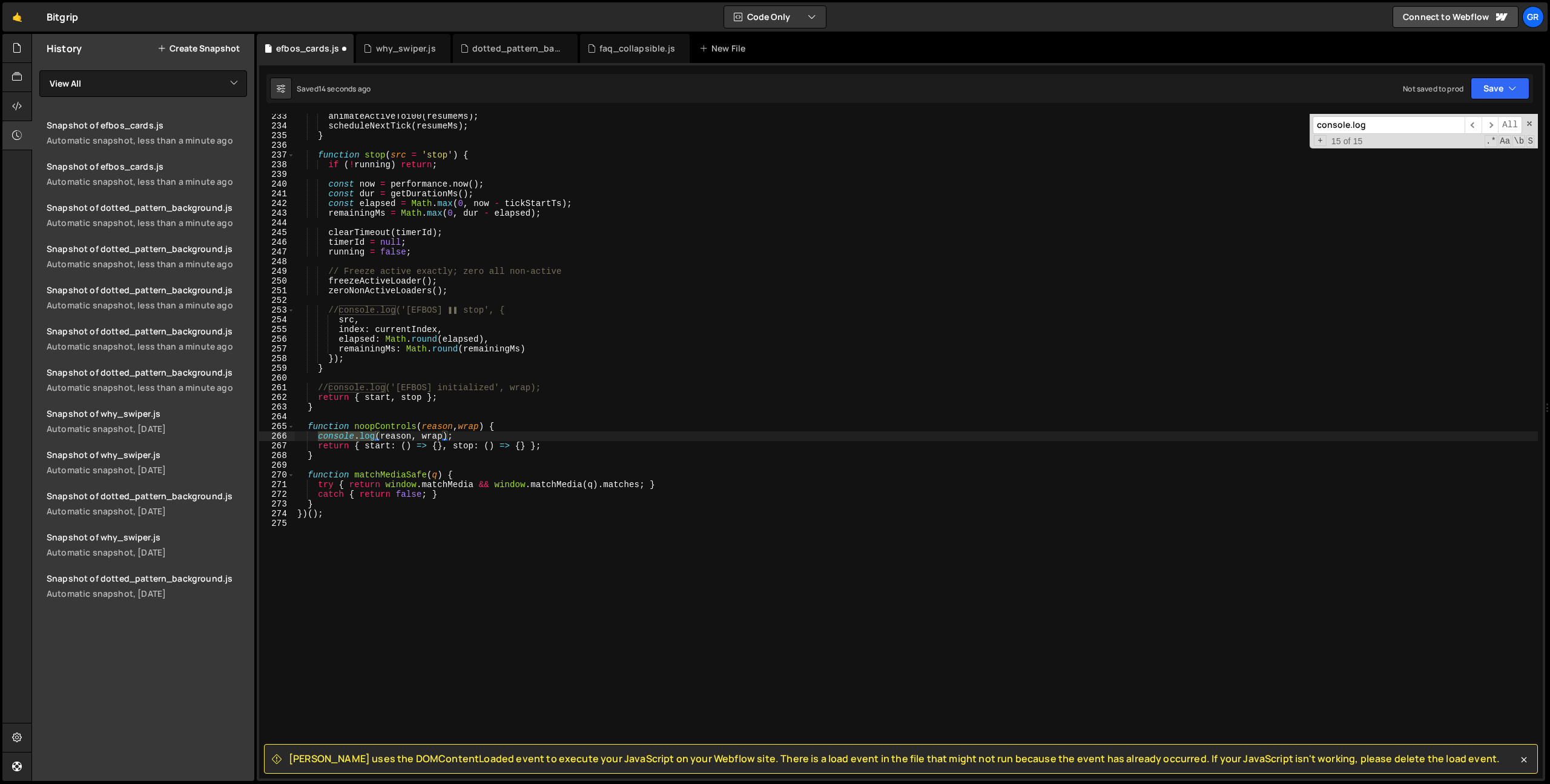
scroll to position [2250, 0]
click at [318, 434] on div "animateActiveTo100 ( resumeMs ) ; scheduleNextTick ( resumeMs ) ; } function st…" at bounding box center [916, 446] width 1243 height 664
click at [1403, 124] on input "console.log" at bounding box center [1389, 125] width 152 height 17
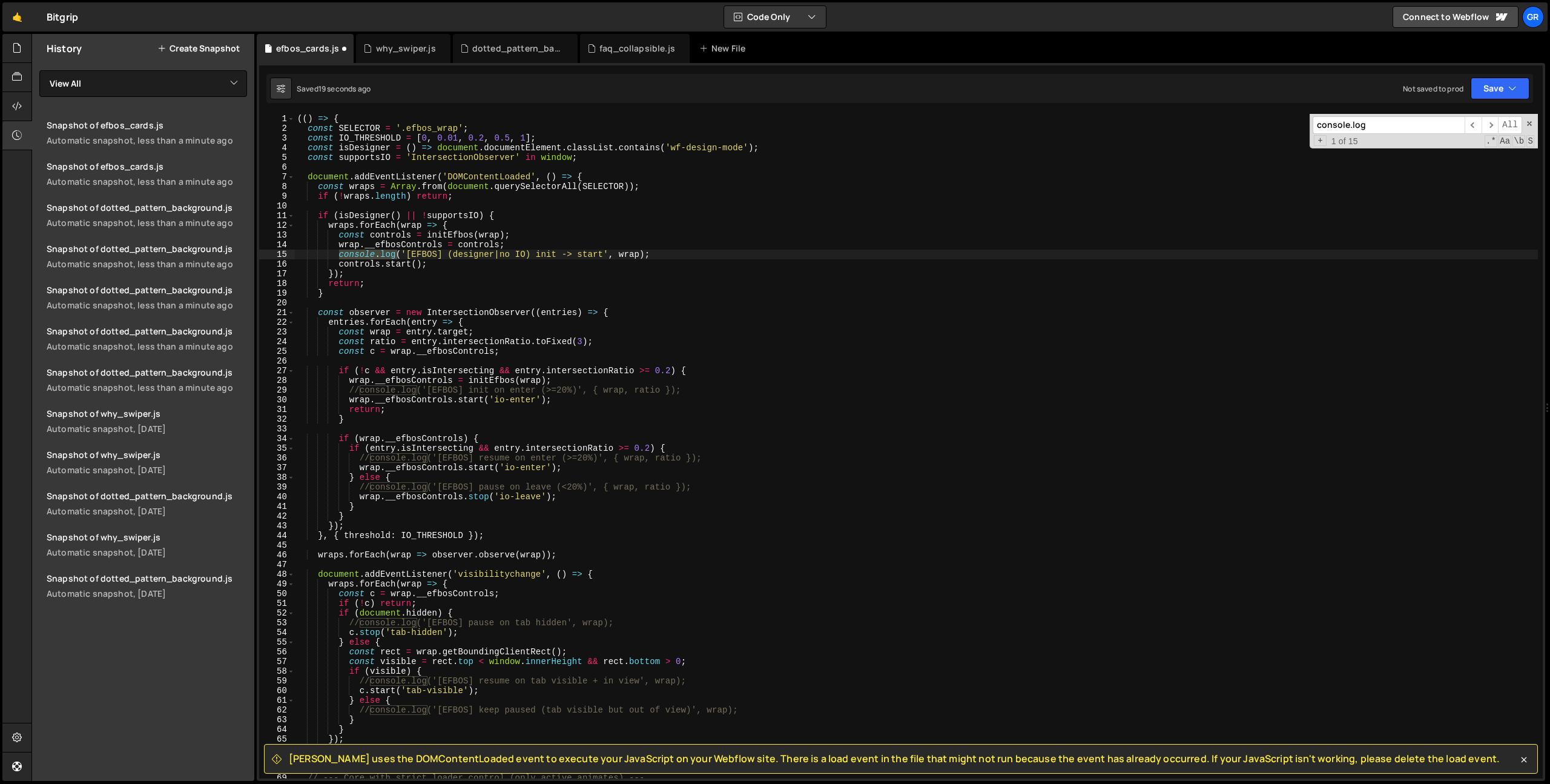
scroll to position [0, 0]
click at [340, 257] on div "(( ) => { const SELECTOR = '.efbos_wrap' ; const IO_THRESHOLD = [ 0 , 0.01 , 0.…" at bounding box center [916, 446] width 1243 height 664
click at [1399, 119] on input "console.log" at bounding box center [1389, 125] width 152 height 17
click at [613, 297] on div "(( ) => { const SELECTOR = '.efbos_wrap' ; const IO_THRESHOLD = [ 0 , 0.01 , 0.…" at bounding box center [916, 456] width 1243 height 684
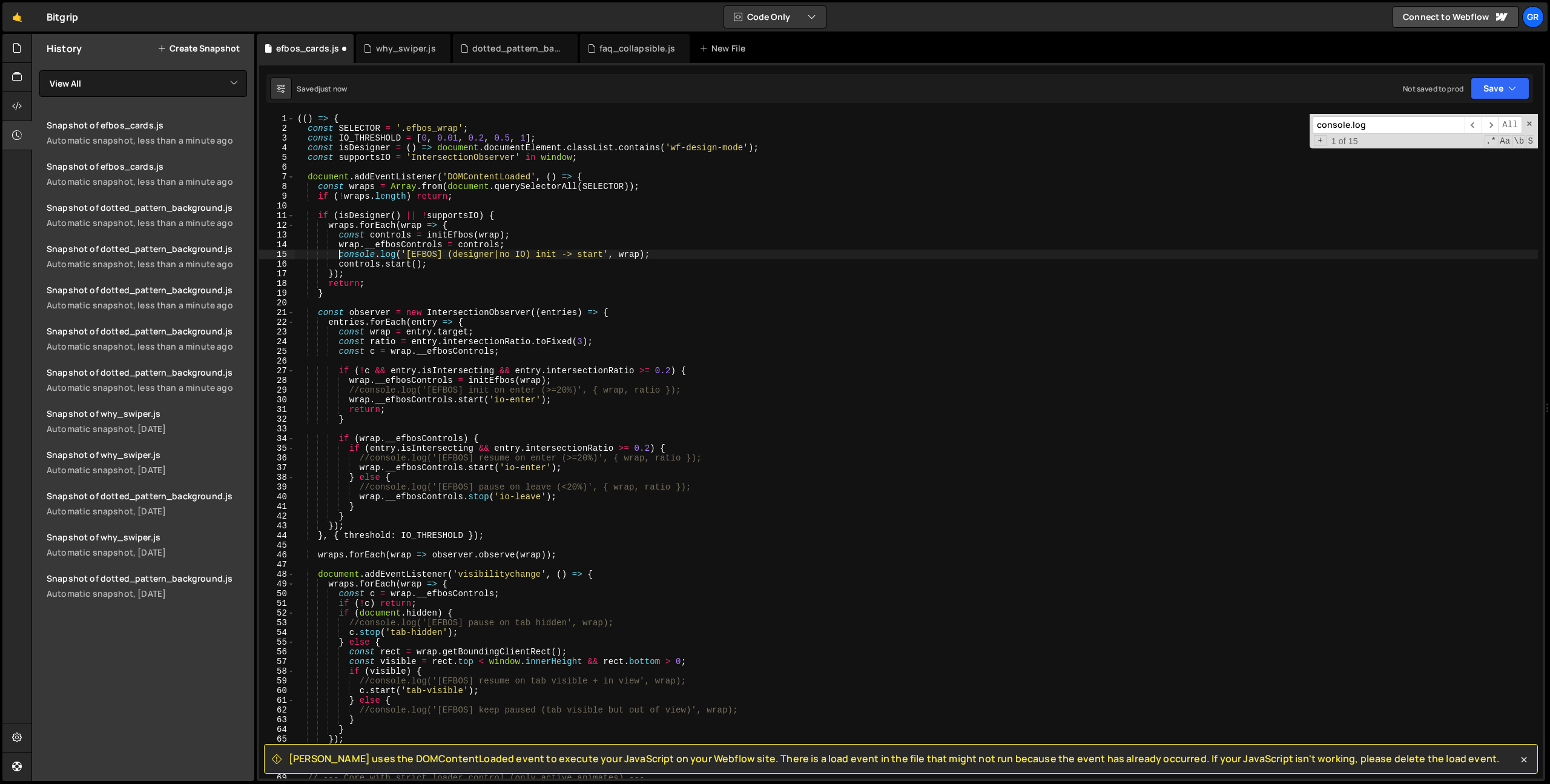
scroll to position [0, 0]
type textarea "})();"
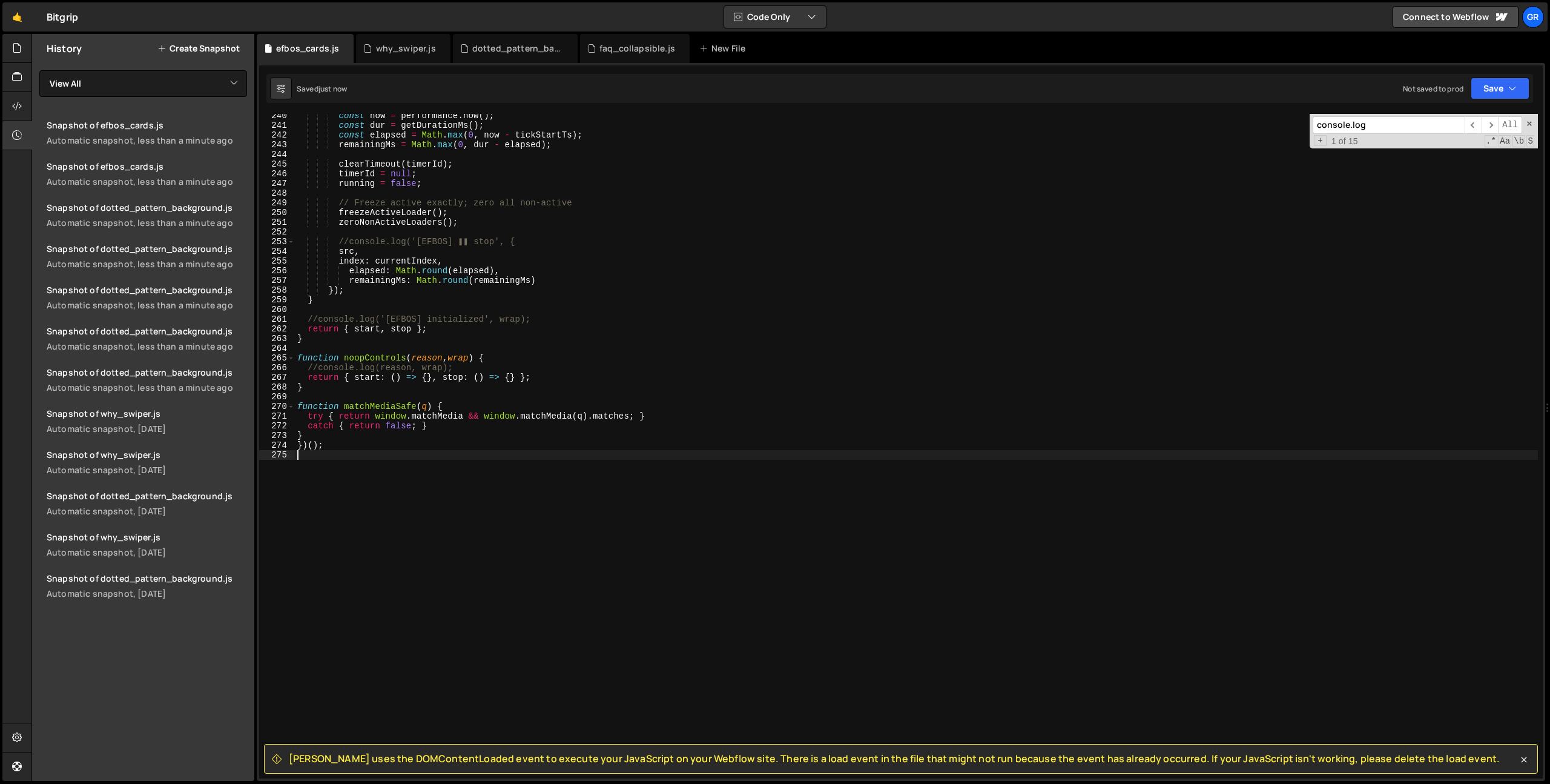
scroll to position [2319, 0]
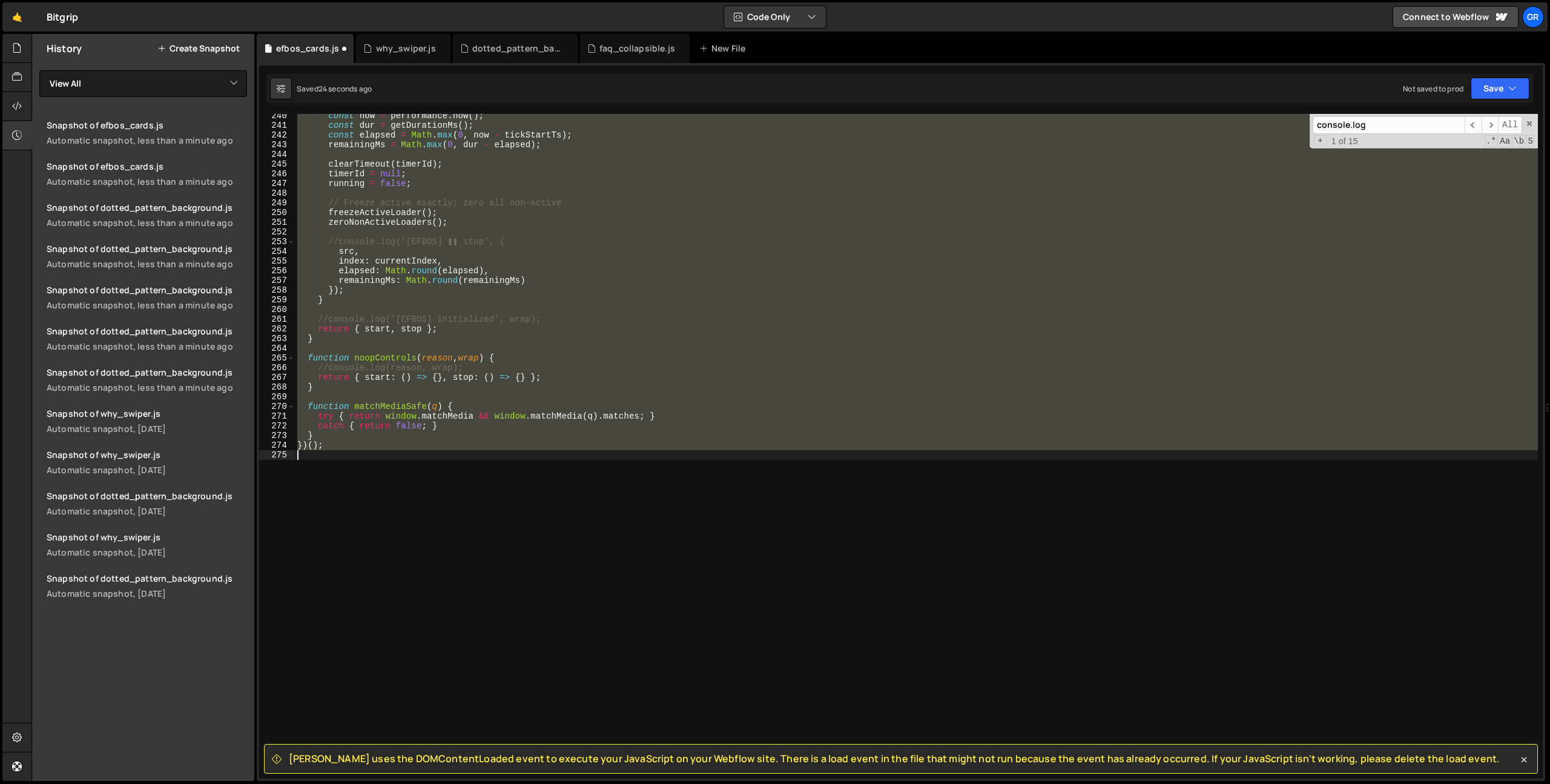
click at [339, 246] on div "const now = performance . now ( ) ; const dur = getDurationMs ( ) ; const elaps…" at bounding box center [916, 446] width 1243 height 664
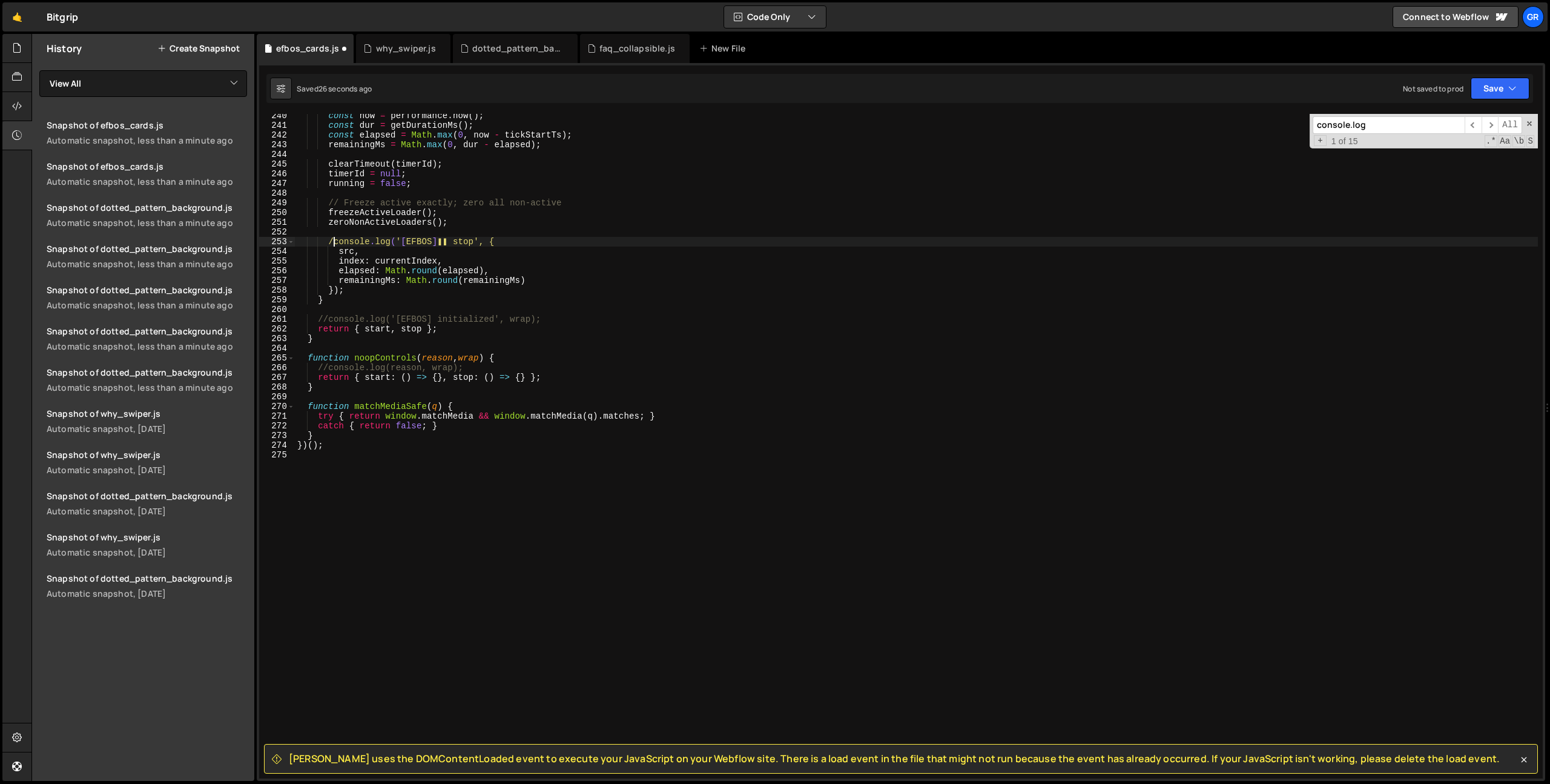
scroll to position [0, 2]
click at [350, 292] on div "const now = performance . now ( ) ; const dur = getDurationMs ( ) ; const elaps…" at bounding box center [916, 453] width 1243 height 684
click at [505, 241] on div "const now = performance . now ( ) ; const dur = getDurationMs ( ) ; const elaps…" at bounding box center [916, 453] width 1243 height 684
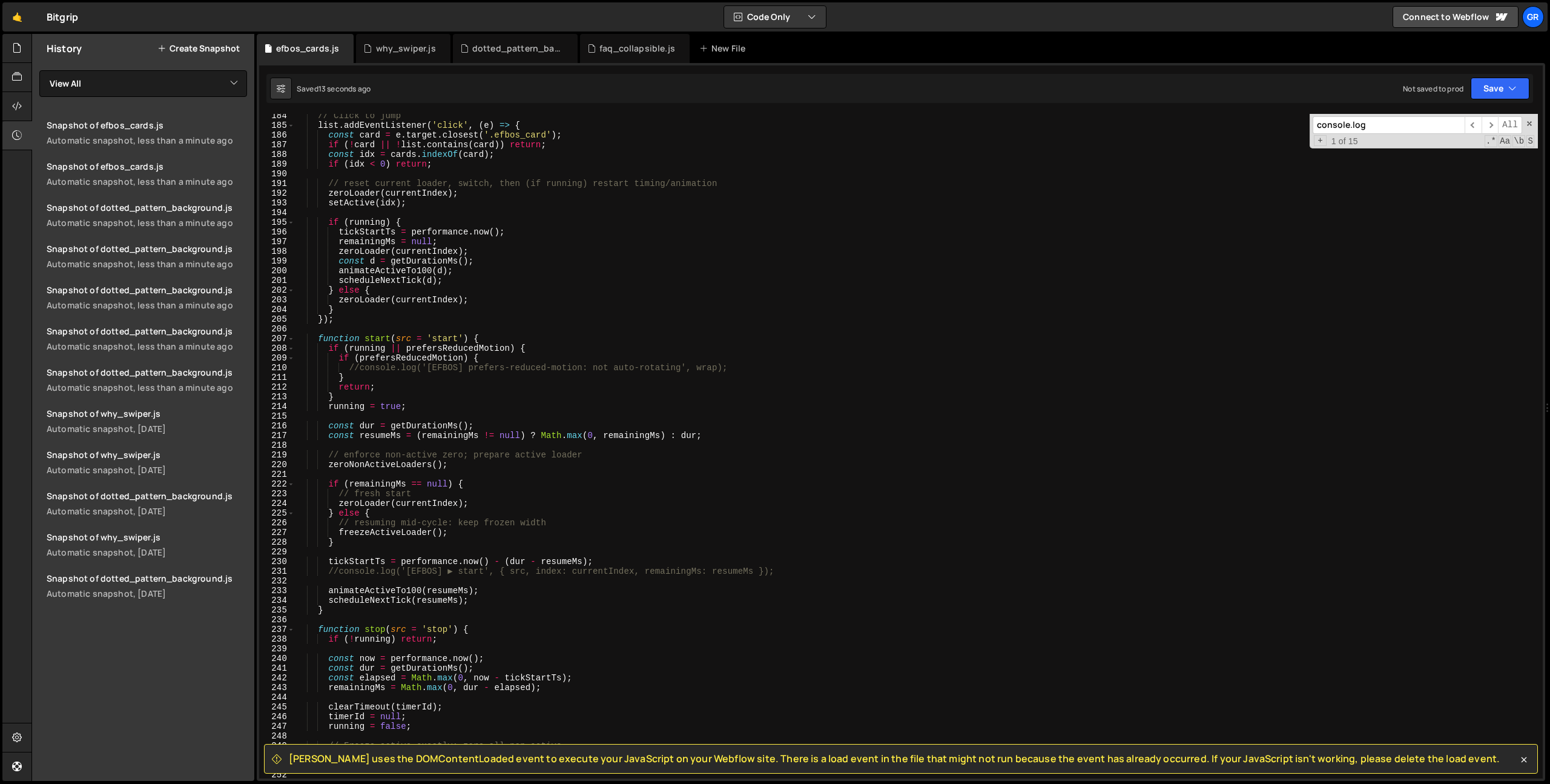
scroll to position [1737, 0]
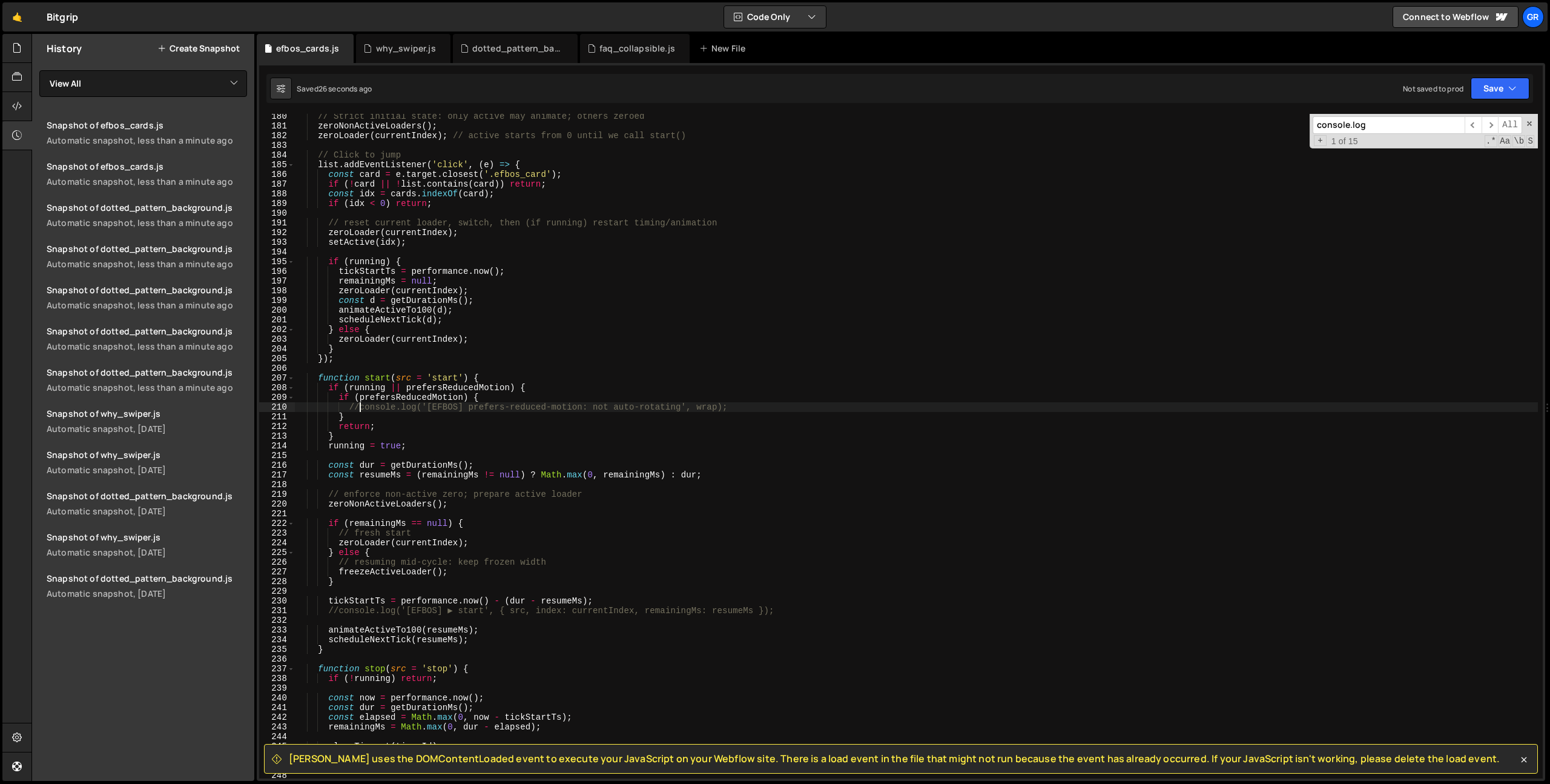
click at [359, 408] on div "// Strict initial state: only active may animate; others zeroed zeroNonActiveLo…" at bounding box center [916, 453] width 1243 height 684
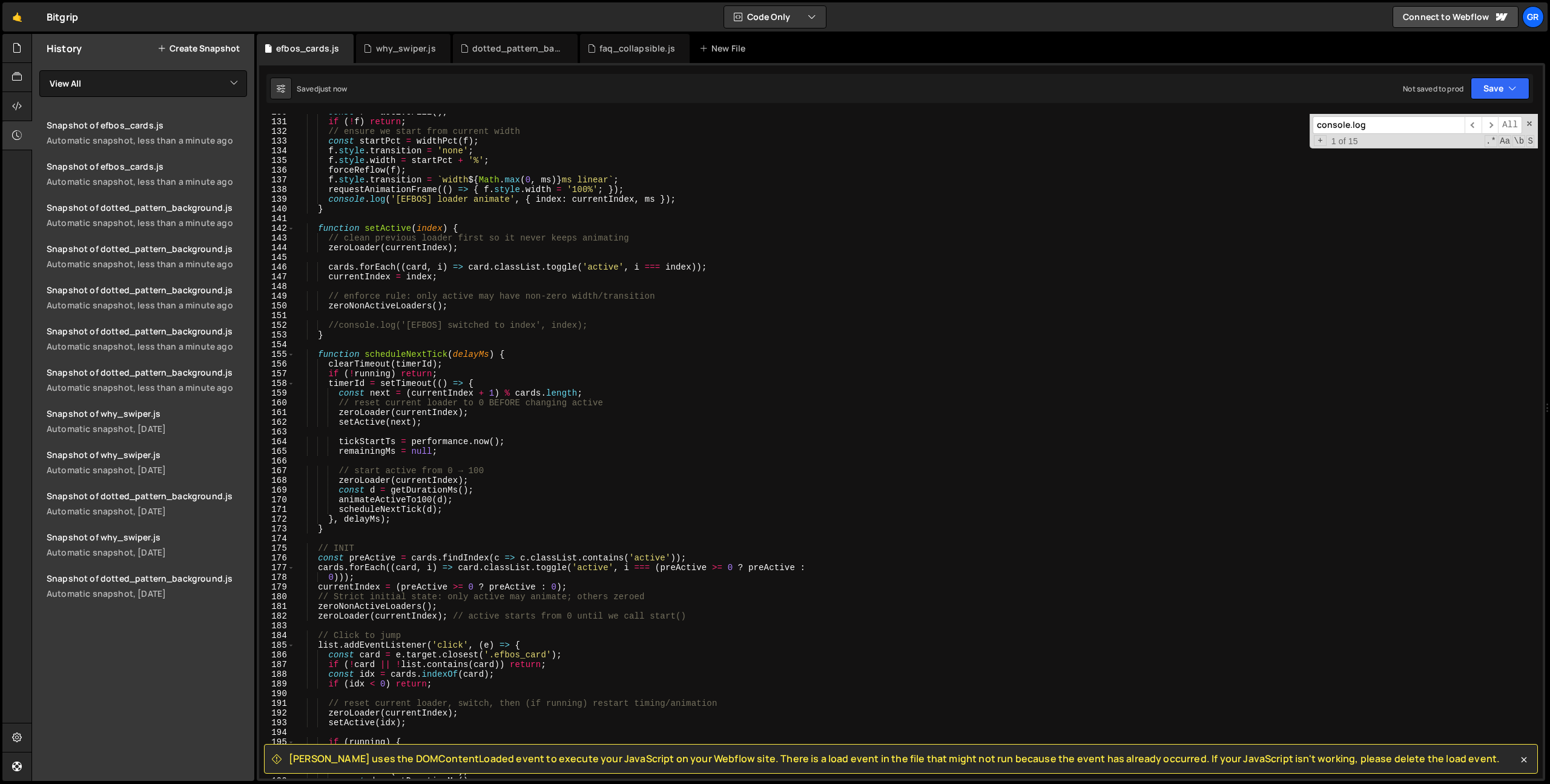
scroll to position [1221, 0]
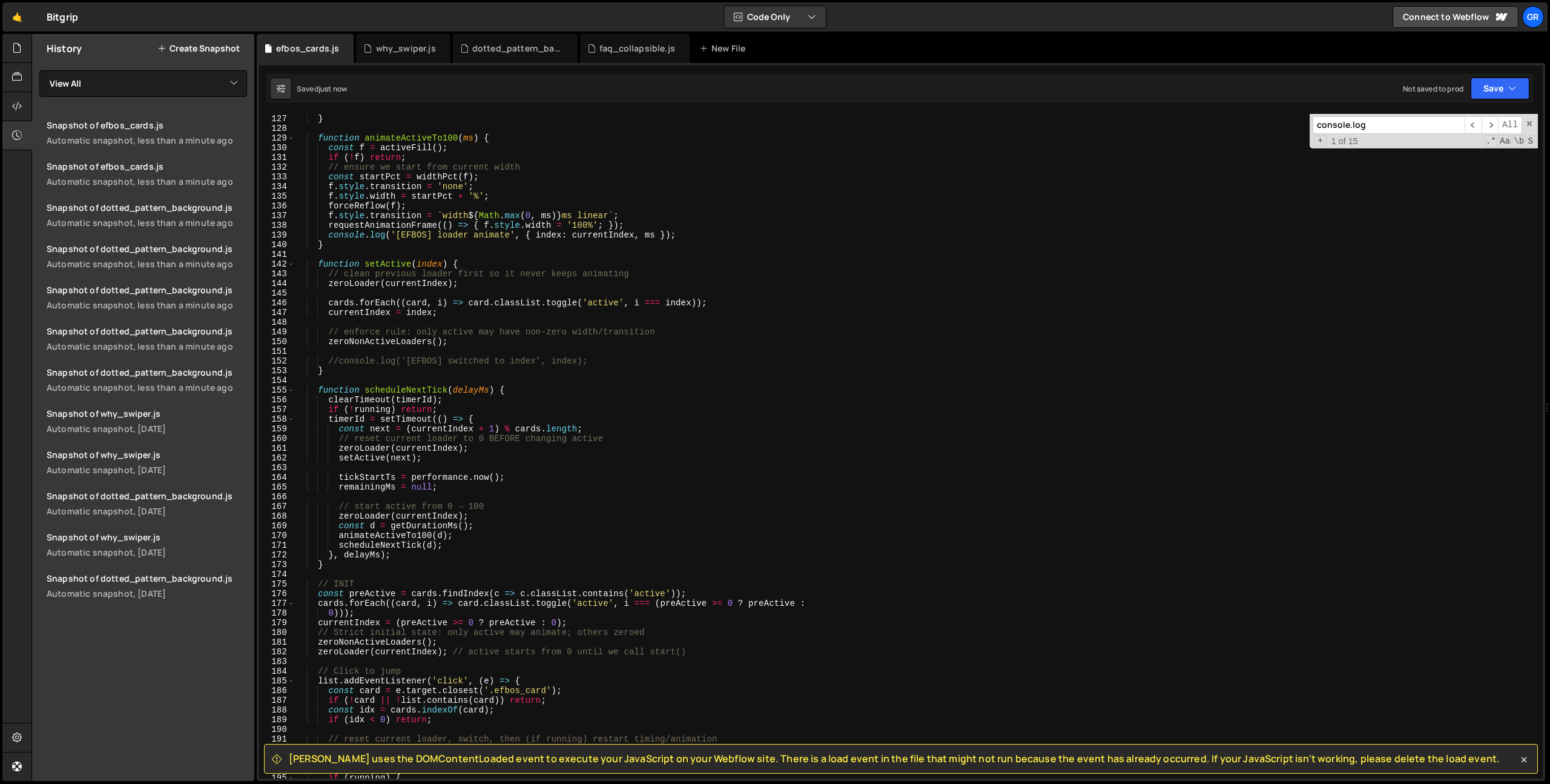
click at [444, 371] on div "//console.log('[EFBOS] loader freeze', { index: currentIndex, pct: pct.toFixed(…" at bounding box center [916, 446] width 1243 height 684
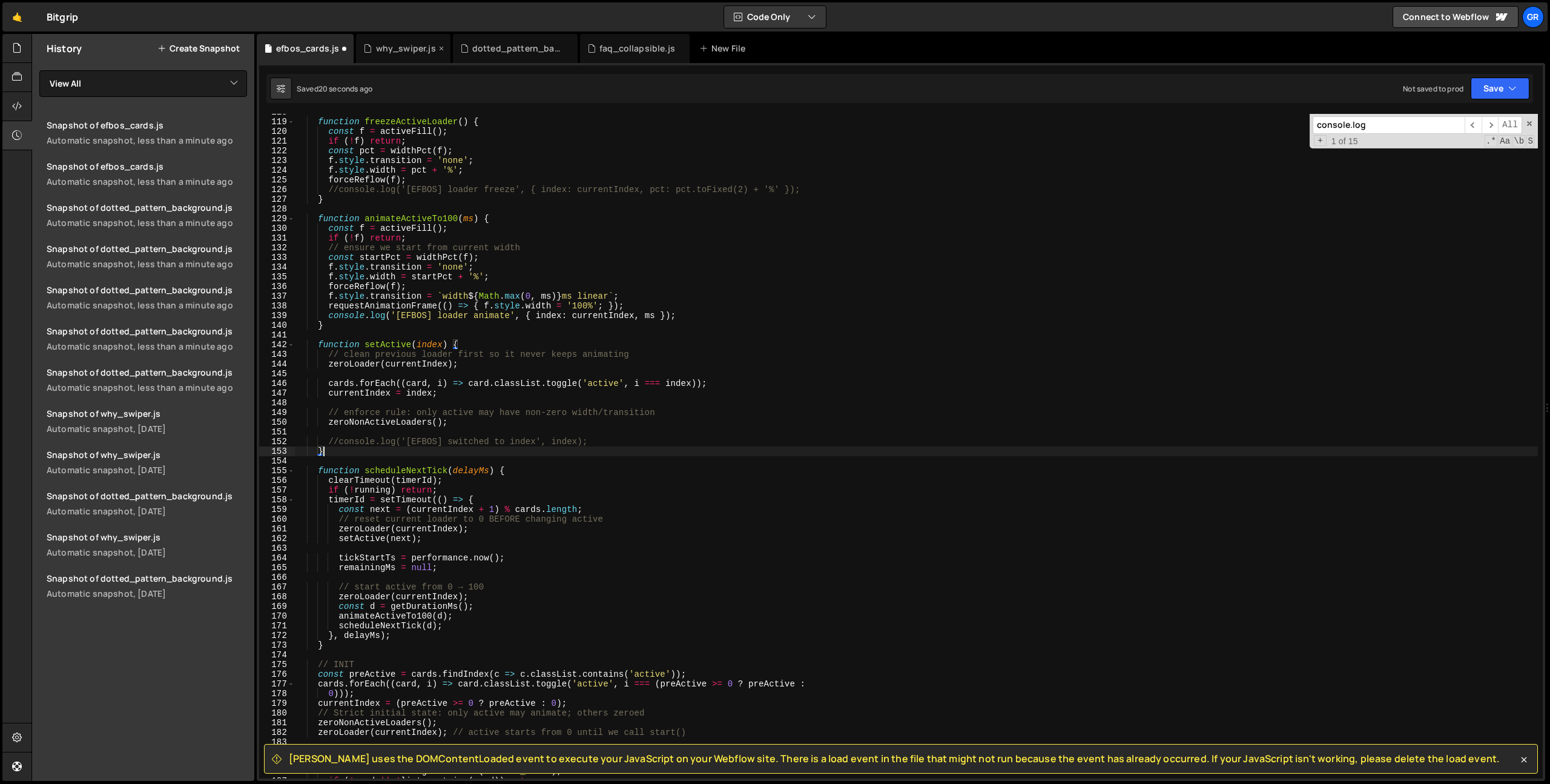
scroll to position [1141, 0]
click at [501, 189] on div "function freezeActiveLoader ( ) { const f = activeFill ( ) ; if ( ! f ) return …" at bounding box center [916, 449] width 1243 height 684
click at [1405, 128] on input "console.log" at bounding box center [1389, 125] width 152 height 17
click at [329, 318] on div "function freezeActiveLoader ( ) { const f = activeFill ( ) ; if ( ! f ) return …" at bounding box center [916, 449] width 1243 height 684
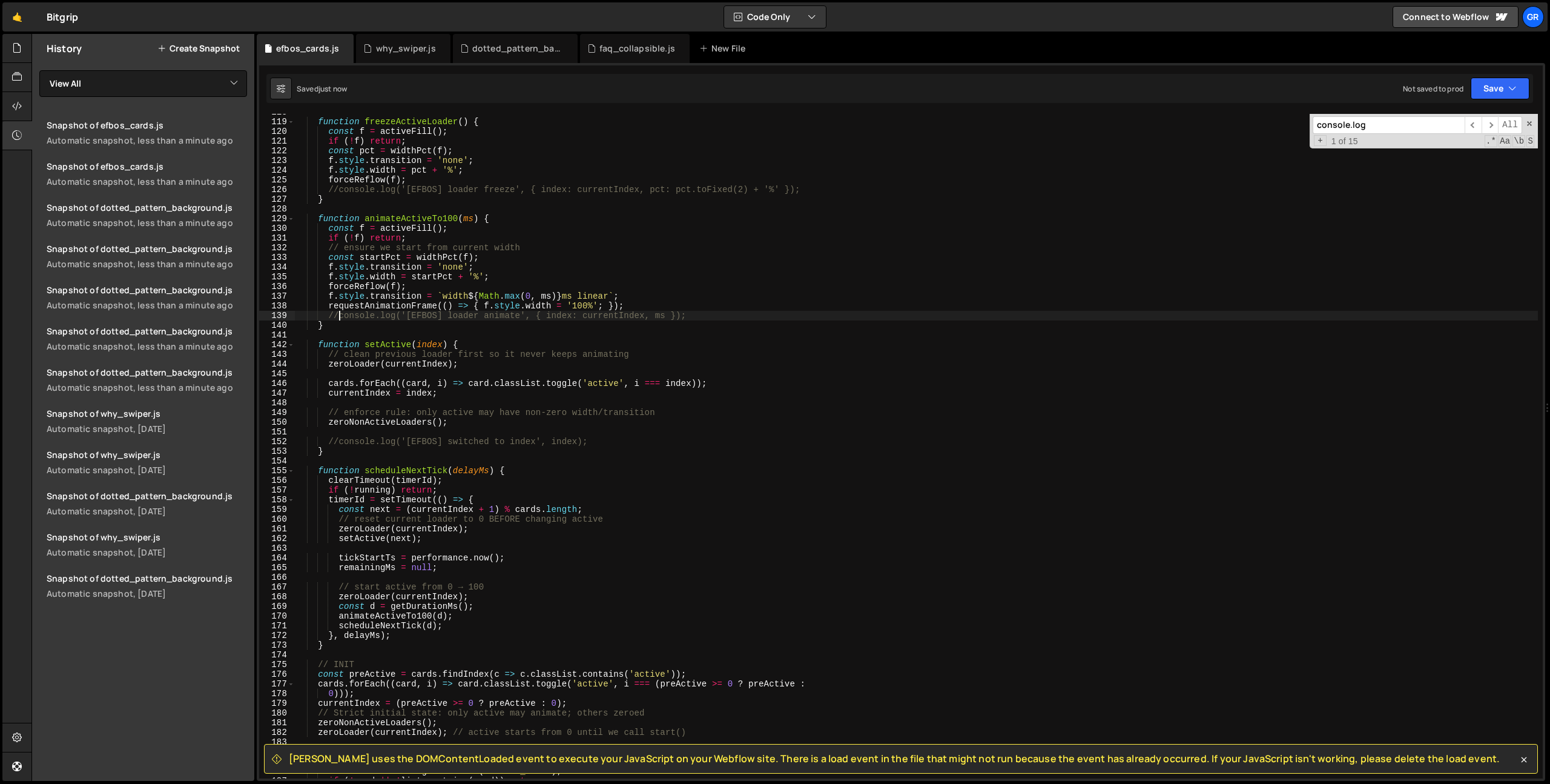
type textarea "//console.log('[EFBOS] loader animate', { index: currentIndex, ms });"
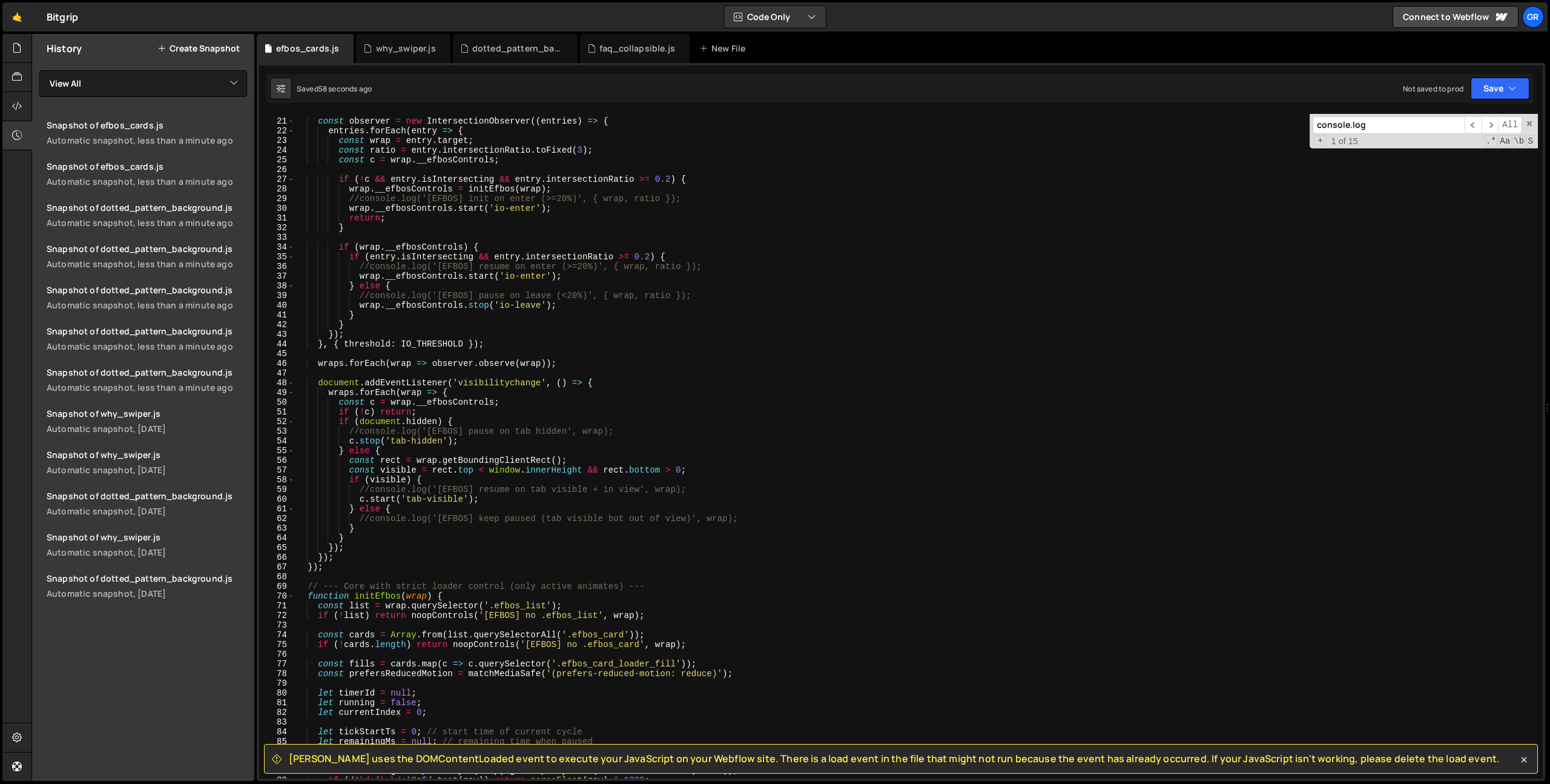
scroll to position [0, 0]
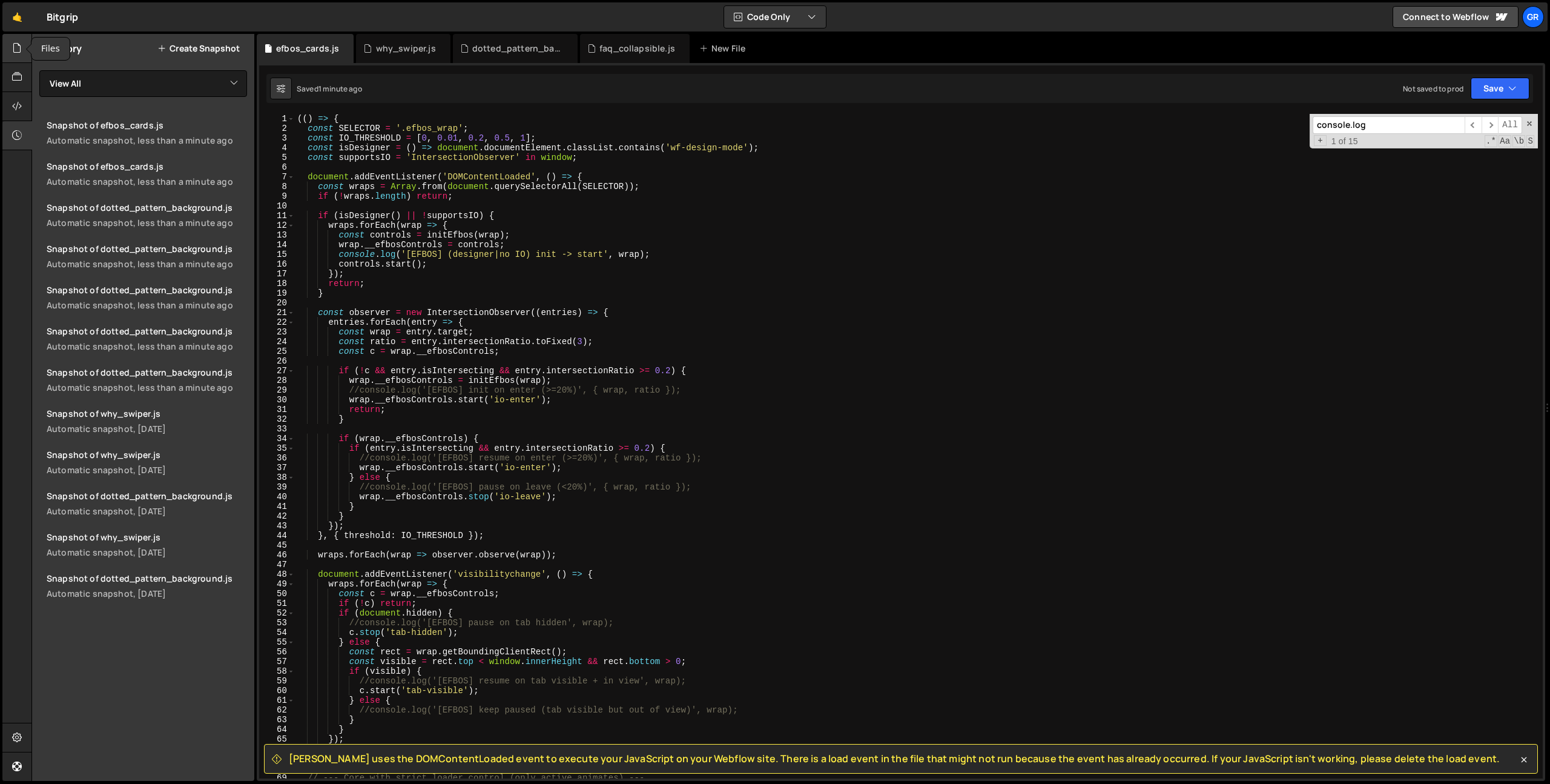
click at [24, 41] on div at bounding box center [17, 48] width 30 height 29
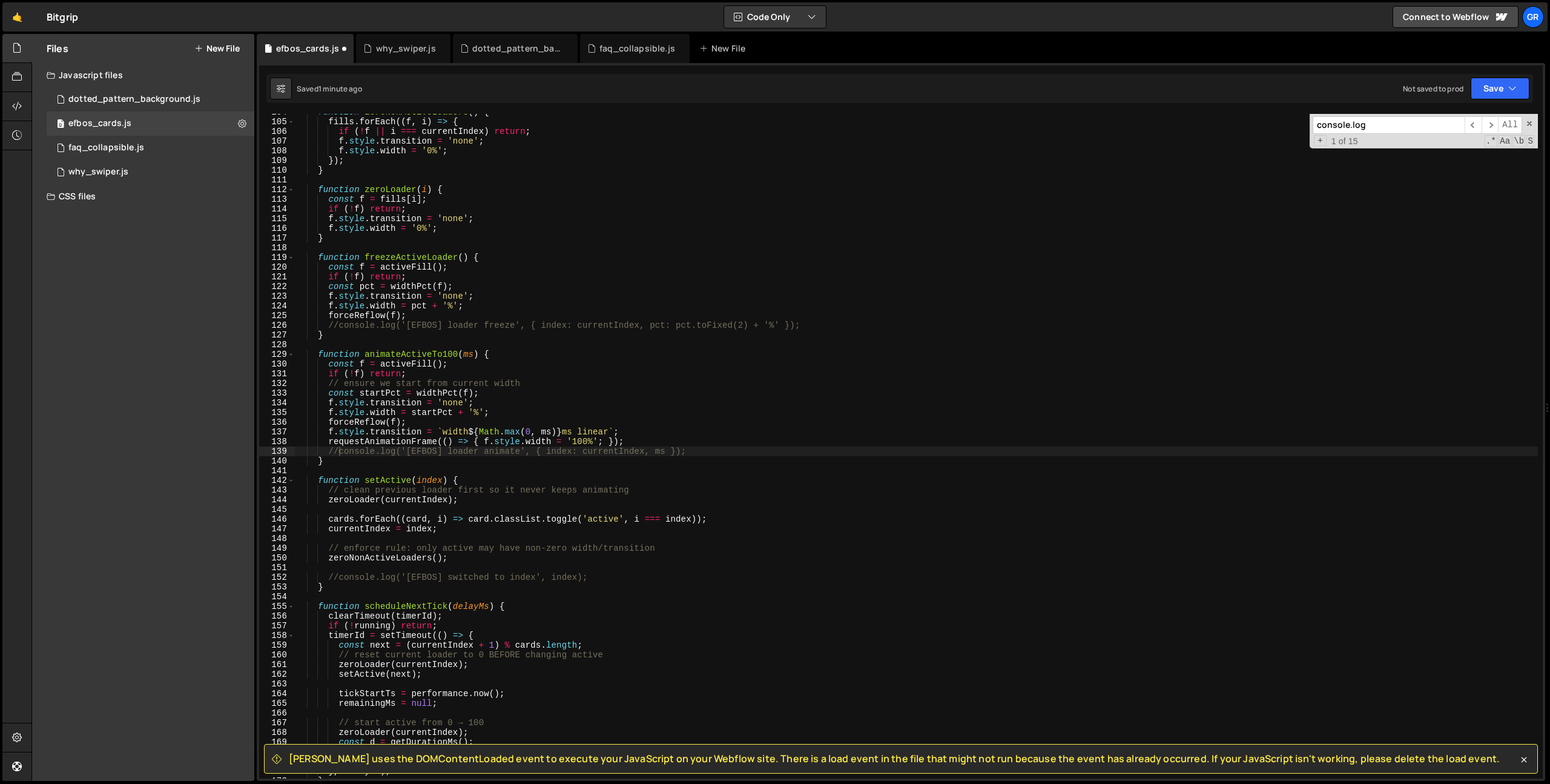
scroll to position [1005, 0]
click at [165, 95] on div "dotted_pattern_background.js" at bounding box center [134, 99] width 132 height 11
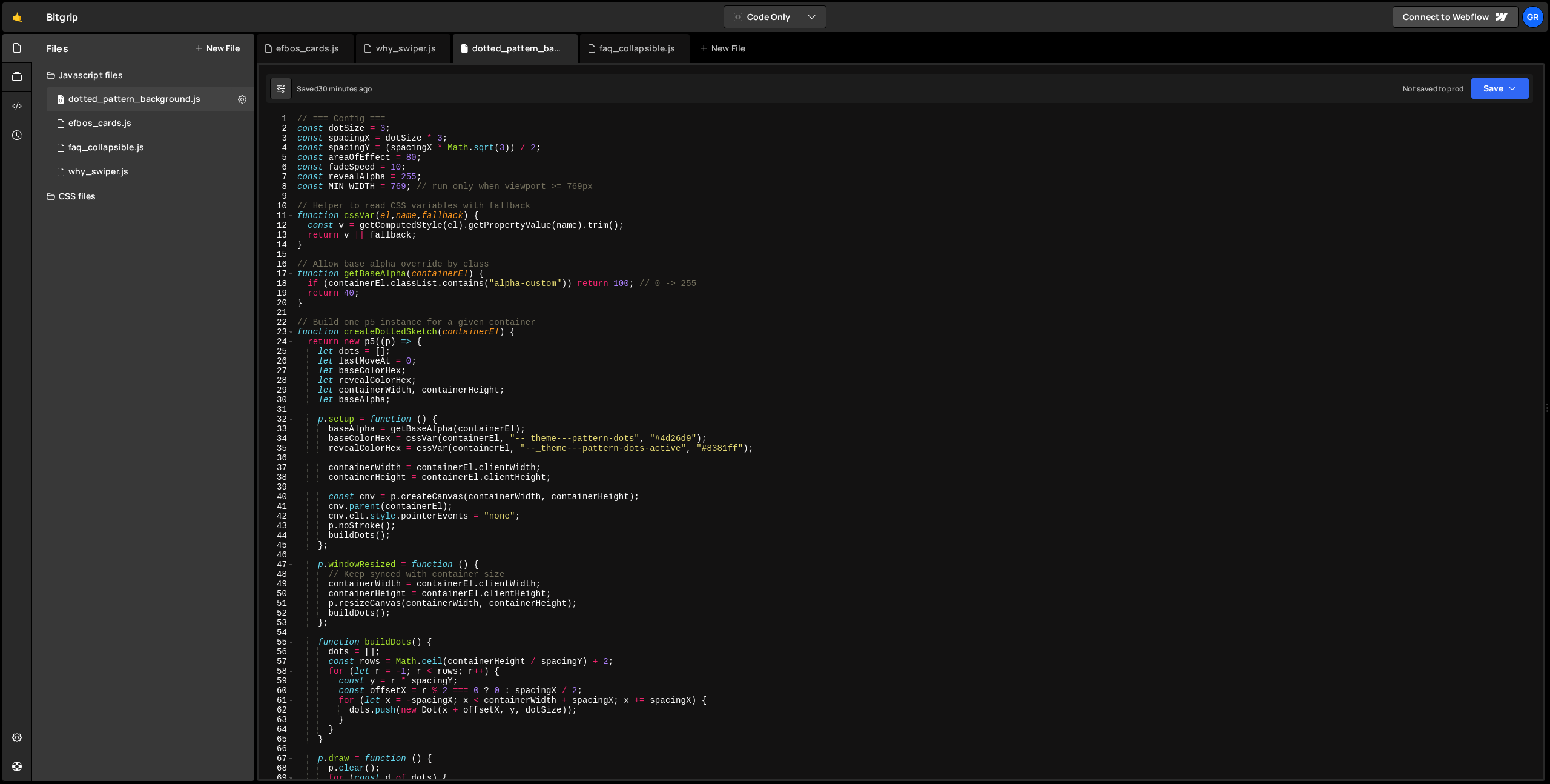
click at [421, 241] on div "// === Config === const dotSize = 3 ; const spacingX = dotSize * 3 ; const spac…" at bounding box center [916, 456] width 1243 height 684
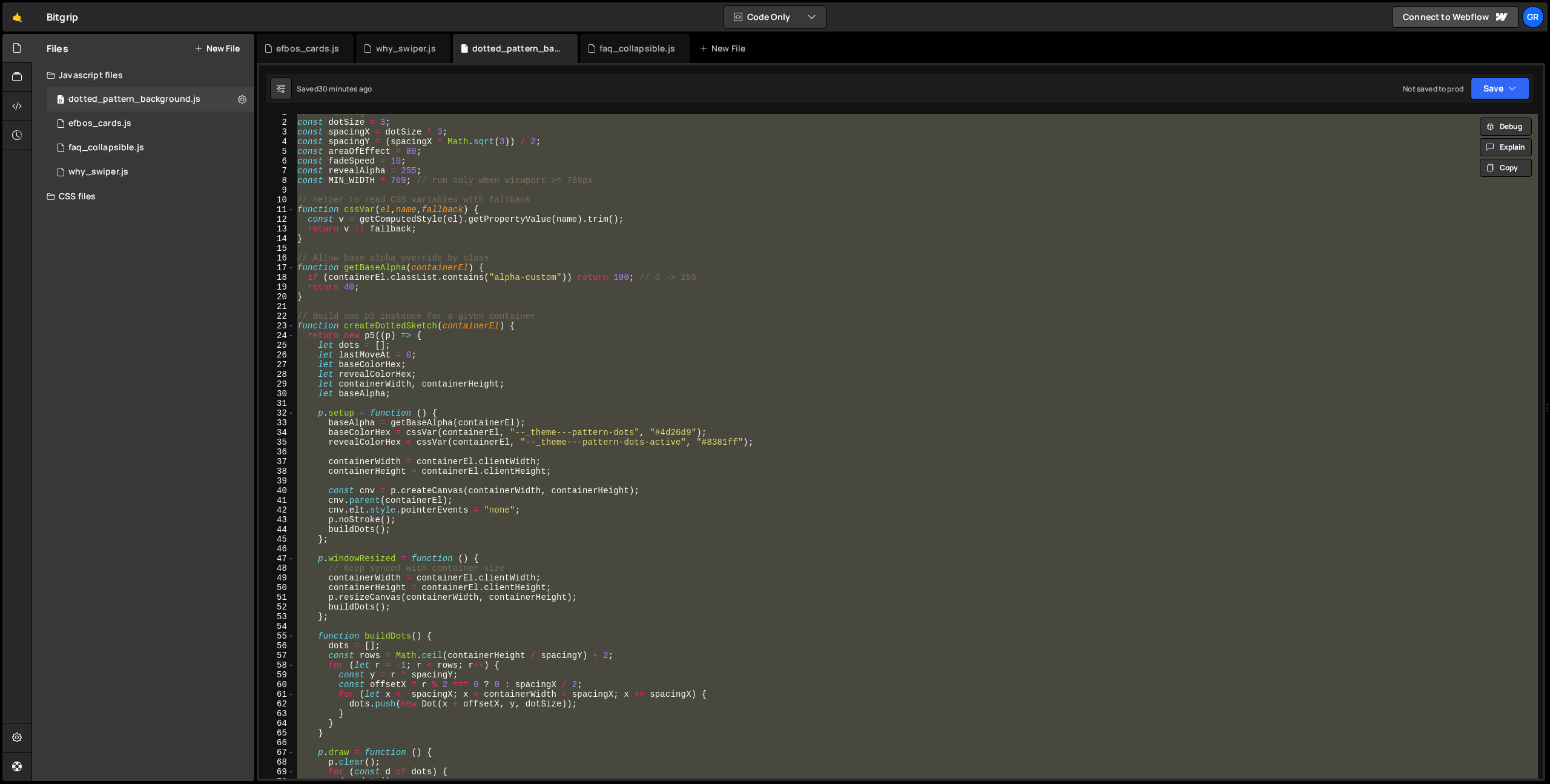
scroll to position [0, 0]
click at [433, 124] on div "// === Config === const dotSize = 3 ; const spacingX = dotSize * 3 ; const spac…" at bounding box center [916, 446] width 1243 height 664
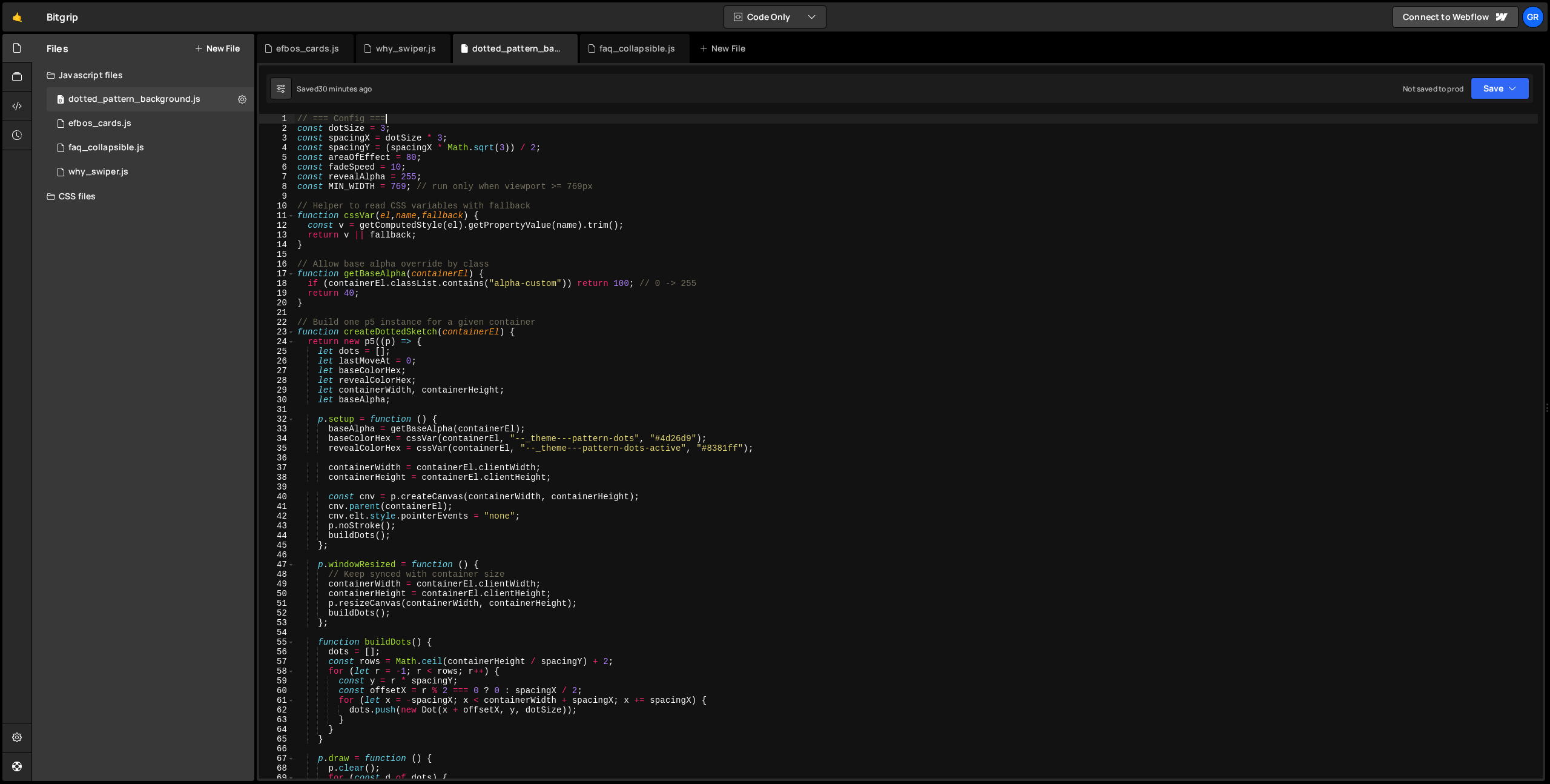
click at [430, 118] on div "// === Config === const dotSize = 3 ; const spacingX = dotSize * 3 ; const spac…" at bounding box center [916, 456] width 1243 height 684
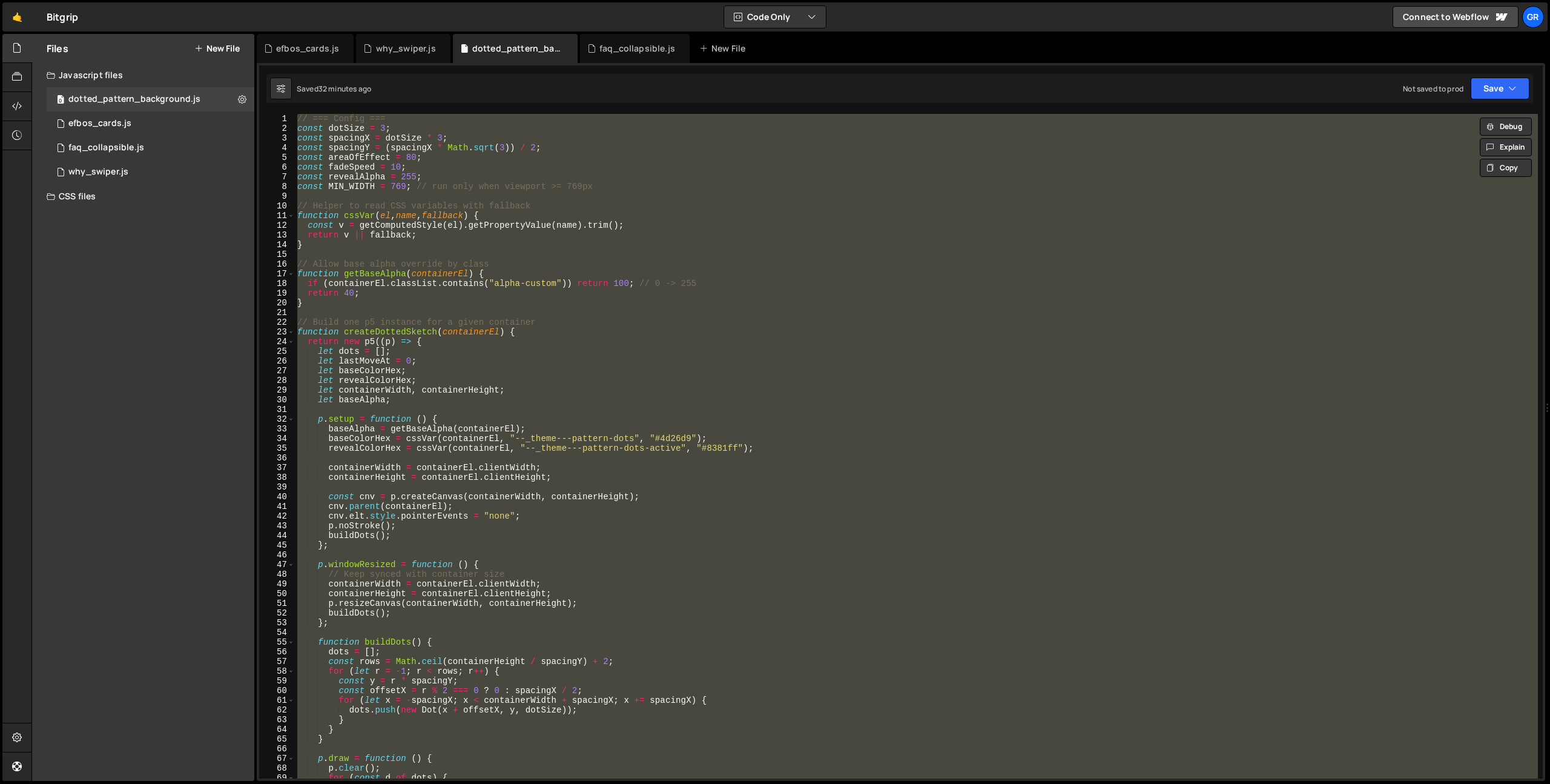
click at [340, 165] on div "// === Config === const dotSize = 3 ; const spacingX = dotSize * 3 ; const spac…" at bounding box center [916, 456] width 1243 height 684
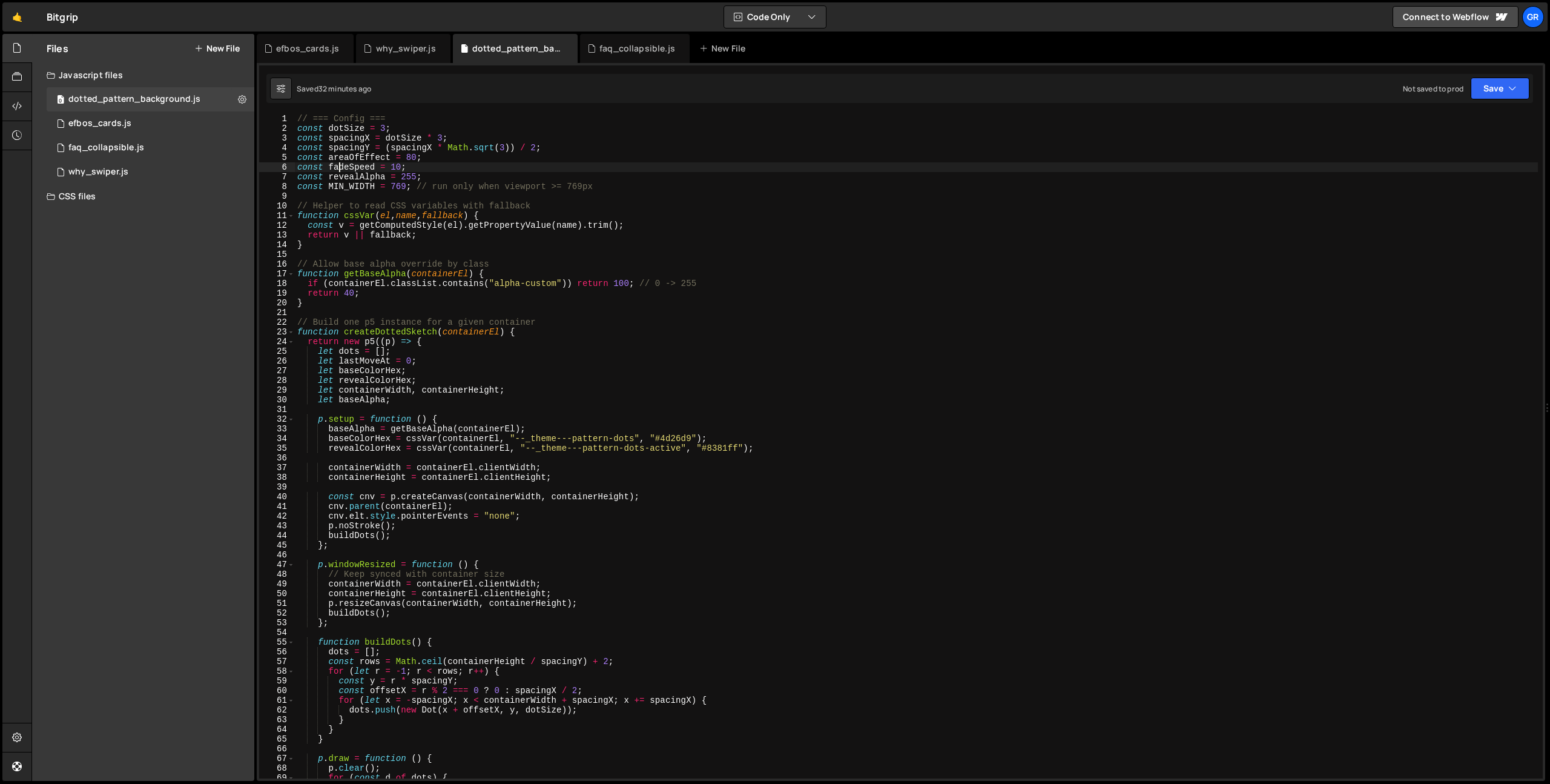
type textarea "// === Config ==="
click at [97, 122] on div "efbos_cards.js" at bounding box center [99, 124] width 63 height 11
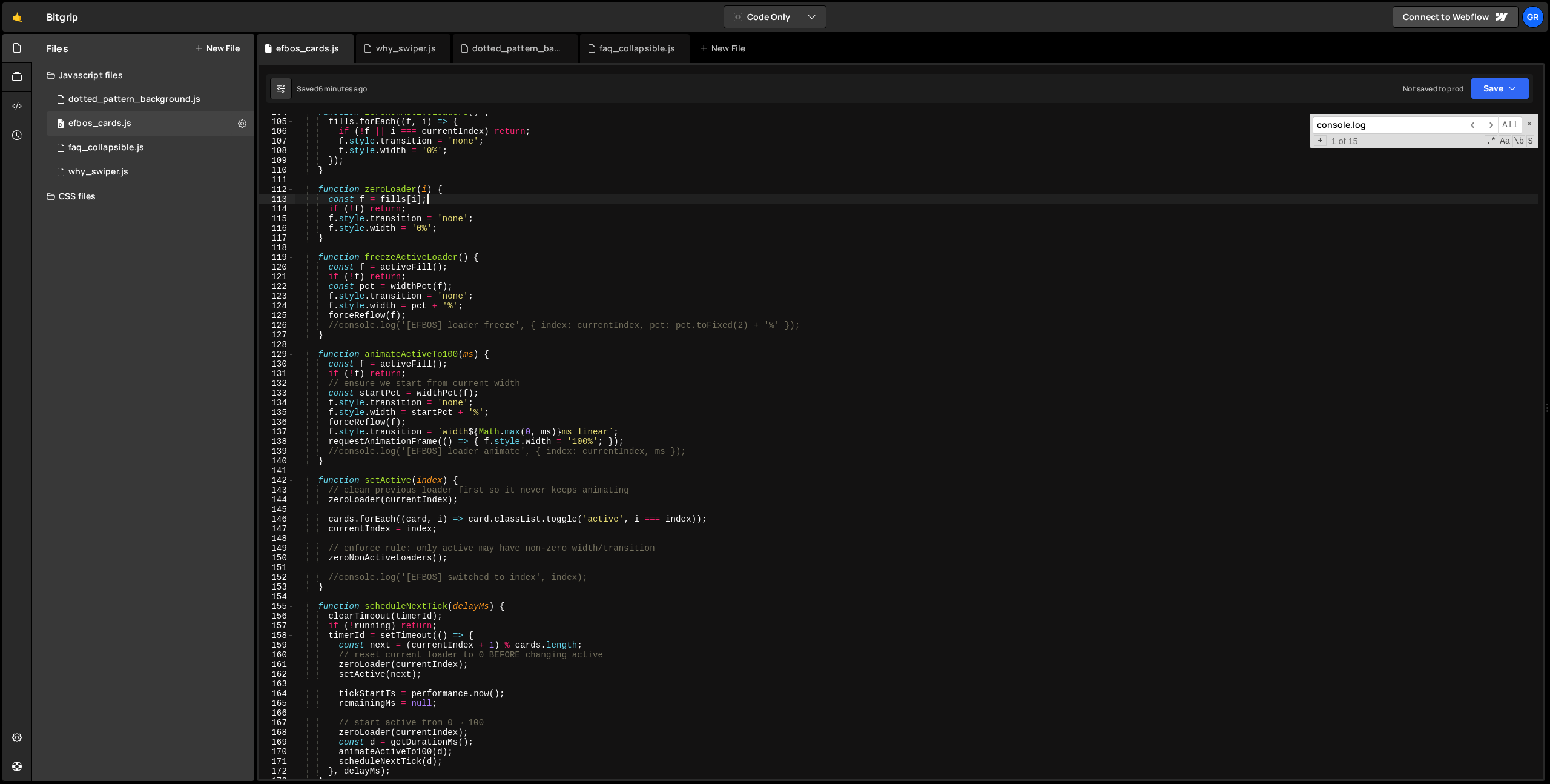
click at [433, 200] on div "function zeroNonActiveLoaders ( ) { fills . forEach (( f , i ) => { if ( ! f ||…" at bounding box center [916, 449] width 1243 height 684
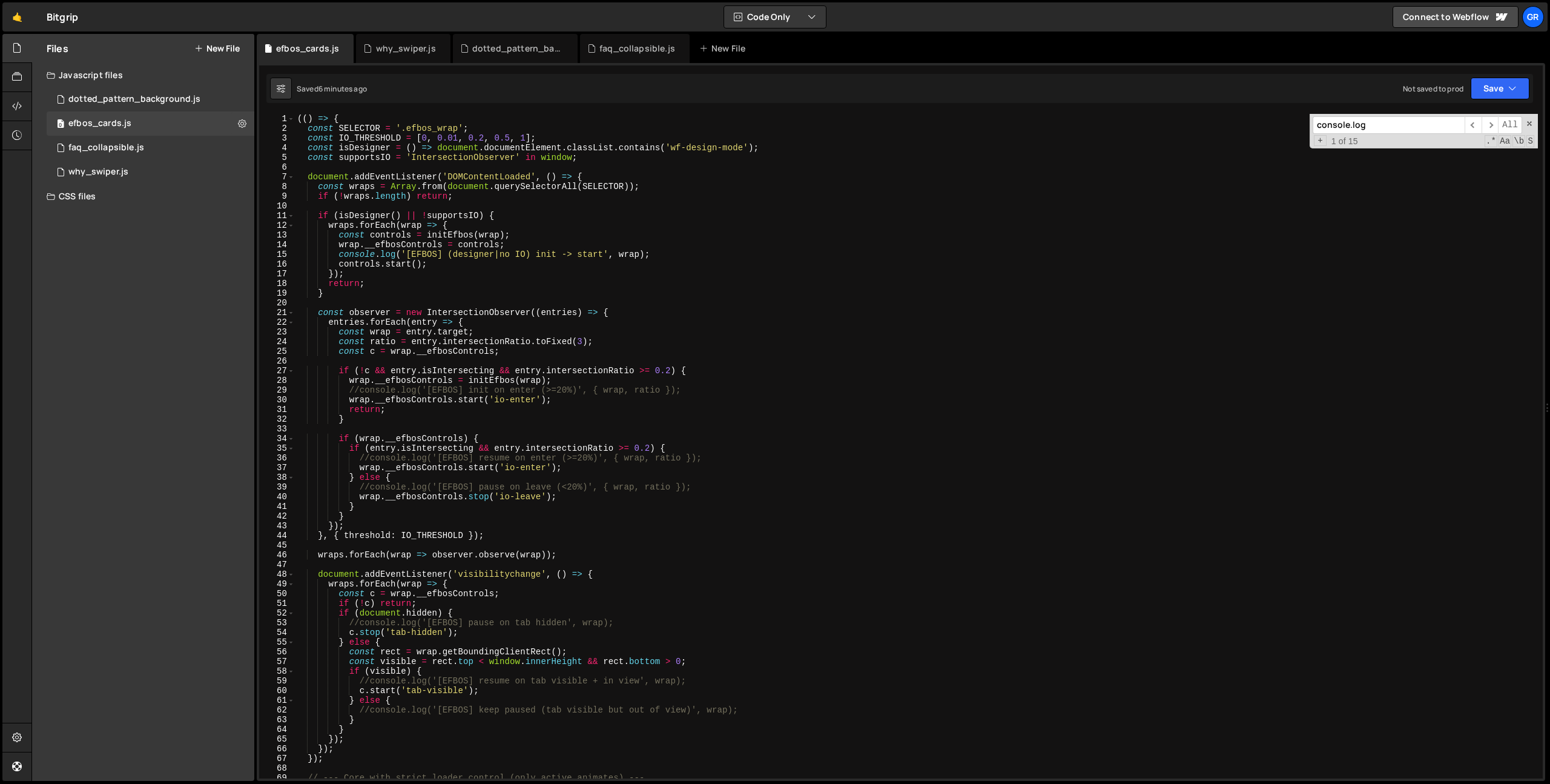
type textarea "})();"
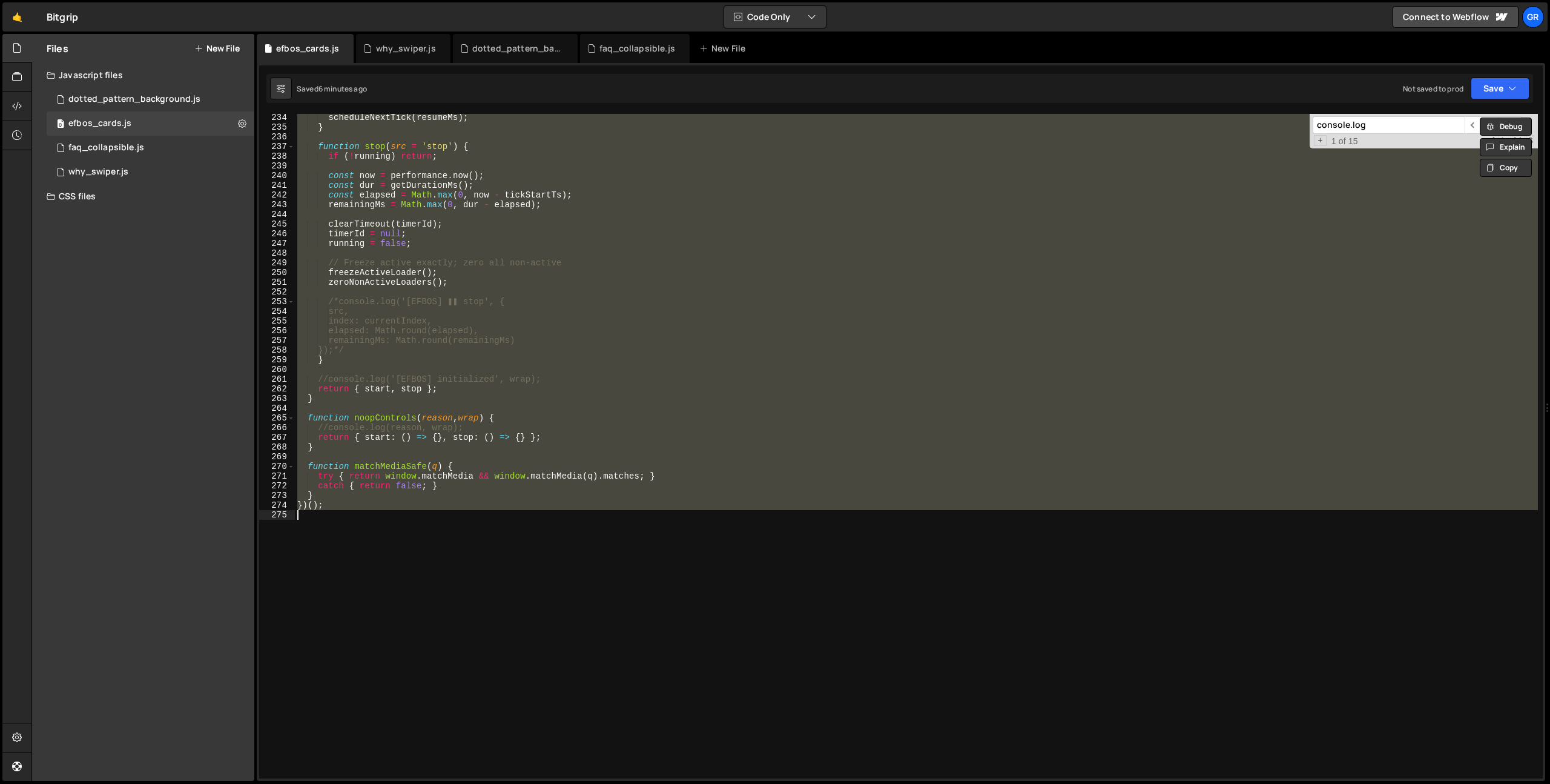
scroll to position [2328, 0]
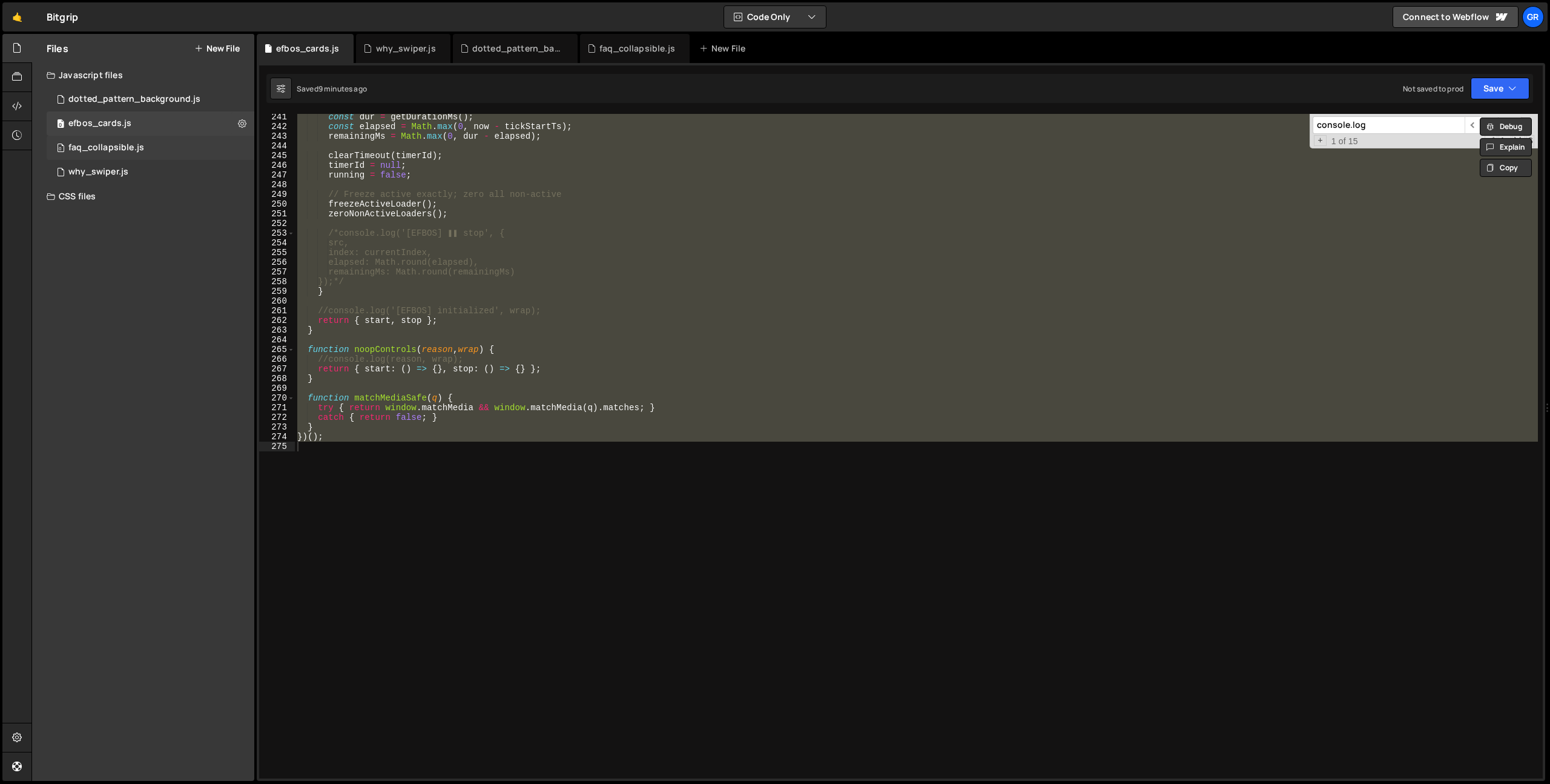
click at [149, 149] on div "0 faq_collapsible.js 0" at bounding box center [150, 147] width 207 height 24
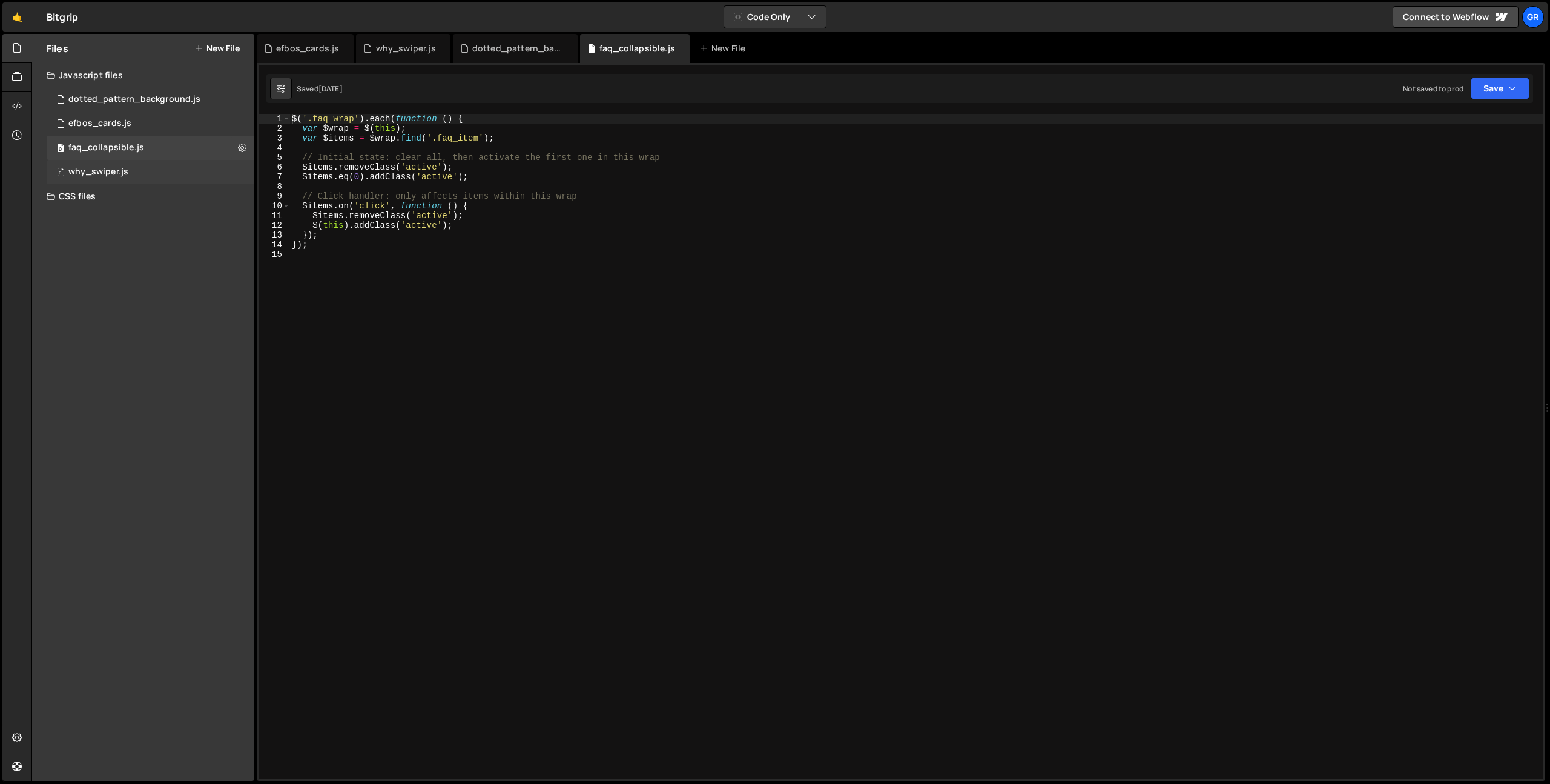
click at [135, 170] on div "0 why_swiper.js 0" at bounding box center [150, 171] width 207 height 24
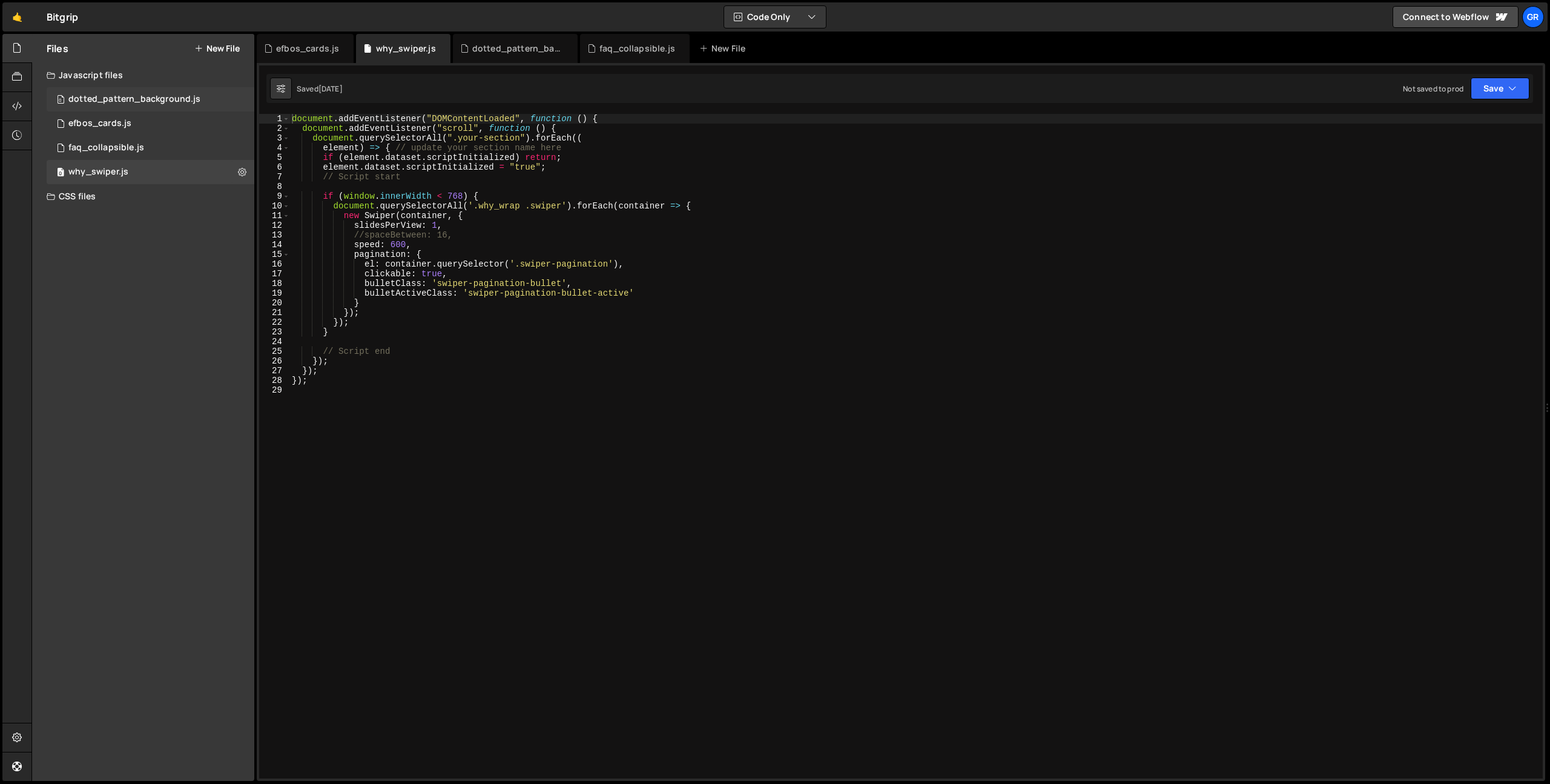
click at [119, 88] on div "0 dotted_pattern_background.js 0" at bounding box center [150, 99] width 207 height 24
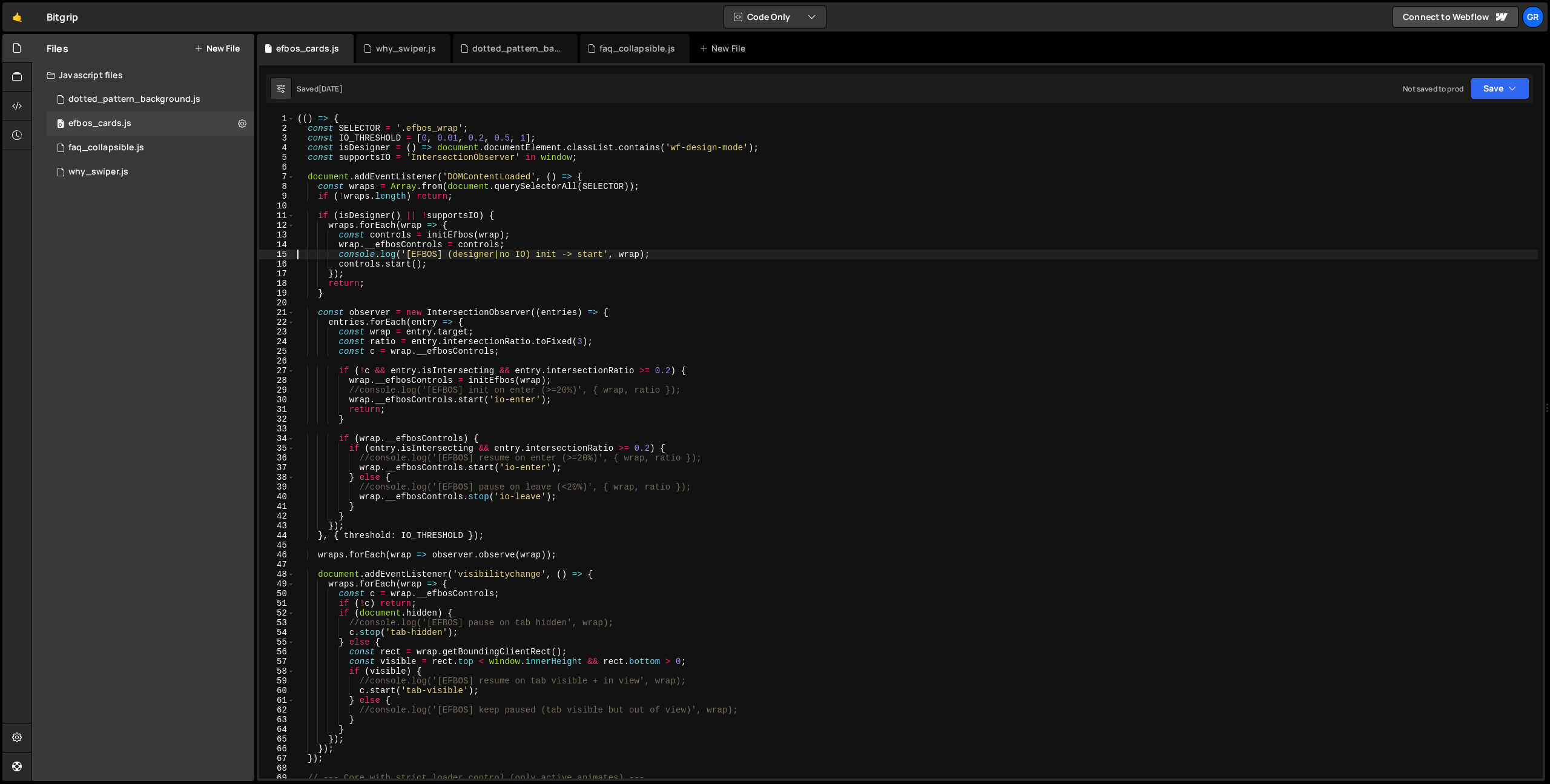
click at [540, 228] on div "(( ) => { const SELECTOR = '.efbos_wrap' ; const IO_THRESHOLD = [ 0 , 0.01 , 0.…" at bounding box center [916, 456] width 1243 height 684
type textarea "wraps.forEach(wrap => {"
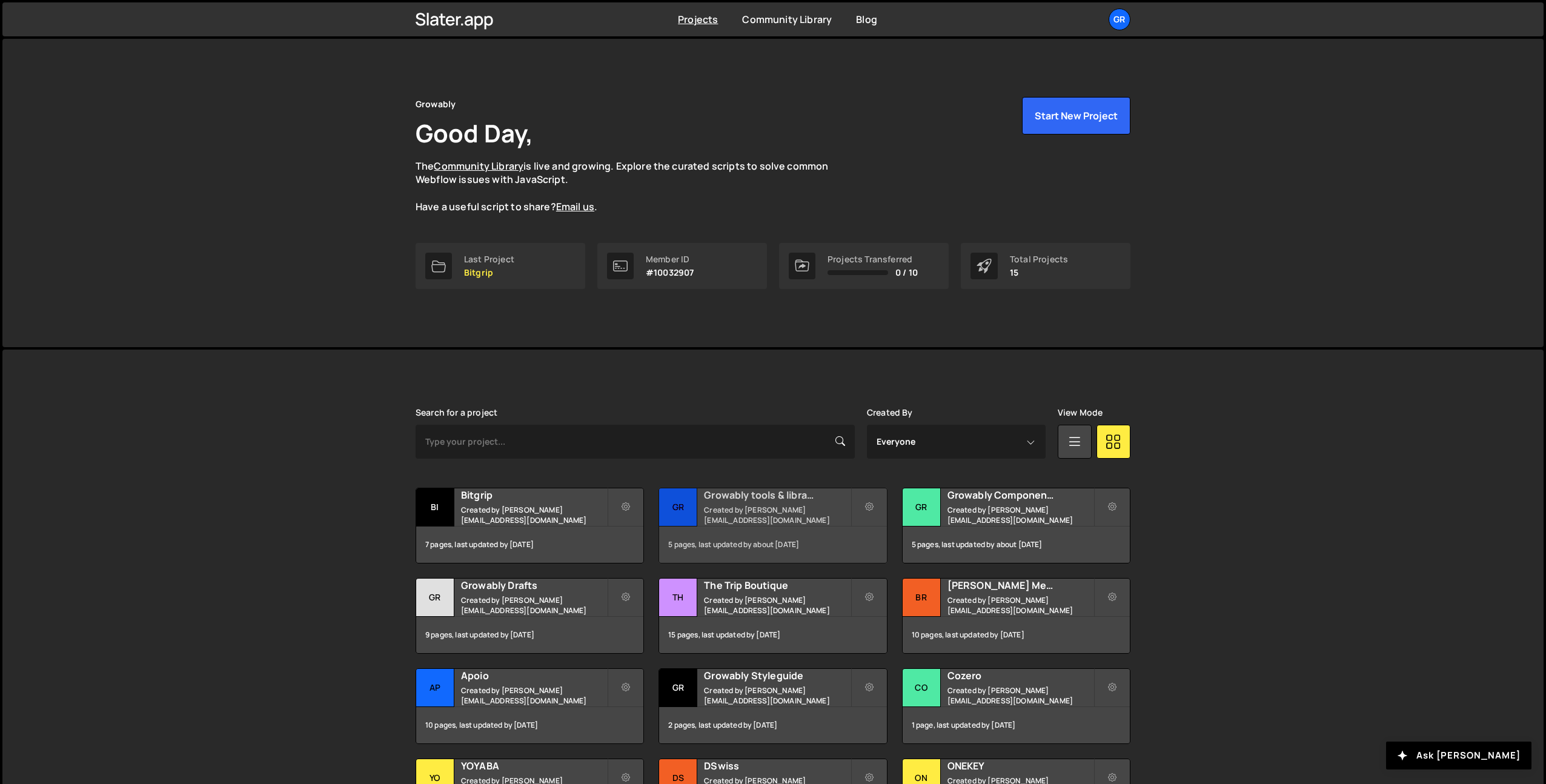
scroll to position [147, 0]
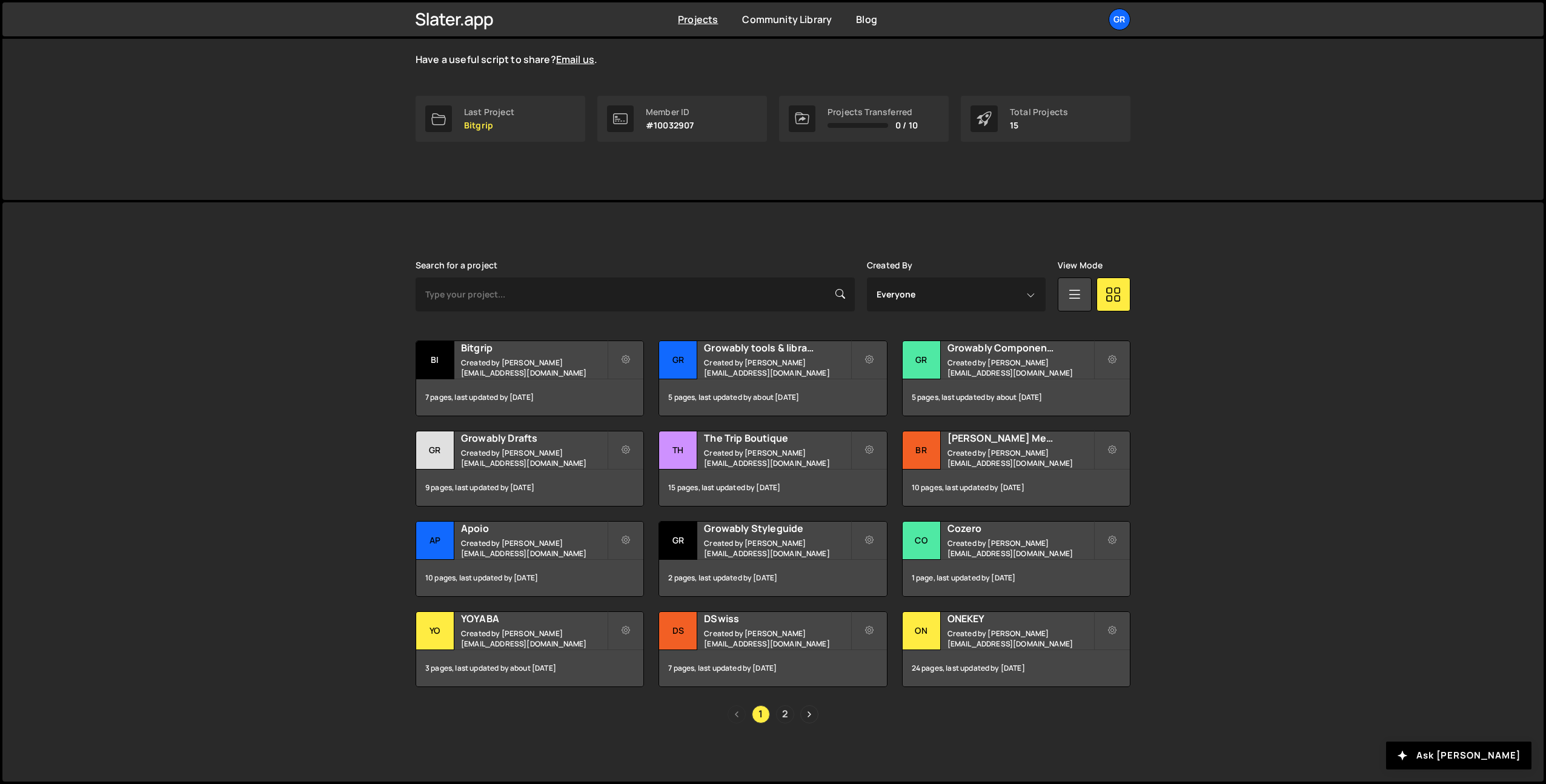
click at [784, 714] on link "2" at bounding box center [784, 714] width 18 height 18
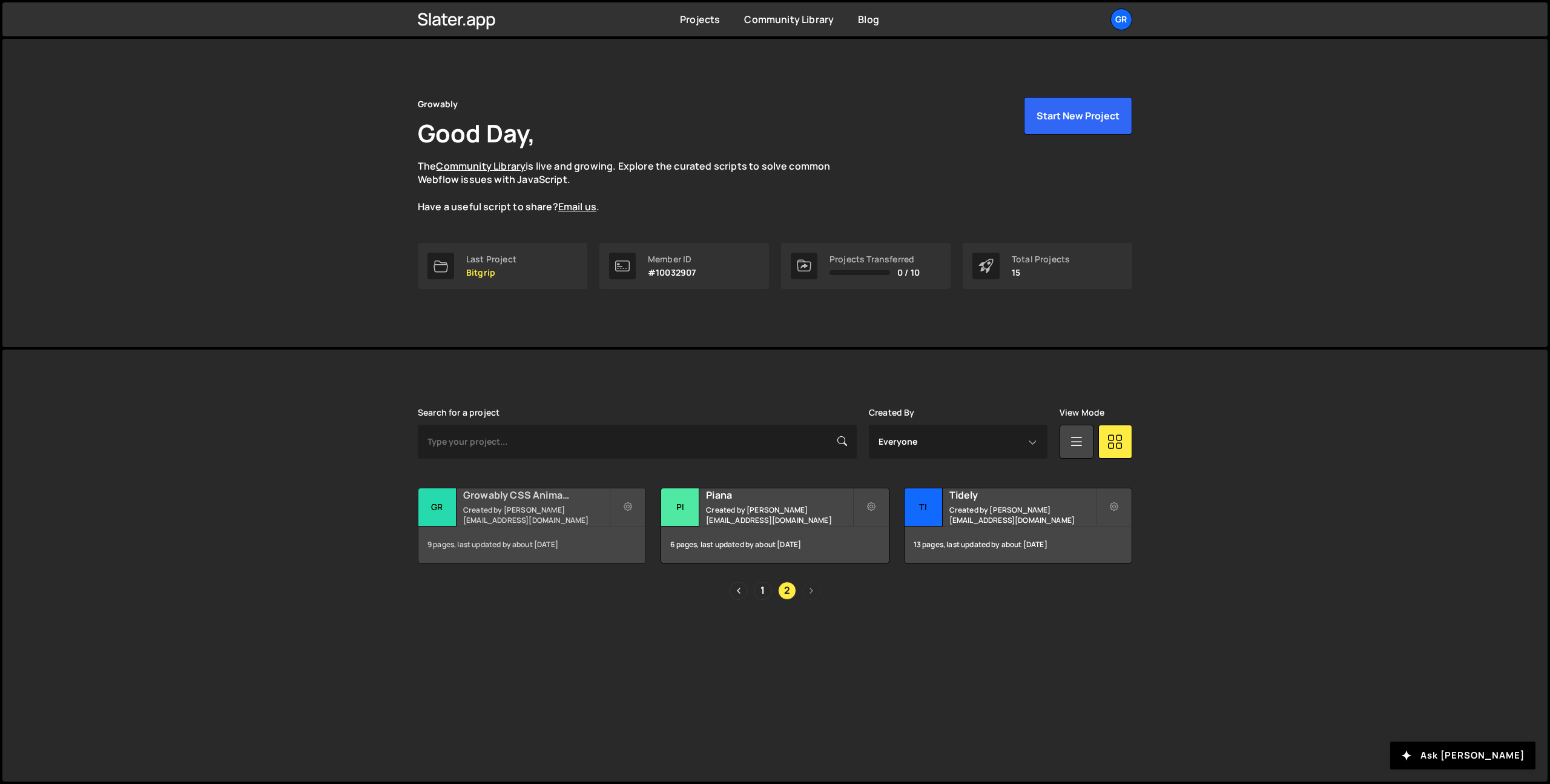
click at [556, 502] on h2 "Growably CSS Animation library" at bounding box center [536, 494] width 146 height 13
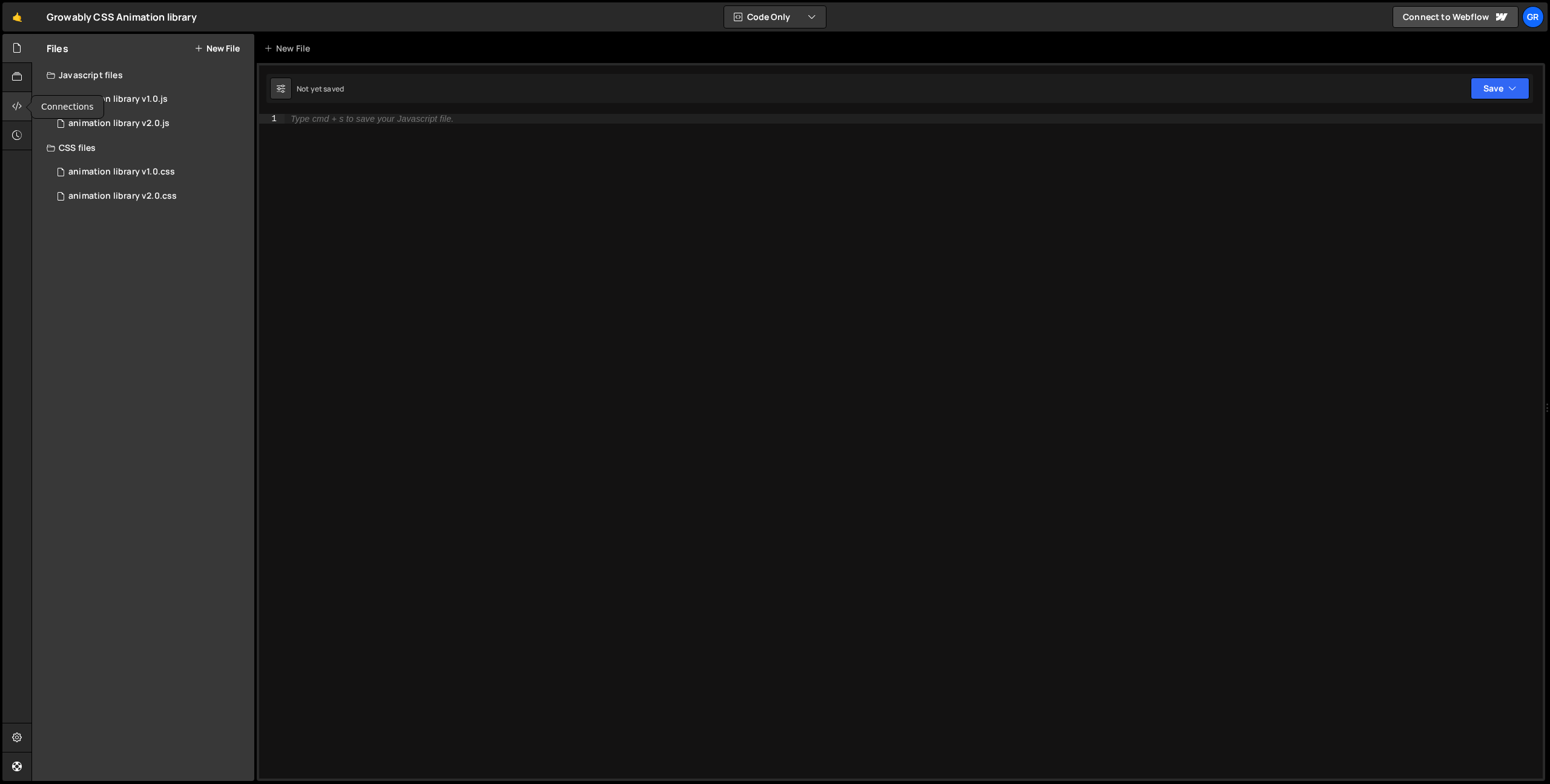
click at [15, 104] on icon at bounding box center [16, 106] width 9 height 13
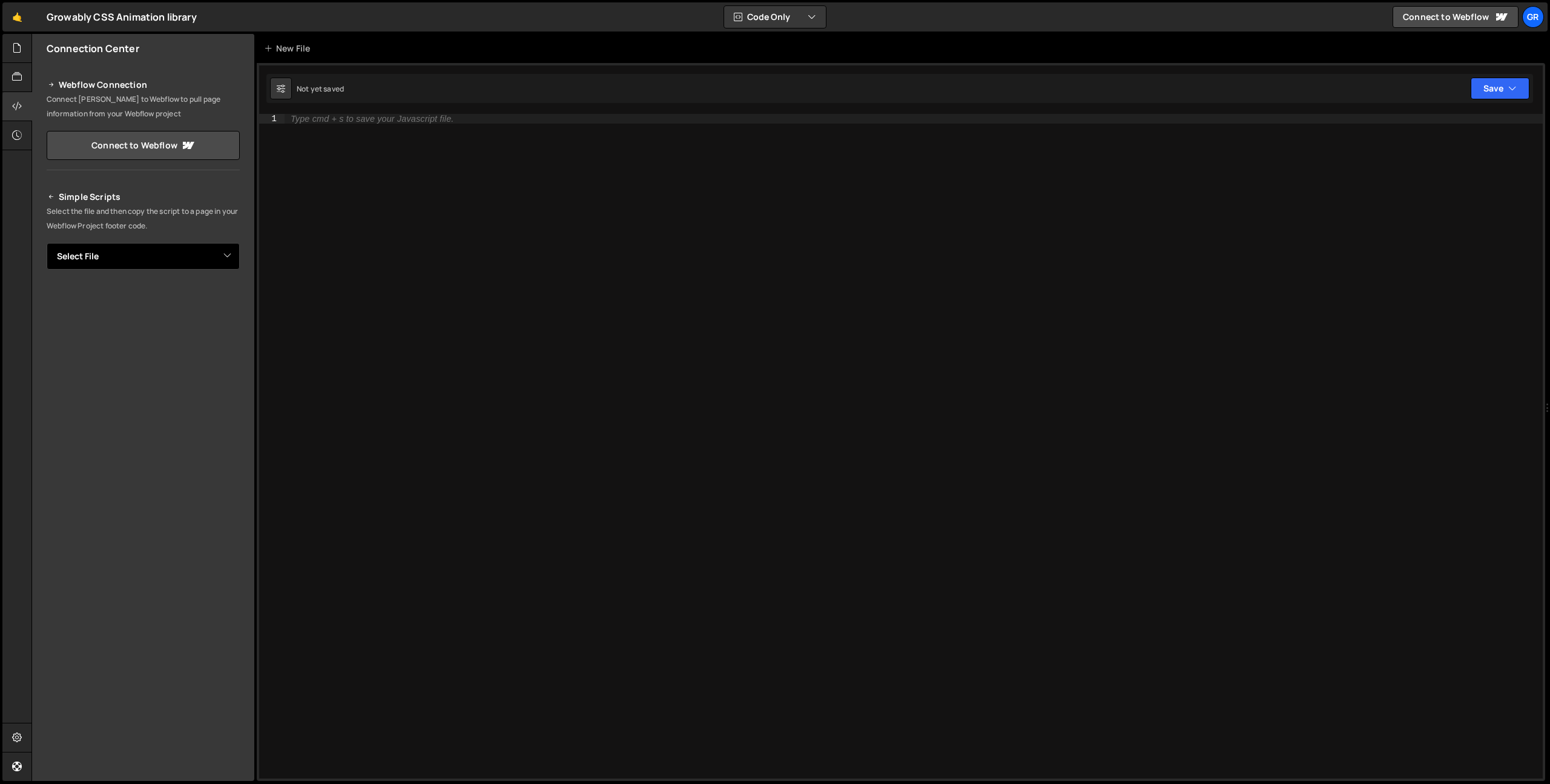
click at [228, 254] on select "Select File animation library v1.0.js animation library v2.0.js animation libra…" at bounding box center [143, 256] width 193 height 27
click at [232, 298] on button "Button group with nested dropdown" at bounding box center [232, 297] width 17 height 26
click at [203, 313] on link "Copy Staging Script" at bounding box center [180, 321] width 119 height 17
click at [218, 255] on select "Select File animation library v1.0.js animation library v2.0.js animation libra…" at bounding box center [143, 256] width 193 height 27
select select "40964"
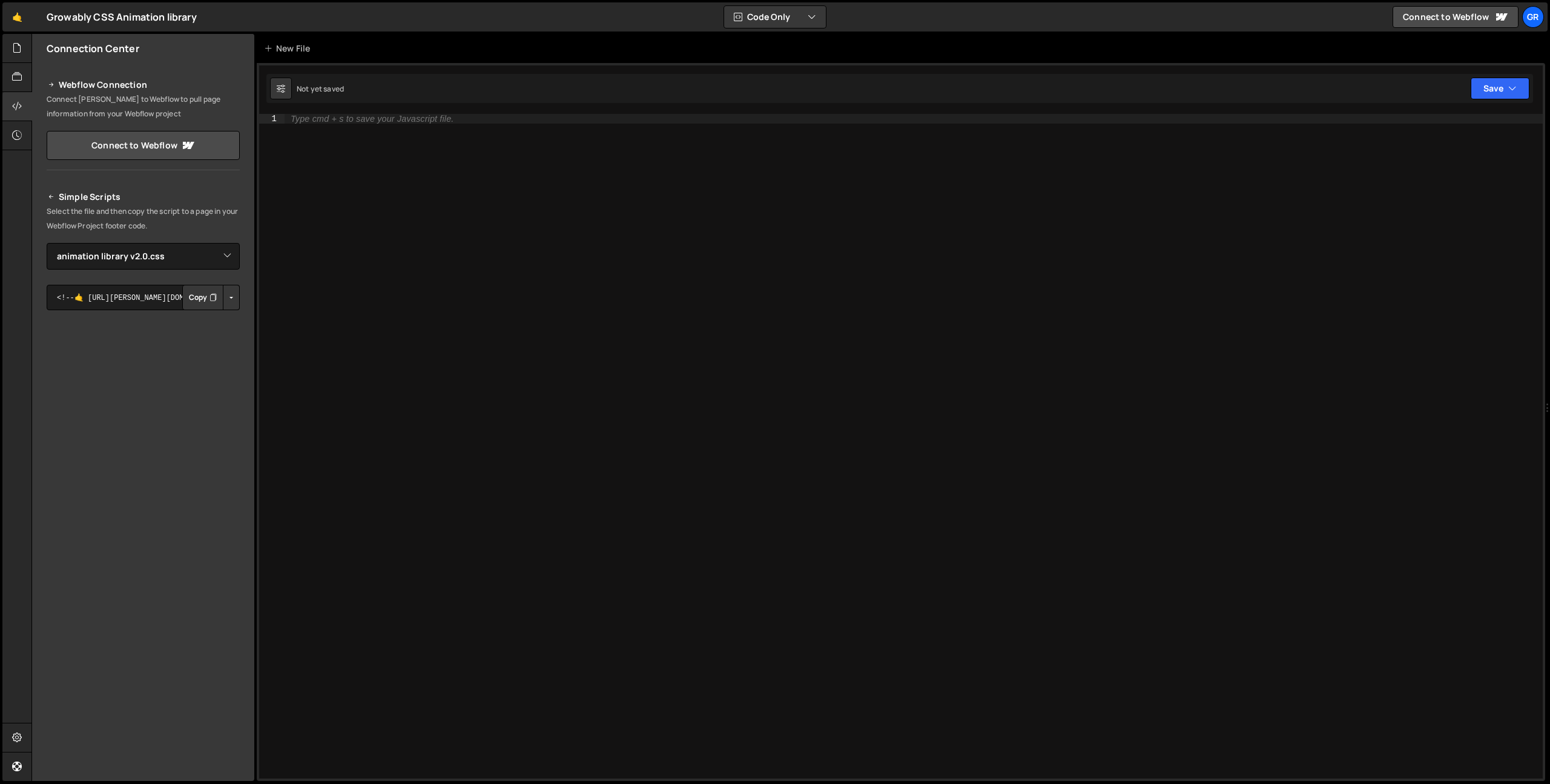
click at [228, 300] on button "Button group with nested dropdown" at bounding box center [232, 297] width 17 height 26
click at [195, 320] on link "Copy Staging Stylesheet" at bounding box center [169, 321] width 138 height 17
click at [23, 46] on div at bounding box center [17, 48] width 30 height 29
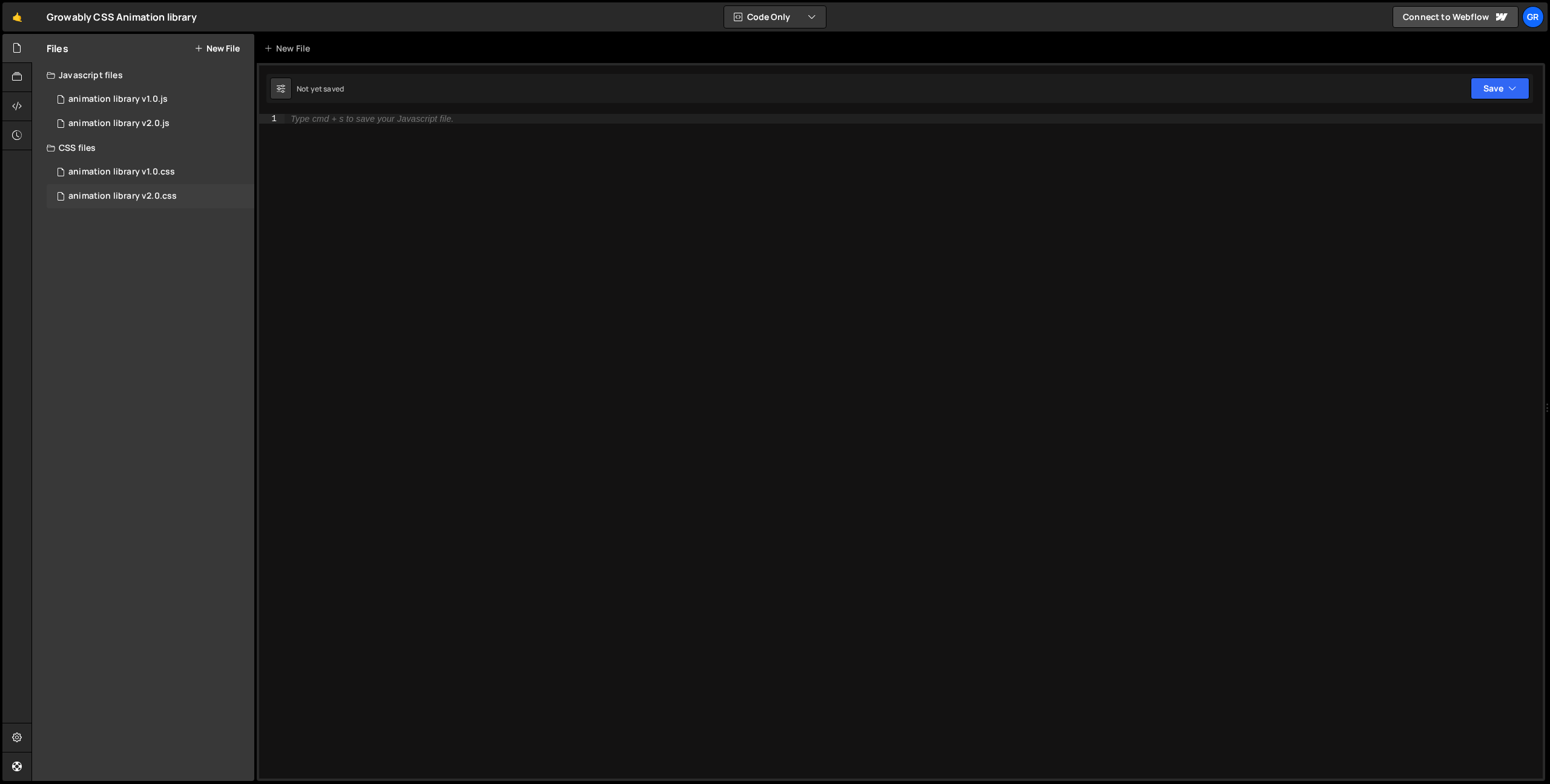
click at [126, 195] on div "animation library v2.0.css" at bounding box center [122, 196] width 109 height 11
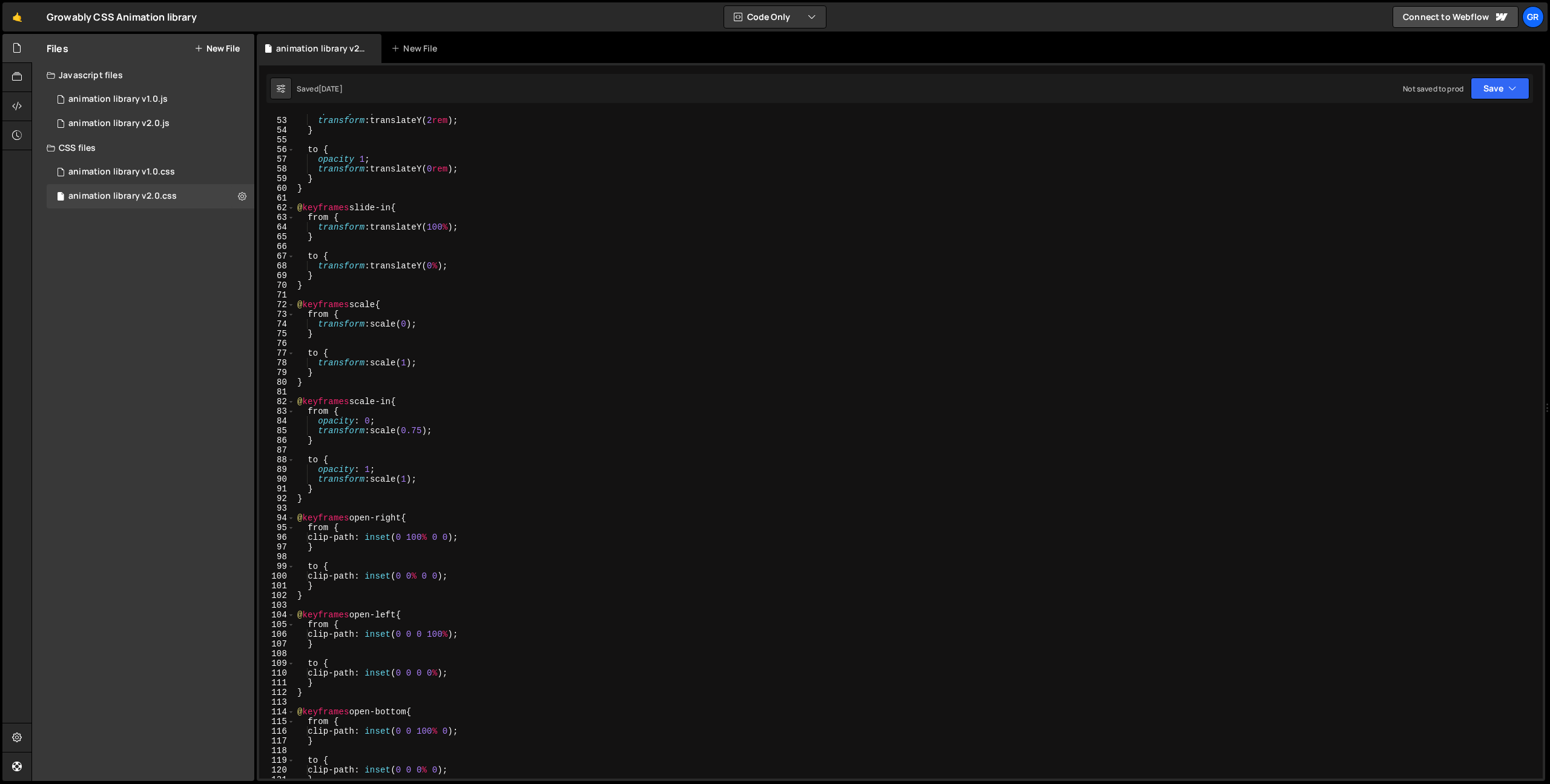
scroll to position [497, 0]
type textarea "@keyframes slide-in {"
drag, startPoint x: 355, startPoint y: 215, endPoint x: 397, endPoint y: 215, distance: 42.0
click at [397, 215] on div "opacity : 0 ; transform : translateY( 2 rem ) ; } to { opacity 1 ; transform : …" at bounding box center [916, 453] width 1243 height 684
click at [502, 215] on div "opacity : 0 ; transform : translateY( 2 rem ) ; } to { opacity 1 ; transform : …" at bounding box center [916, 453] width 1243 height 684
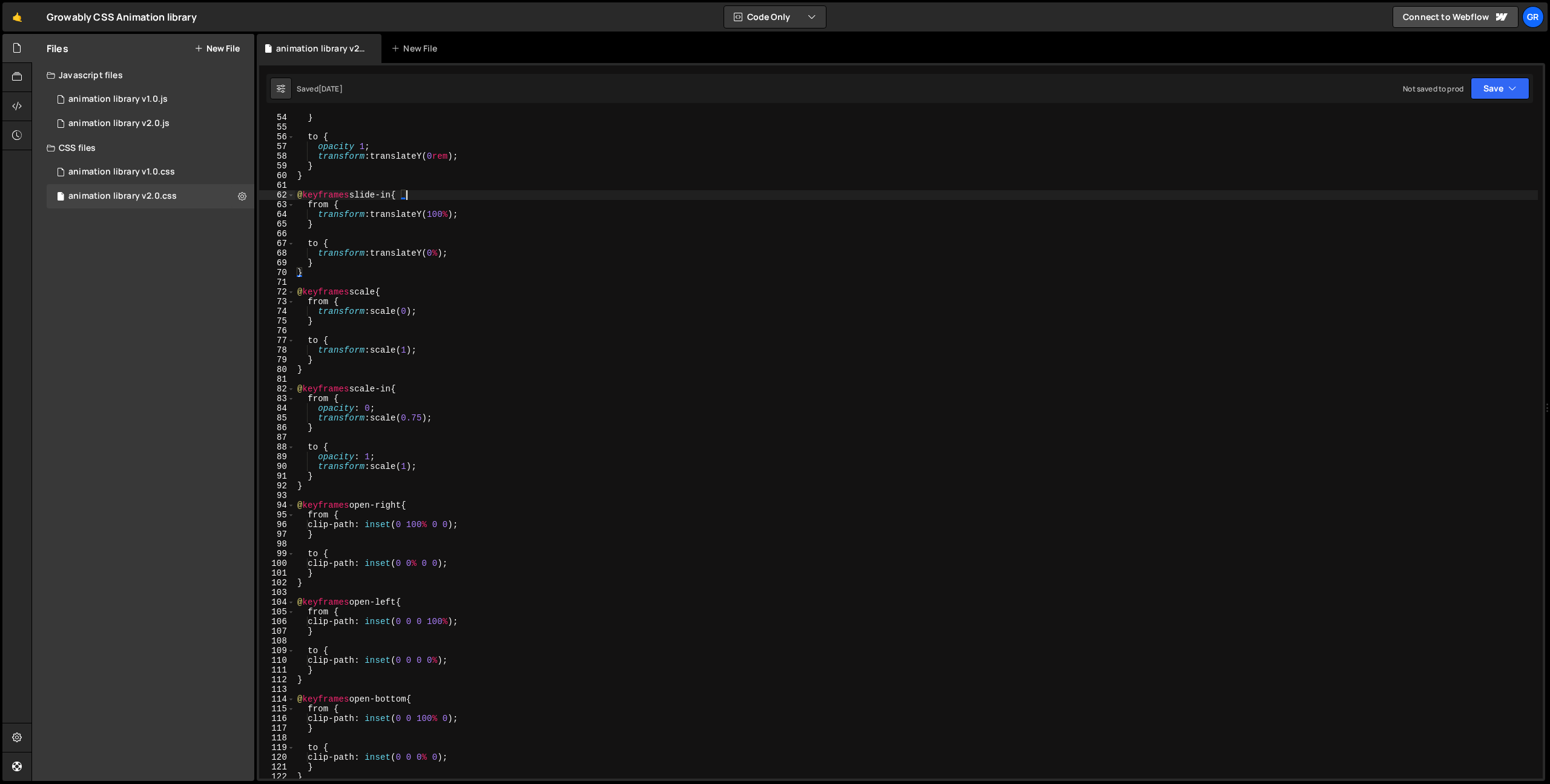
scroll to position [514, 0]
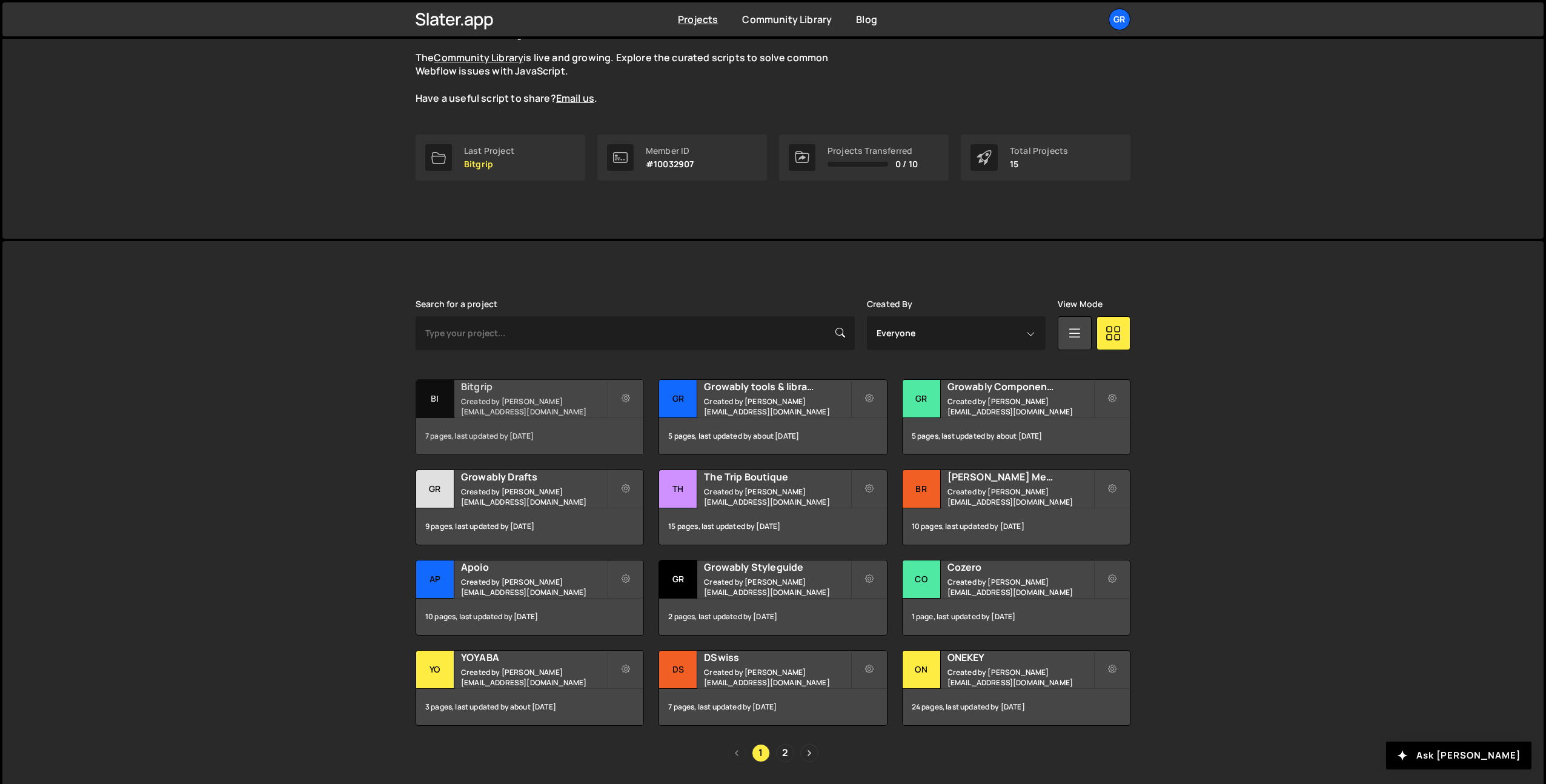
scroll to position [147, 0]
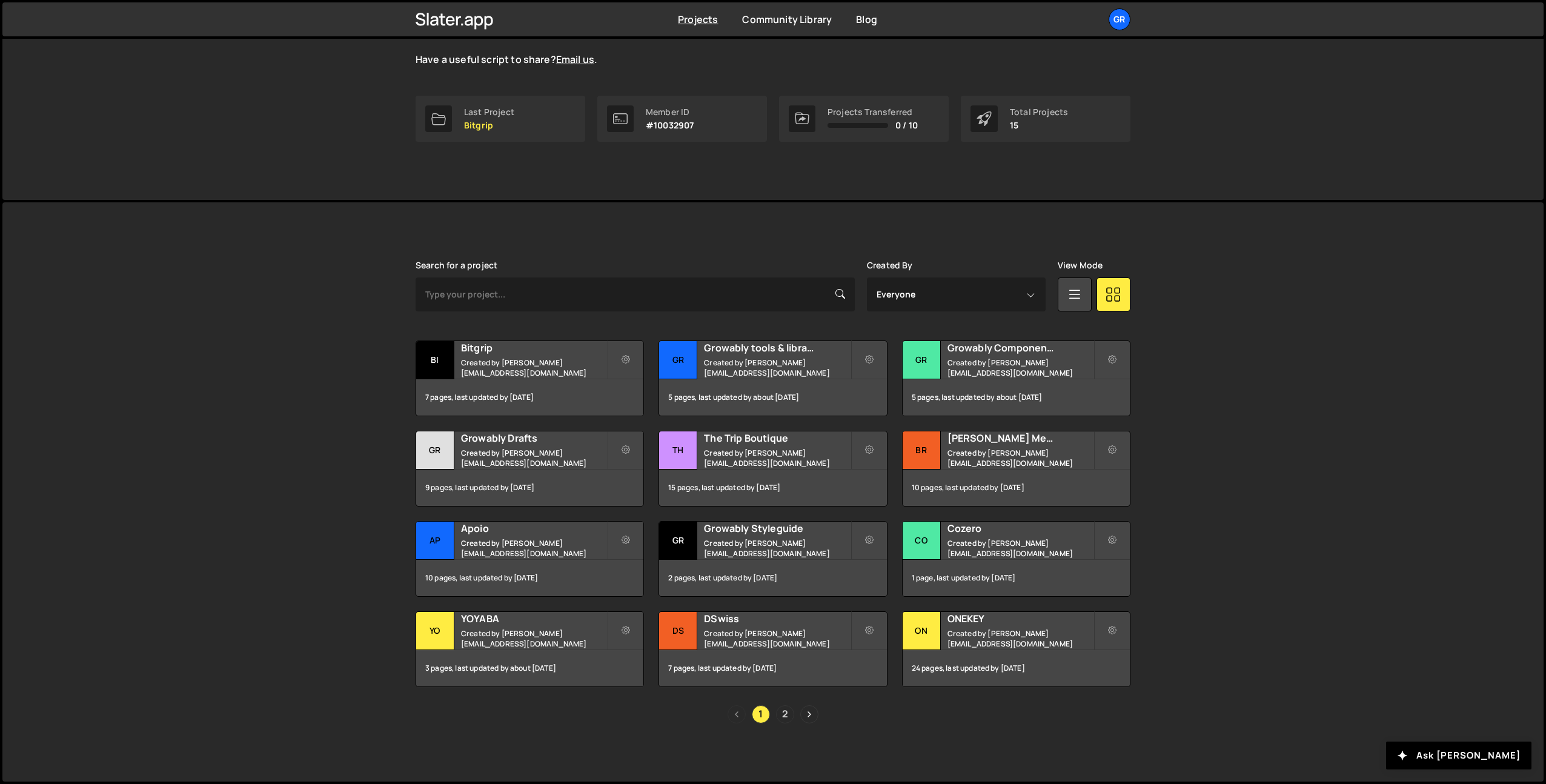
click at [784, 707] on link "2" at bounding box center [784, 714] width 18 height 18
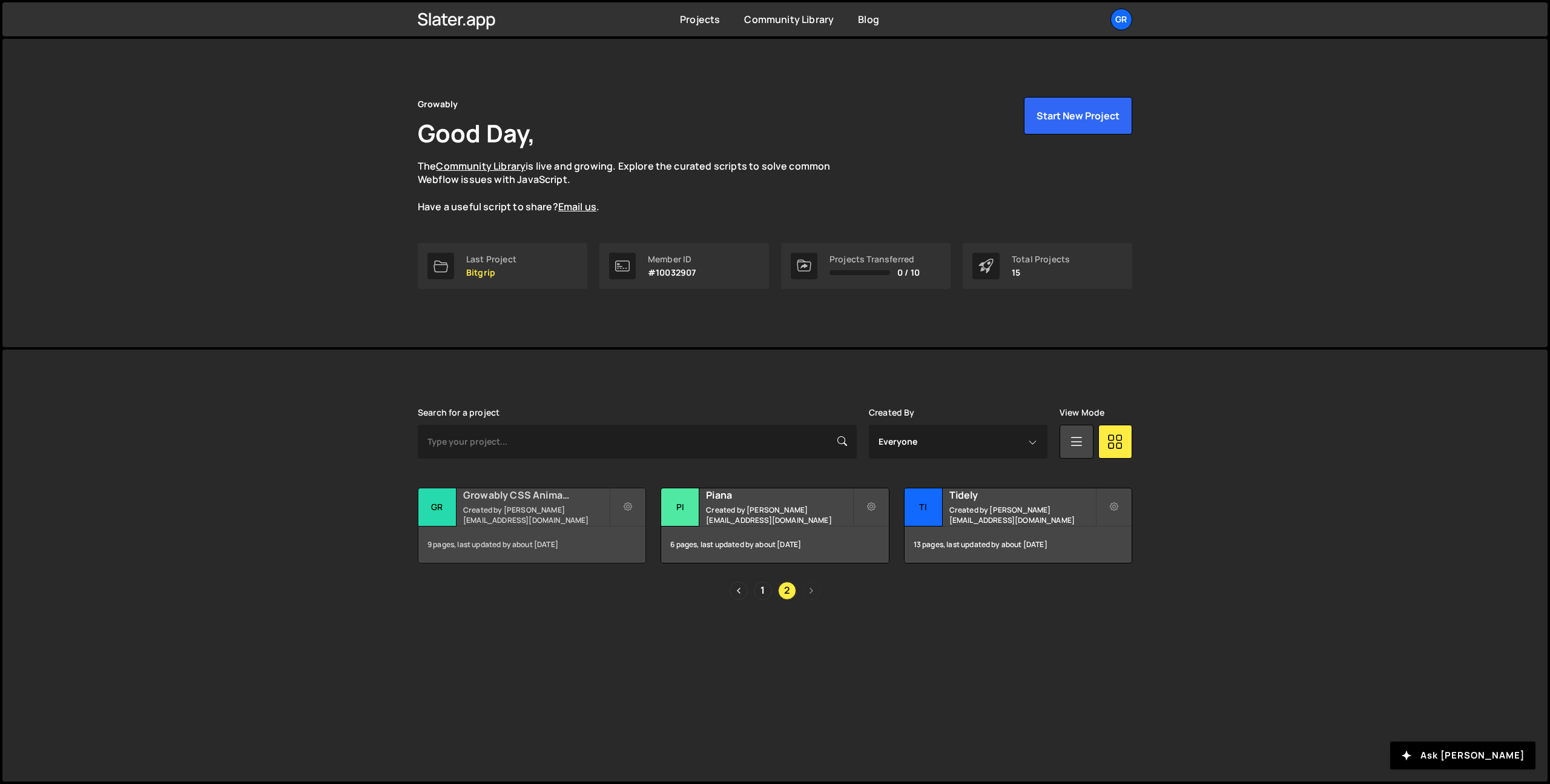
click at [540, 519] on small "Created by [PERSON_NAME][EMAIL_ADDRESS][DOMAIN_NAME]" at bounding box center [536, 515] width 146 height 20
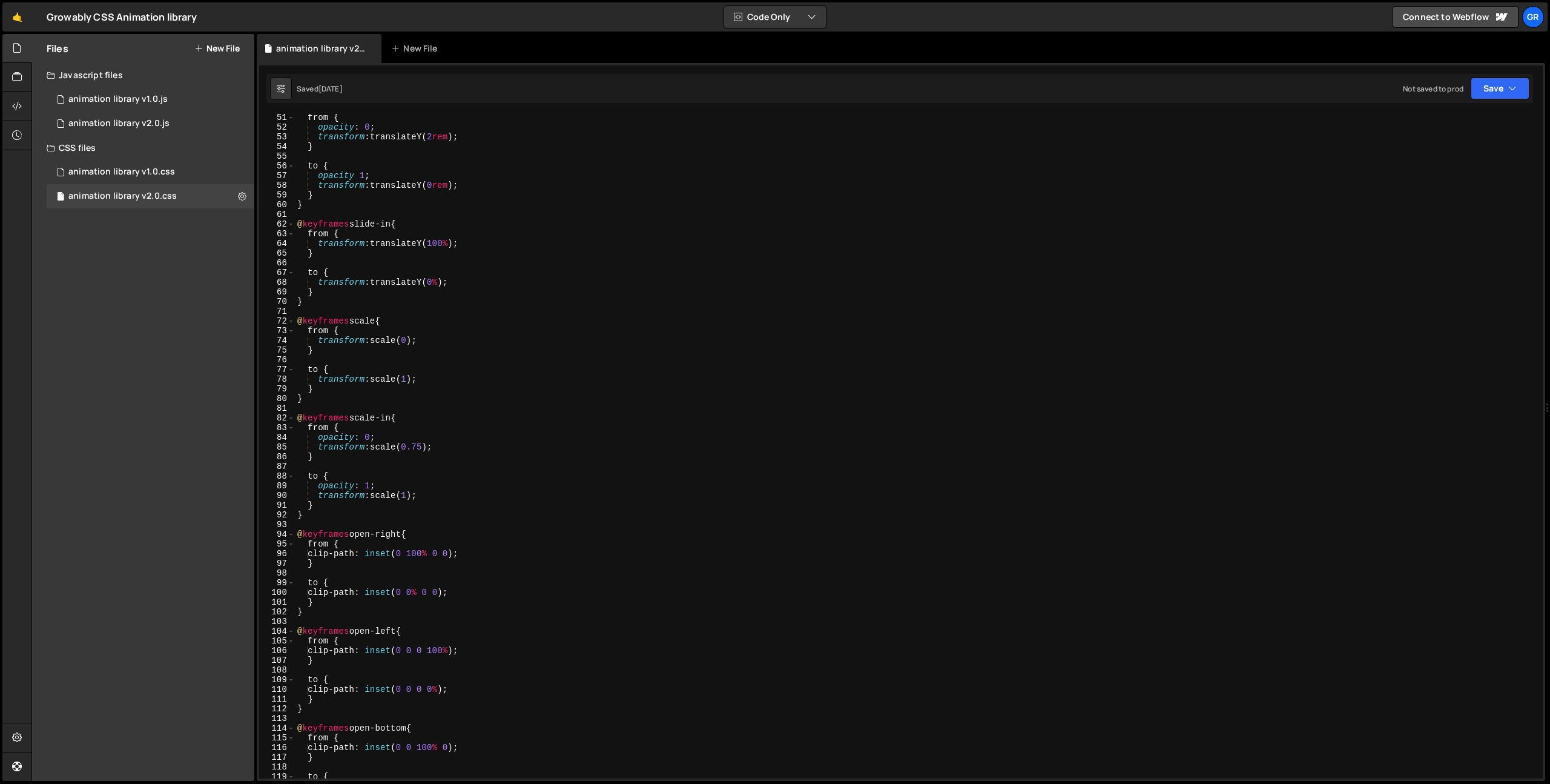
scroll to position [486, 0]
click at [312, 516] on div "from { opacity : 0 ; transform : translateY( 2 rem ) ; } to { opacity 1 ; trans…" at bounding box center [916, 455] width 1243 height 684
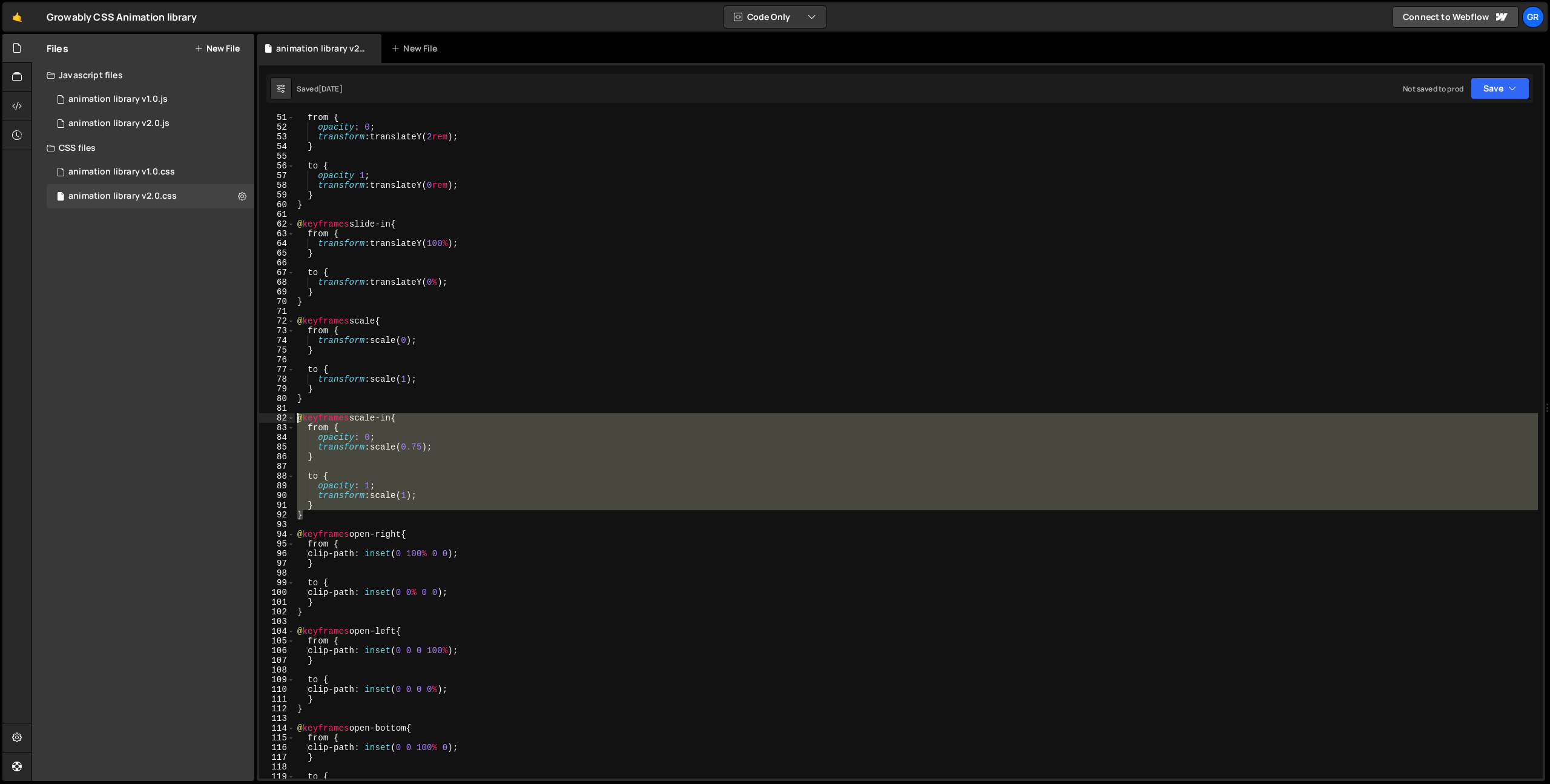
drag, startPoint x: 312, startPoint y: 520, endPoint x: 279, endPoint y: 419, distance: 106.3
click at [279, 419] on div "} 51 52 53 54 55 56 57 58 59 60 61 62 63 64 65 66 67 68 69 70 71 72 73 74 75 76…" at bounding box center [901, 446] width 1284 height 664
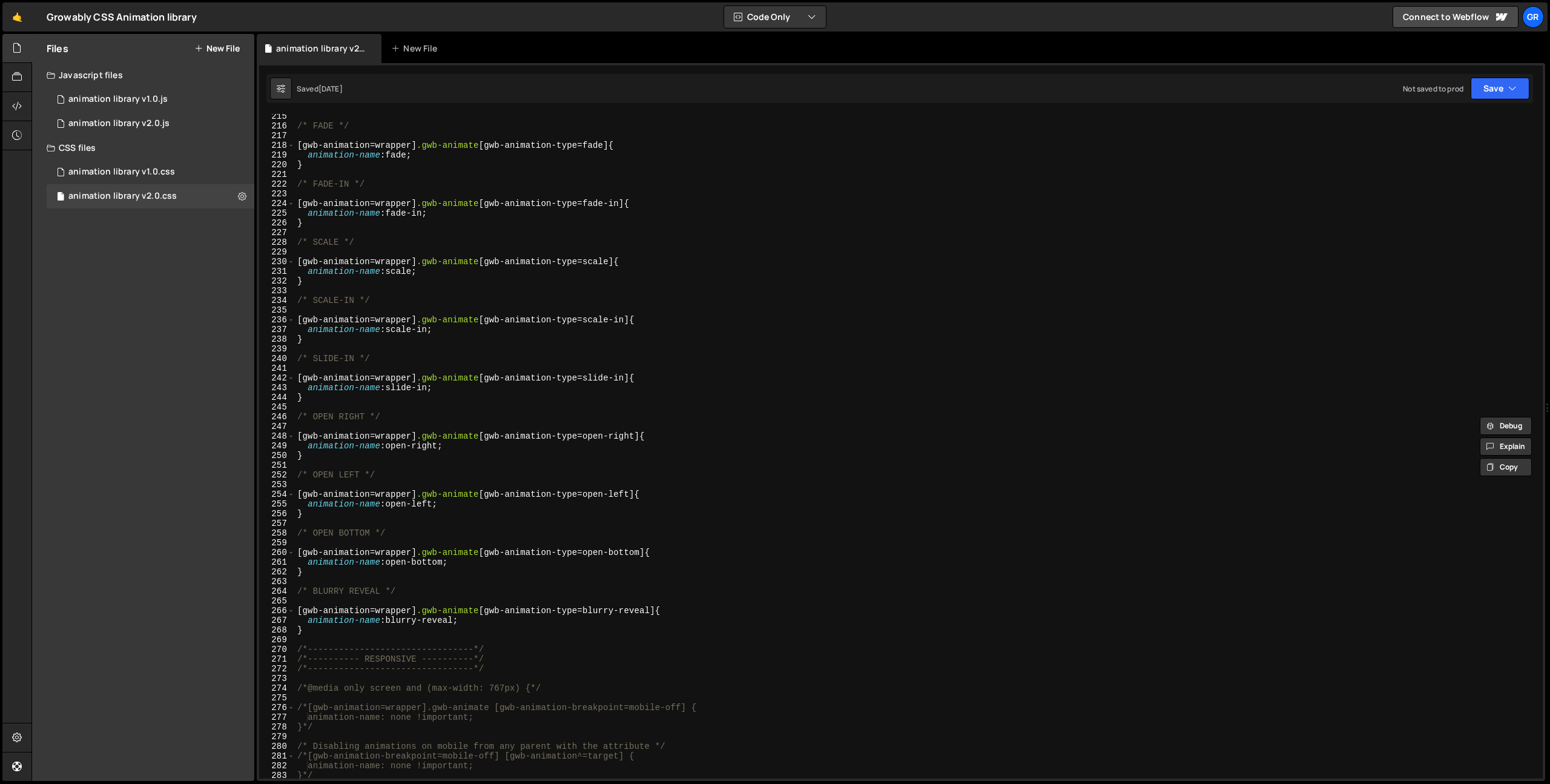
scroll to position [2131, 0]
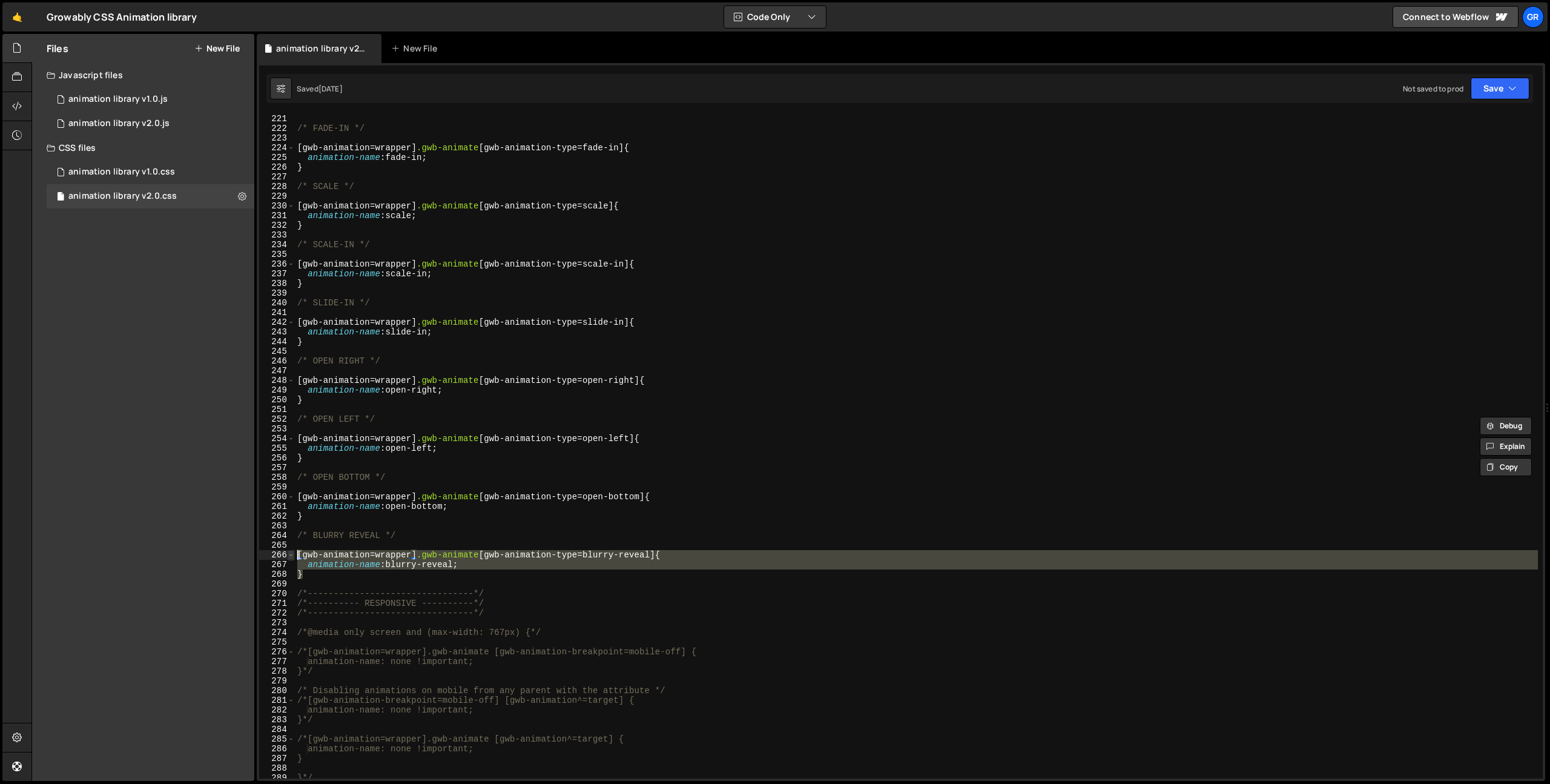
drag, startPoint x: 316, startPoint y: 574, endPoint x: 288, endPoint y: 553, distance: 35.0
click at [288, 553] on div "@keyframes scale-in { from { 221 222 223 224 225 226 227 228 229 230 231 232 23…" at bounding box center [901, 446] width 1284 height 664
type textarea "[gwb-animation=wrapper].gwb-animate [gwb-animation-type=blurry-reveal] { animat…"
